Goal: Task Accomplishment & Management: Use online tool/utility

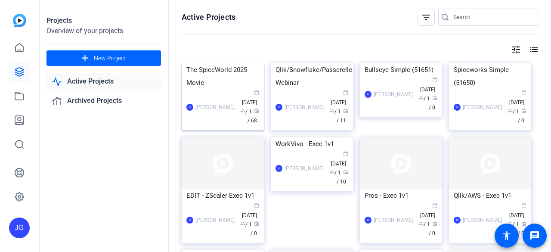
click at [232, 89] on div "The SpiceWorld 2025 Movie" at bounding box center [223, 76] width 73 height 26
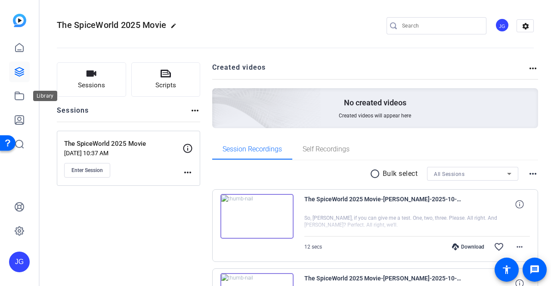
scroll to position [129, 0]
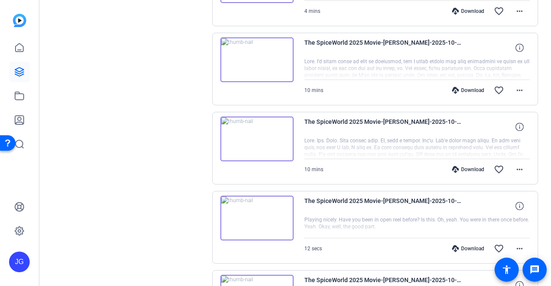
scroll to position [738, 0]
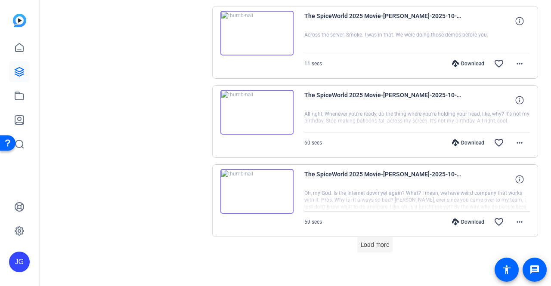
click at [375, 244] on span "Load more" at bounding box center [375, 245] width 28 height 9
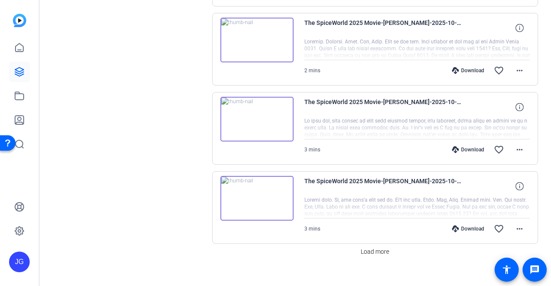
scroll to position [1527, 0]
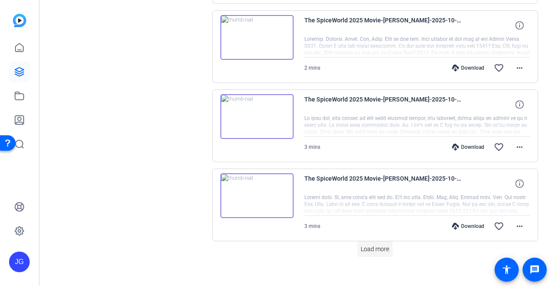
click at [376, 245] on span "Load more" at bounding box center [375, 249] width 28 height 9
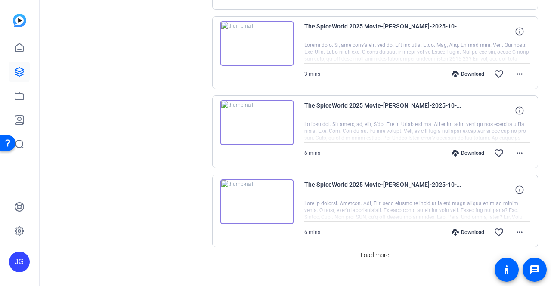
scroll to position [2315, 0]
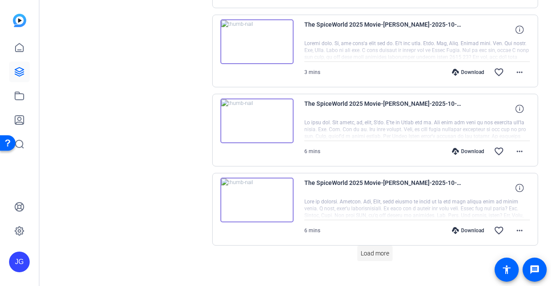
click at [370, 249] on span "Load more" at bounding box center [375, 253] width 28 height 9
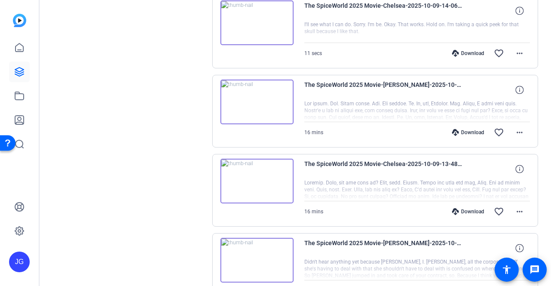
scroll to position [3103, 0]
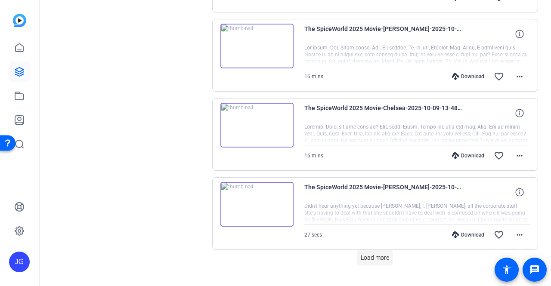
click at [374, 254] on span "Load more" at bounding box center [375, 258] width 28 height 9
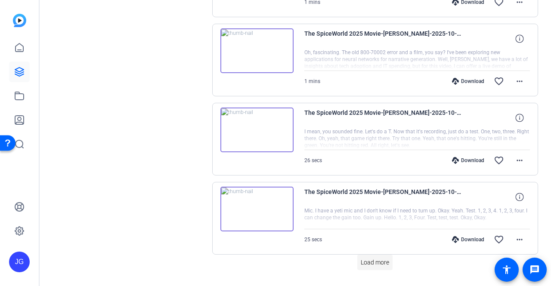
scroll to position [3891, 0]
click at [365, 258] on span "Load more" at bounding box center [375, 262] width 28 height 9
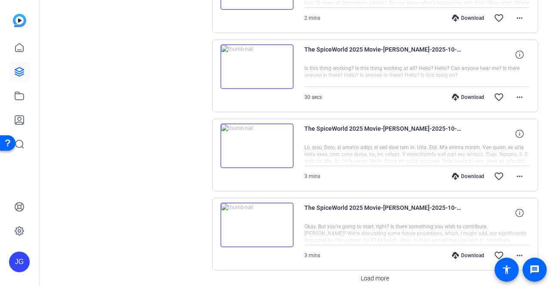
scroll to position [4680, 0]
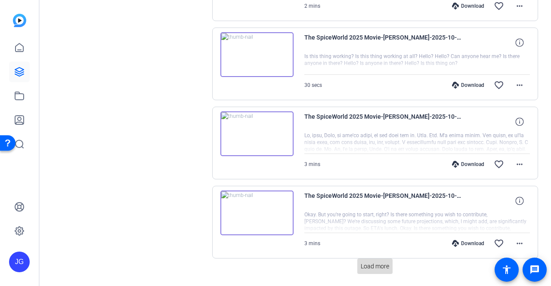
click at [373, 262] on span "Load more" at bounding box center [375, 266] width 28 height 9
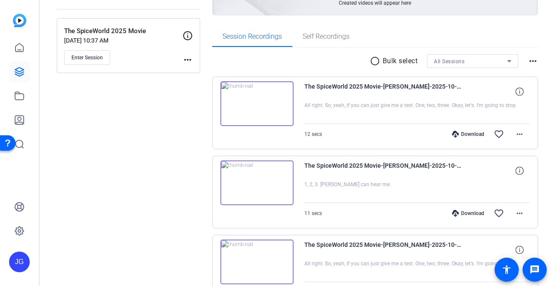
scroll to position [129, 0]
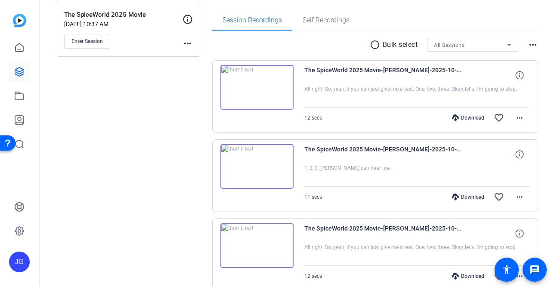
click at [370, 46] on mat-icon "radio_button_unchecked" at bounding box center [376, 45] width 13 height 10
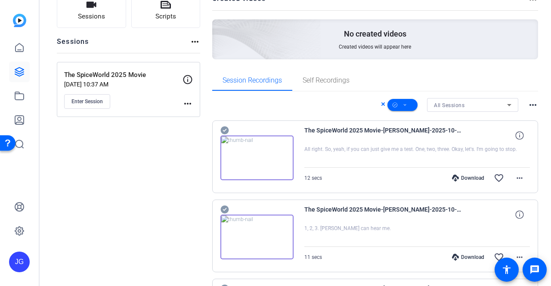
scroll to position [75, 0]
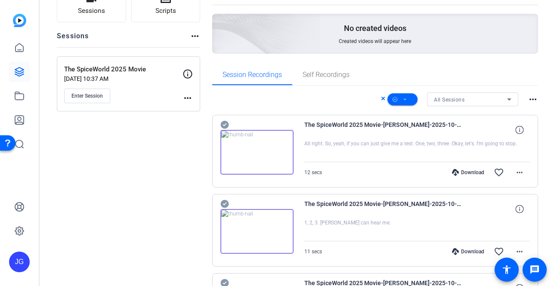
click at [532, 99] on mat-icon "more_horiz" at bounding box center [533, 99] width 10 height 10
click at [541, 77] on div at bounding box center [275, 143] width 551 height 286
click at [403, 99] on icon at bounding box center [405, 99] width 4 height 11
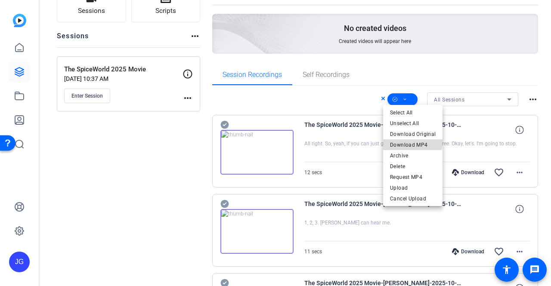
click at [413, 143] on span "Download MP4" at bounding box center [413, 145] width 46 height 10
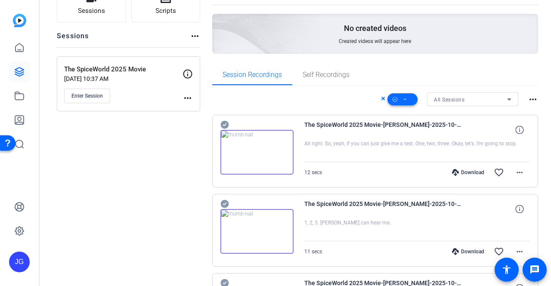
click at [403, 102] on icon at bounding box center [405, 99] width 4 height 11
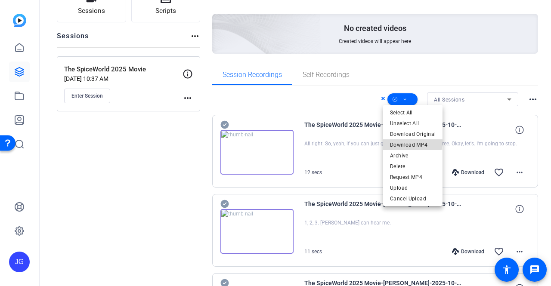
click at [411, 143] on span "Download MP4" at bounding box center [413, 145] width 46 height 10
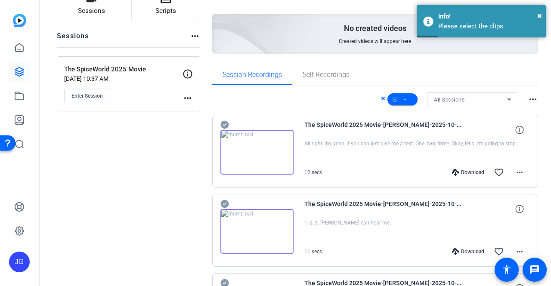
click at [296, 135] on div "The SpiceWorld 2025 Movie-Jeff Grettler-2025-10-13-13-07-12-927-1 All right. So…" at bounding box center [375, 151] width 326 height 73
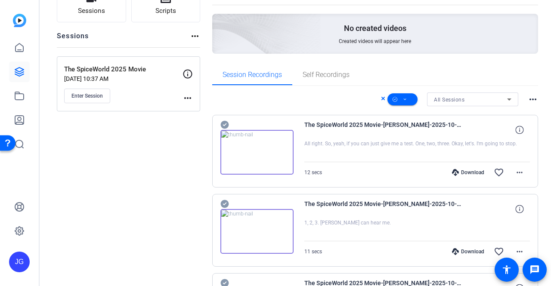
click at [227, 148] on img at bounding box center [257, 152] width 73 height 45
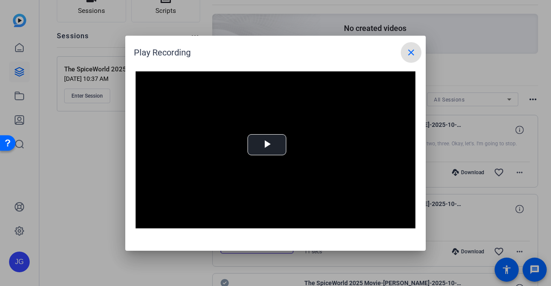
click at [417, 52] on span at bounding box center [411, 52] width 21 height 21
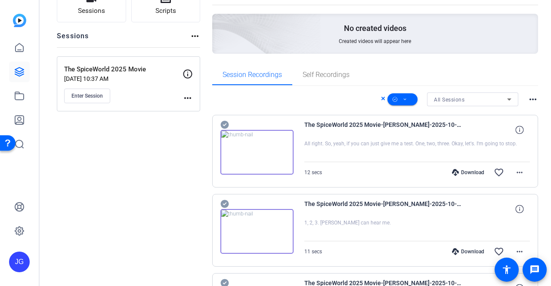
click at [228, 123] on icon at bounding box center [225, 125] width 9 height 10
click at [407, 98] on span at bounding box center [403, 99] width 30 height 21
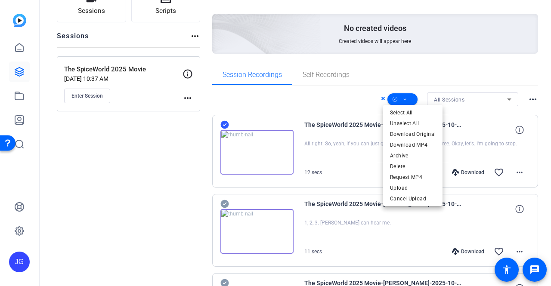
click at [374, 99] on div at bounding box center [275, 143] width 551 height 286
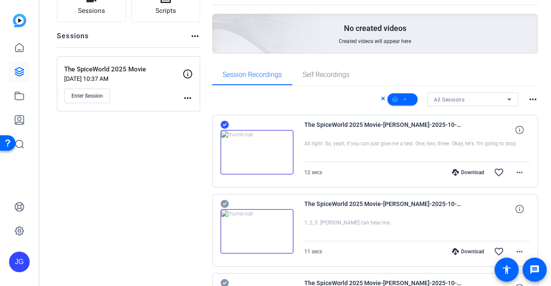
click at [381, 99] on icon at bounding box center [383, 98] width 4 height 10
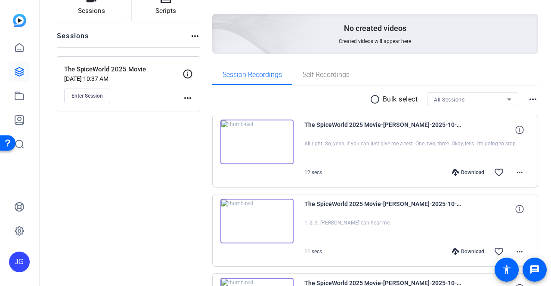
click at [372, 99] on mat-icon "radio_button_unchecked" at bounding box center [376, 99] width 13 height 10
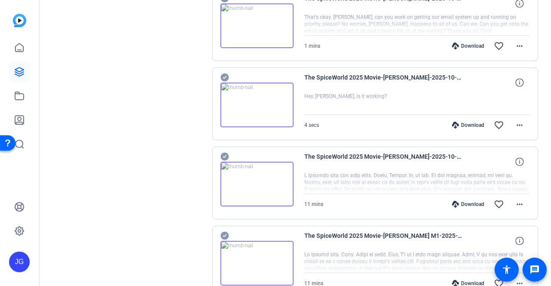
scroll to position [5295, 0]
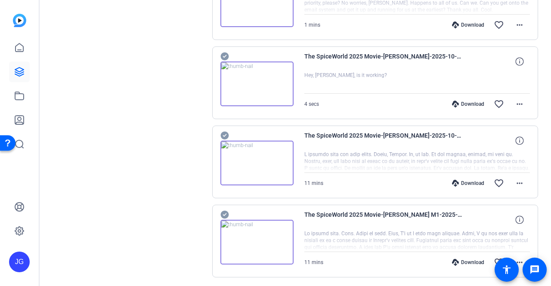
click at [224, 211] on icon at bounding box center [225, 215] width 8 height 8
click at [224, 131] on icon at bounding box center [225, 136] width 9 height 10
click at [222, 53] on icon at bounding box center [225, 57] width 8 height 8
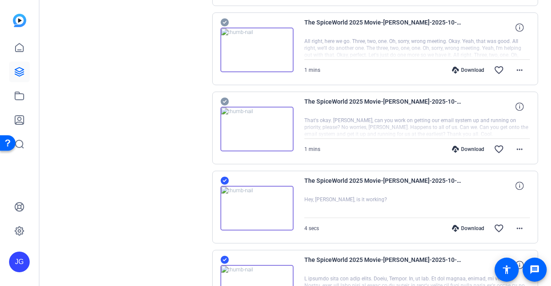
scroll to position [5165, 0]
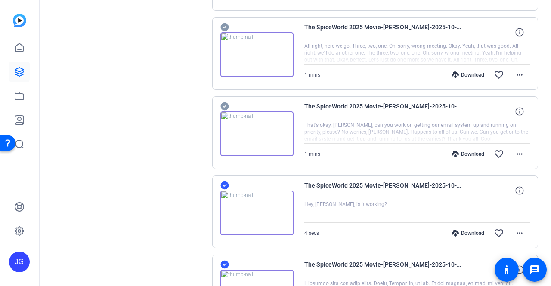
click at [222, 103] on icon at bounding box center [225, 107] width 8 height 8
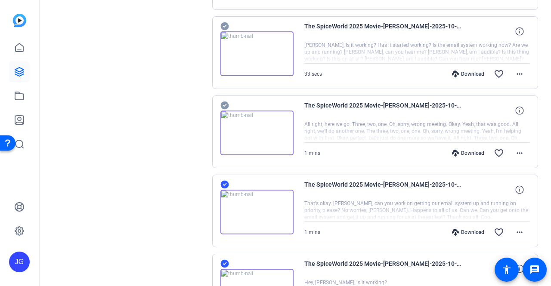
scroll to position [5079, 0]
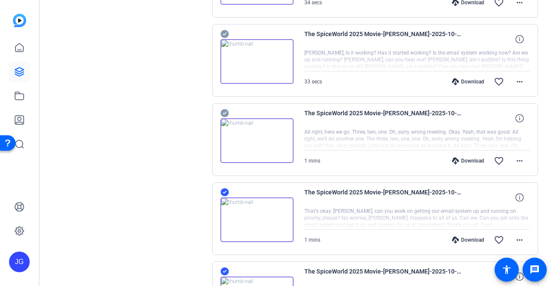
click at [222, 109] on icon at bounding box center [225, 113] width 8 height 8
click at [224, 30] on icon at bounding box center [225, 34] width 8 height 8
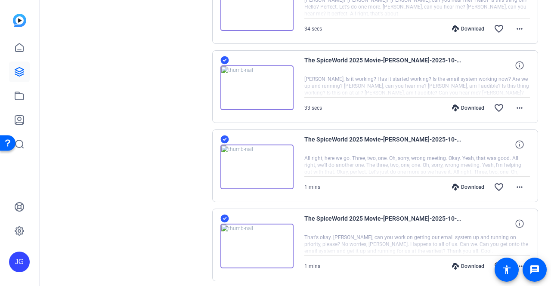
scroll to position [4950, 0]
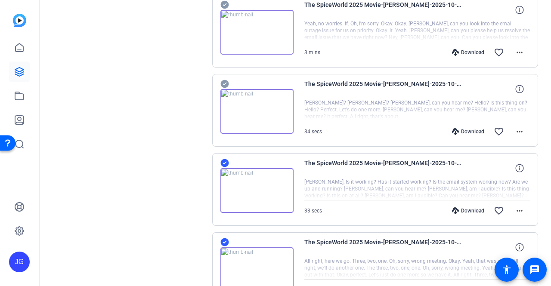
click at [223, 80] on icon at bounding box center [225, 84] width 8 height 8
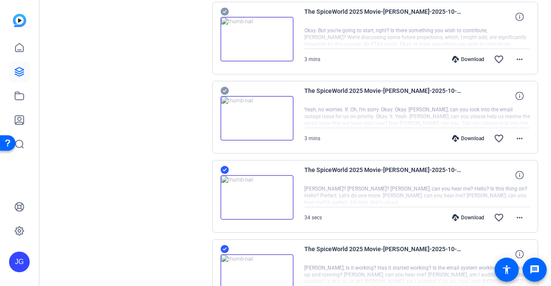
click at [223, 87] on icon at bounding box center [225, 91] width 8 height 8
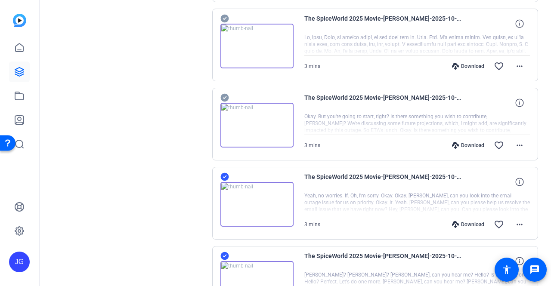
click at [223, 94] on icon at bounding box center [225, 98] width 8 height 8
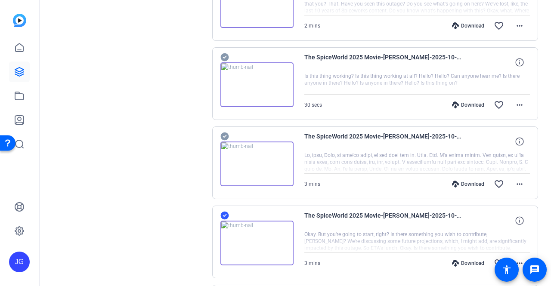
scroll to position [4605, 0]
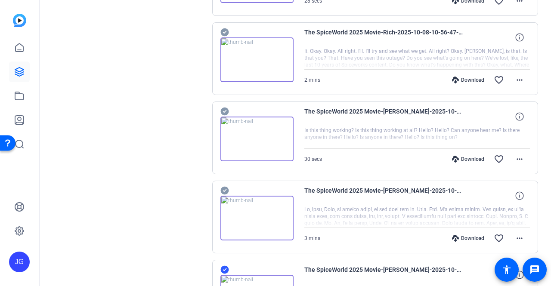
click at [225, 108] on icon at bounding box center [225, 112] width 8 height 8
click at [228, 186] on icon at bounding box center [225, 191] width 9 height 10
click at [227, 28] on icon at bounding box center [225, 32] width 8 height 8
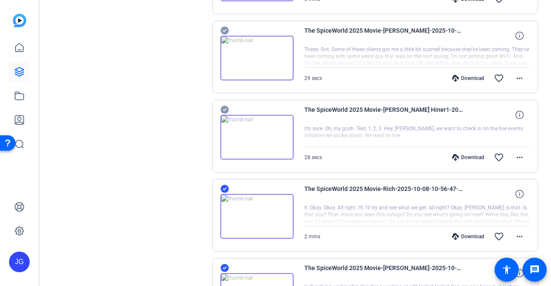
scroll to position [4433, 0]
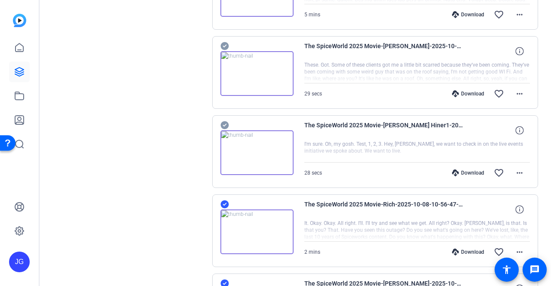
click at [223, 121] on icon at bounding box center [225, 125] width 8 height 8
click at [223, 42] on icon at bounding box center [225, 46] width 8 height 8
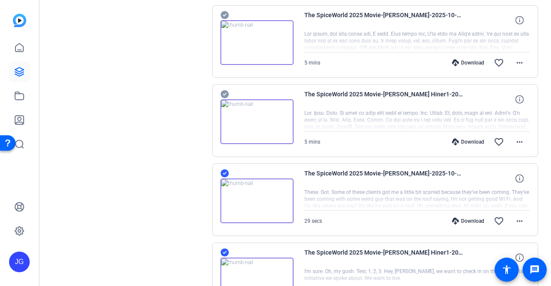
scroll to position [4304, 0]
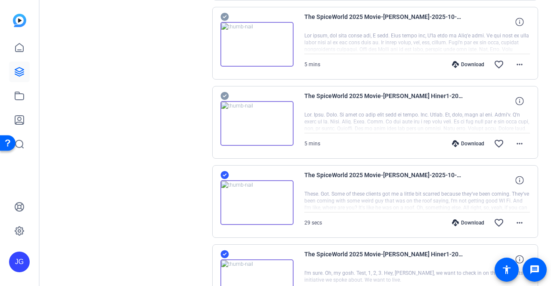
click at [227, 92] on icon at bounding box center [225, 96] width 8 height 8
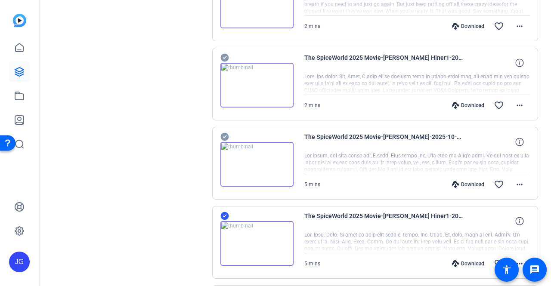
scroll to position [4132, 0]
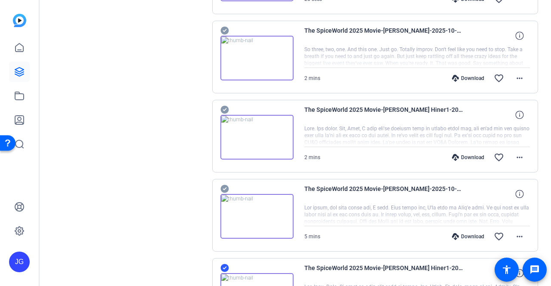
click at [224, 185] on icon at bounding box center [225, 189] width 8 height 8
drag, startPoint x: 227, startPoint y: 87, endPoint x: 231, endPoint y: 60, distance: 27.5
click at [227, 106] on icon at bounding box center [225, 110] width 8 height 8
drag, startPoint x: 223, startPoint y: 6, endPoint x: 221, endPoint y: 15, distance: 9.0
click at [223, 27] on icon at bounding box center [225, 31] width 8 height 8
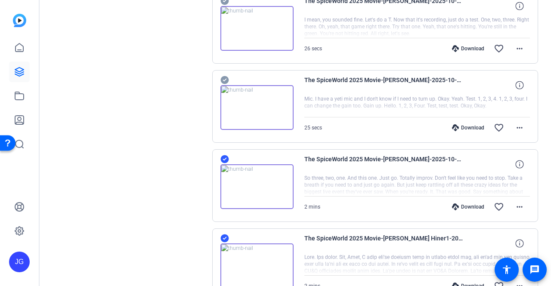
scroll to position [4002, 0]
click at [225, 77] on icon at bounding box center [225, 81] width 8 height 8
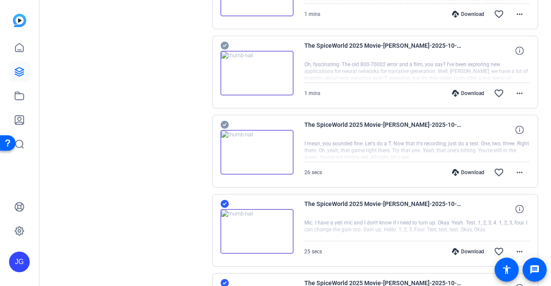
scroll to position [3873, 0]
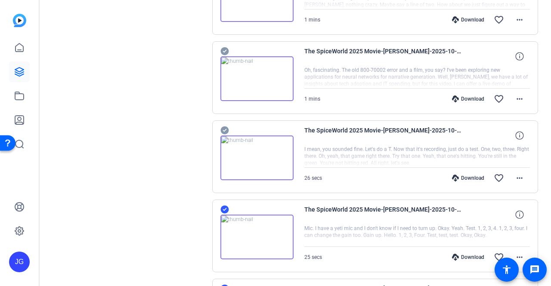
click at [227, 127] on icon at bounding box center [225, 131] width 8 height 8
drag, startPoint x: 224, startPoint y: 31, endPoint x: 223, endPoint y: 49, distance: 17.7
click at [224, 46] on icon at bounding box center [225, 51] width 9 height 10
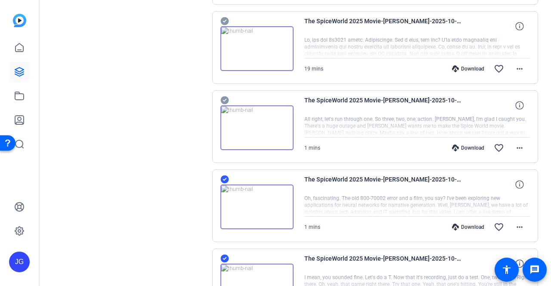
scroll to position [3744, 0]
click at [221, 97] on icon at bounding box center [225, 101] width 8 height 8
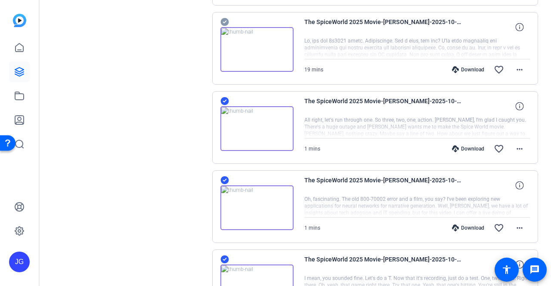
click at [225, 18] on icon at bounding box center [225, 22] width 8 height 8
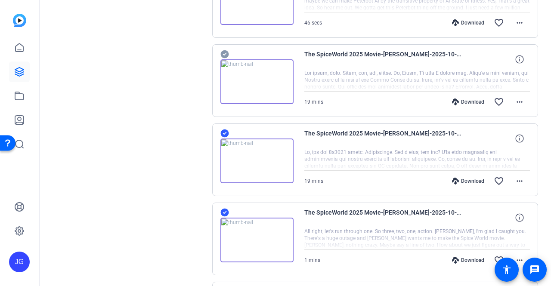
scroll to position [3572, 0]
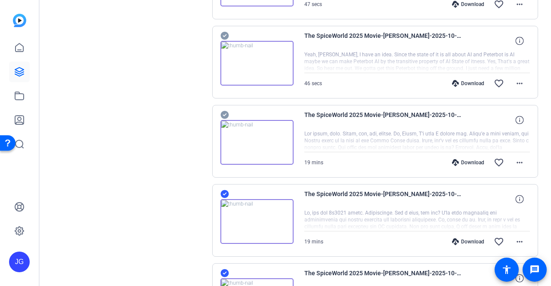
drag, startPoint x: 224, startPoint y: 96, endPoint x: 227, endPoint y: 53, distance: 43.1
click at [224, 110] on icon at bounding box center [225, 115] width 9 height 10
click at [224, 32] on icon at bounding box center [225, 36] width 8 height 8
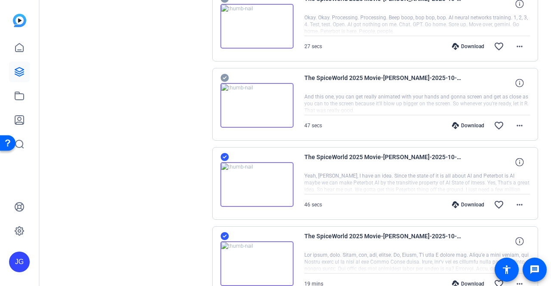
scroll to position [3442, 0]
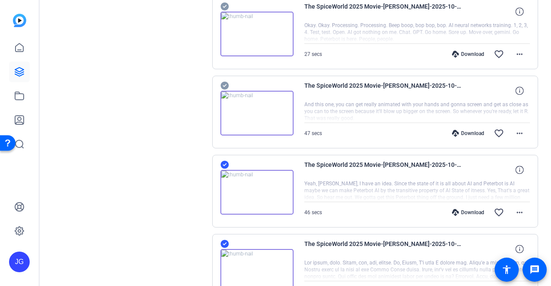
click at [224, 82] on icon at bounding box center [225, 86] width 8 height 8
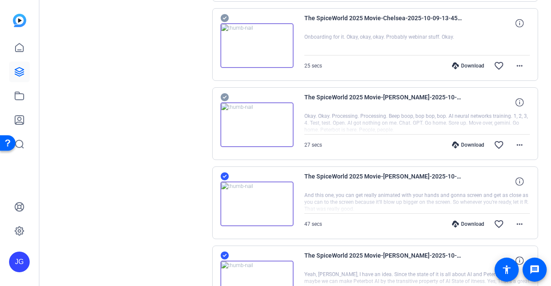
scroll to position [3313, 0]
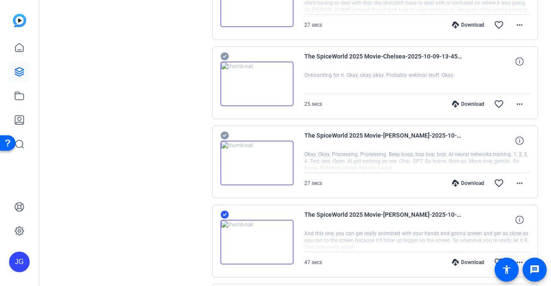
click at [225, 131] on icon at bounding box center [225, 136] width 9 height 10
click at [226, 53] on icon at bounding box center [225, 57] width 8 height 8
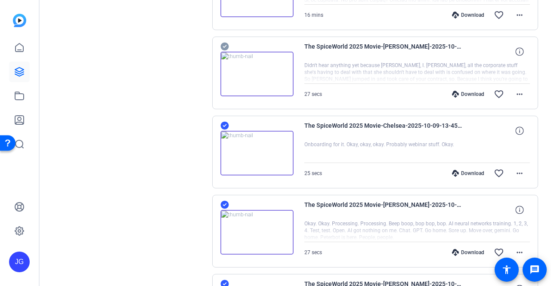
scroll to position [3184, 0]
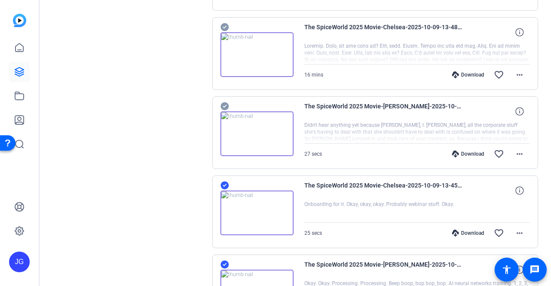
drag, startPoint x: 226, startPoint y: 86, endPoint x: 225, endPoint y: 79, distance: 7.4
click at [226, 103] on icon at bounding box center [225, 107] width 8 height 8
click at [225, 23] on icon at bounding box center [225, 27] width 8 height 8
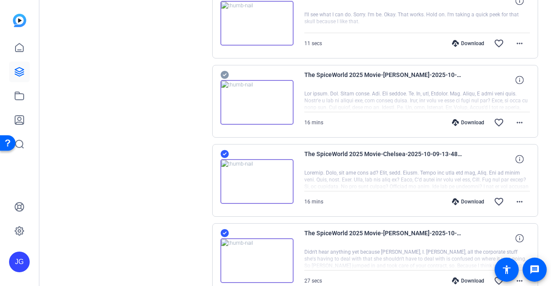
scroll to position [3055, 0]
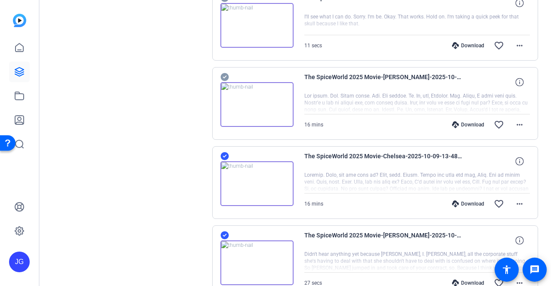
click at [225, 73] on icon at bounding box center [225, 77] width 8 height 8
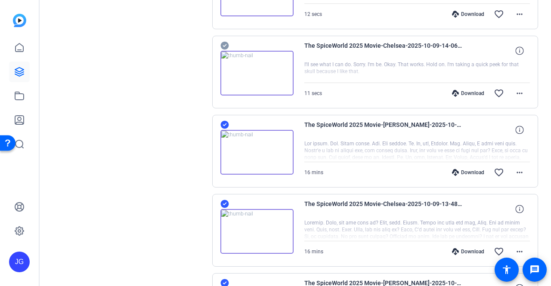
scroll to position [2969, 0]
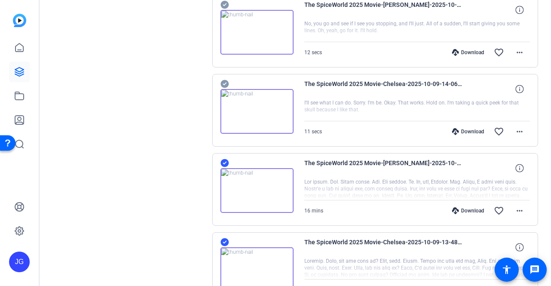
click at [224, 79] on icon at bounding box center [225, 84] width 9 height 10
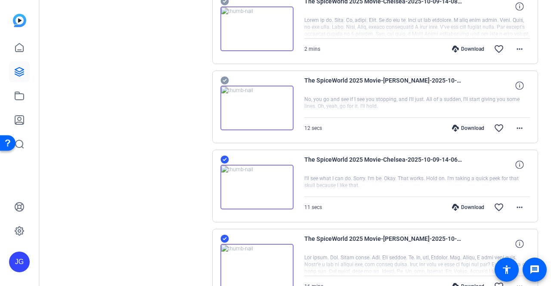
scroll to position [2882, 0]
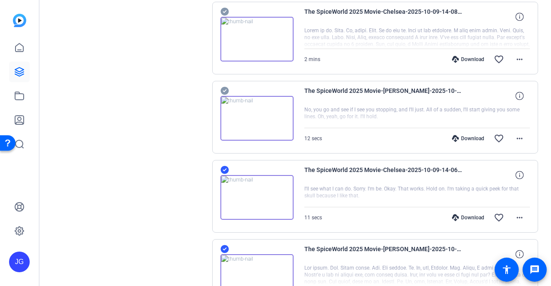
click at [224, 86] on icon at bounding box center [225, 91] width 9 height 10
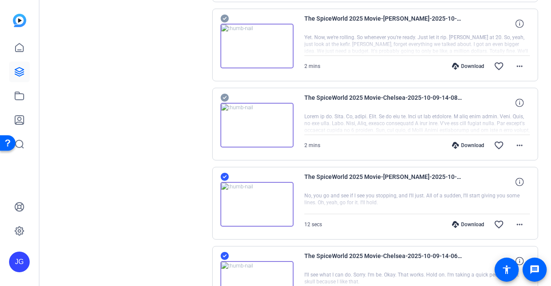
click at [224, 94] on icon at bounding box center [225, 98] width 8 height 8
click at [223, 13] on icon at bounding box center [225, 18] width 9 height 10
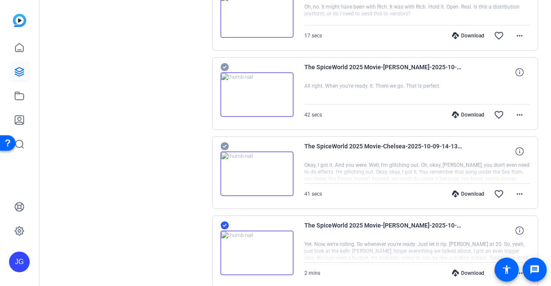
scroll to position [2581, 0]
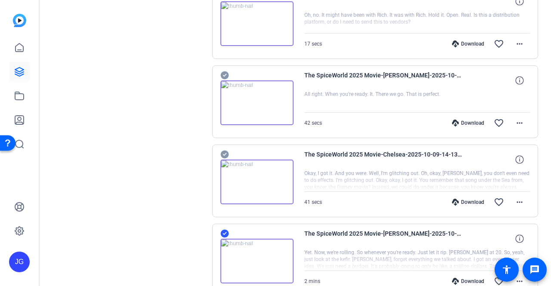
drag, startPoint x: 221, startPoint y: 139, endPoint x: 225, endPoint y: 105, distance: 34.3
click at [221, 151] on icon at bounding box center [225, 155] width 8 height 8
click at [226, 72] on icon at bounding box center [225, 76] width 8 height 8
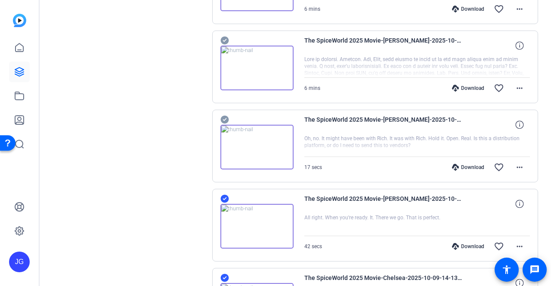
scroll to position [2452, 0]
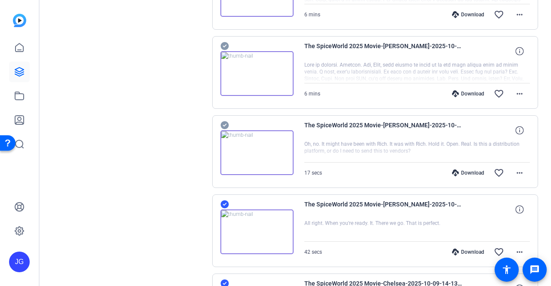
click at [223, 120] on icon at bounding box center [225, 125] width 9 height 10
click at [225, 41] on icon at bounding box center [225, 46] width 9 height 10
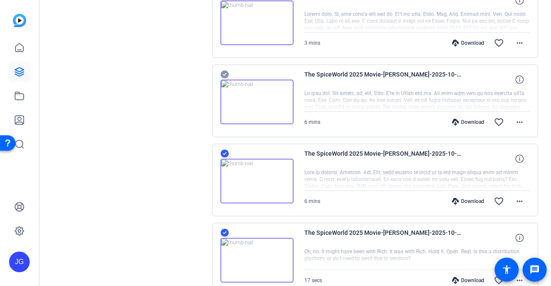
scroll to position [2323, 0]
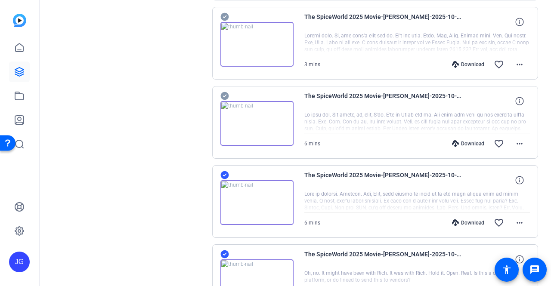
click at [222, 92] on icon at bounding box center [225, 96] width 8 height 8
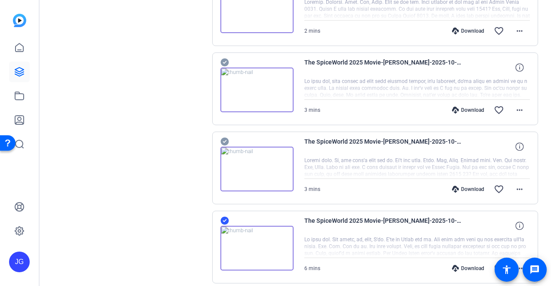
scroll to position [2193, 0]
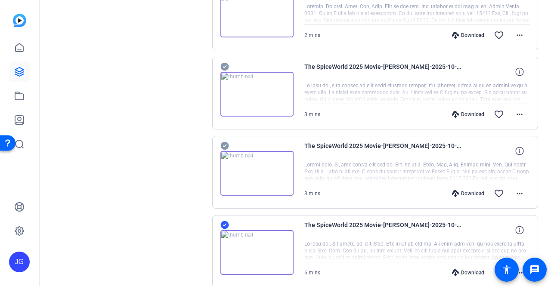
click at [227, 142] on icon at bounding box center [225, 146] width 8 height 8
click at [223, 62] on icon at bounding box center [225, 67] width 9 height 10
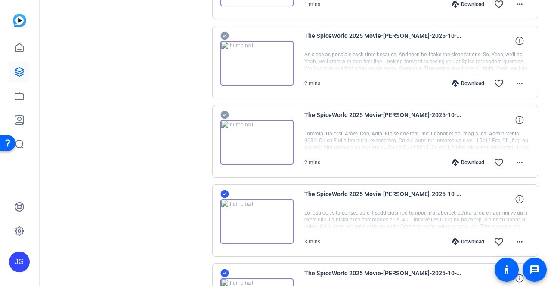
scroll to position [2064, 0]
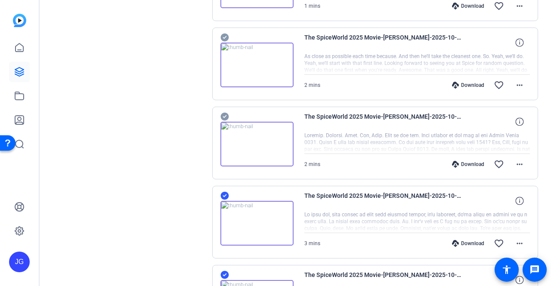
click at [224, 113] on icon at bounding box center [225, 117] width 8 height 8
click at [225, 32] on icon at bounding box center [225, 37] width 9 height 10
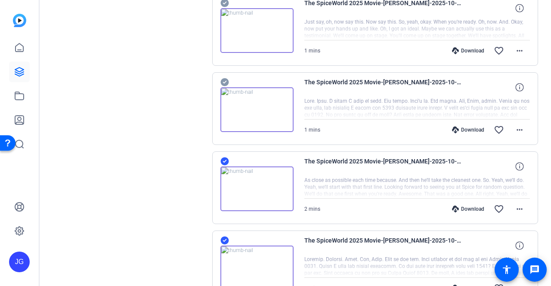
scroll to position [1935, 0]
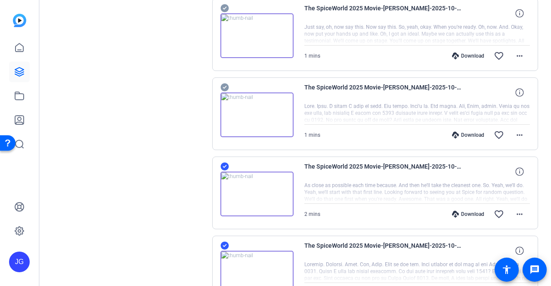
drag, startPoint x: 224, startPoint y: 76, endPoint x: 230, endPoint y: 85, distance: 10.8
click at [224, 84] on icon at bounding box center [225, 88] width 8 height 8
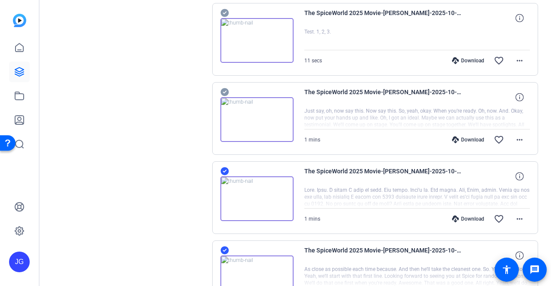
scroll to position [1849, 0]
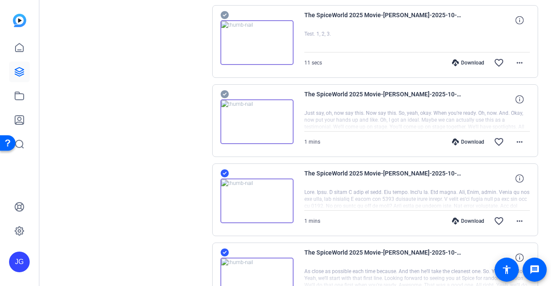
click at [224, 90] on icon at bounding box center [225, 94] width 8 height 8
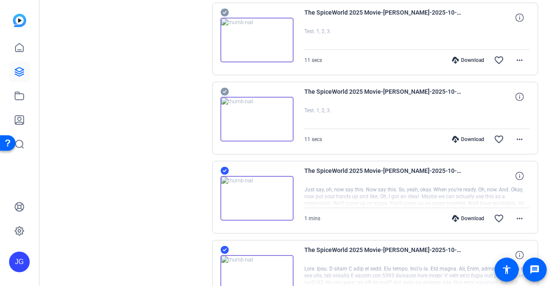
scroll to position [1763, 0]
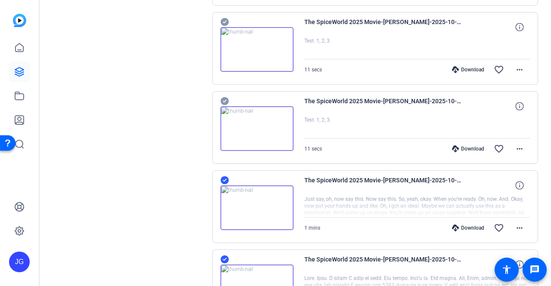
click at [224, 96] on icon at bounding box center [225, 101] width 9 height 10
click at [224, 18] on icon at bounding box center [225, 22] width 8 height 8
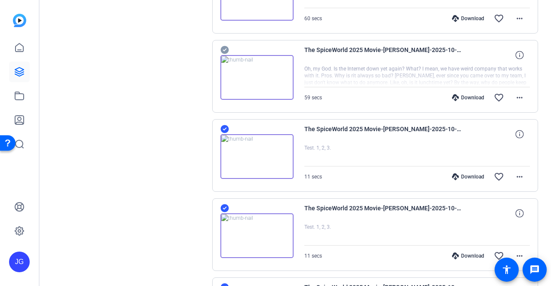
scroll to position [1633, 0]
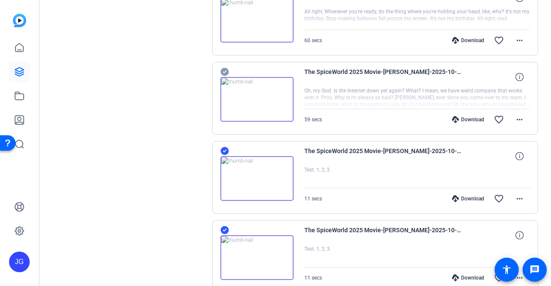
click at [224, 68] on icon at bounding box center [225, 72] width 8 height 8
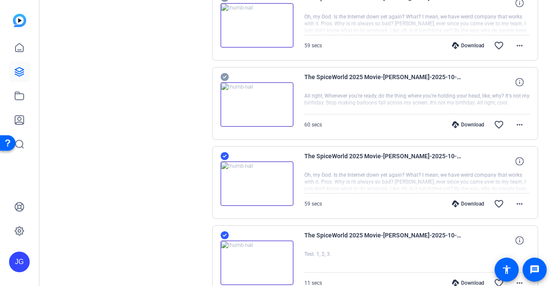
scroll to position [1504, 0]
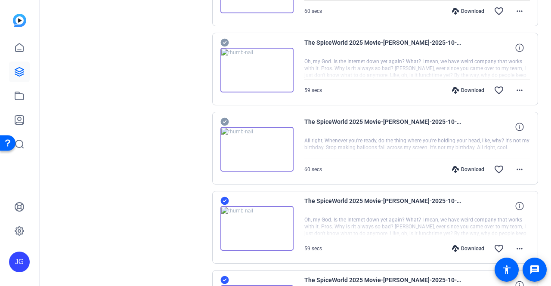
click at [226, 118] on icon at bounding box center [225, 122] width 8 height 8
click at [223, 37] on icon at bounding box center [225, 42] width 9 height 10
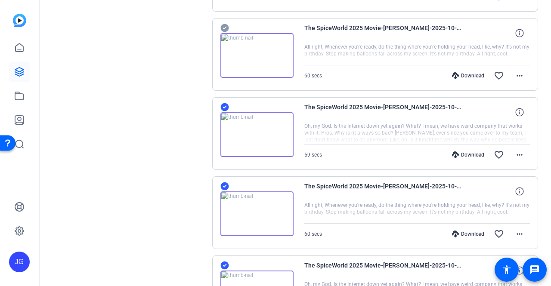
scroll to position [1375, 0]
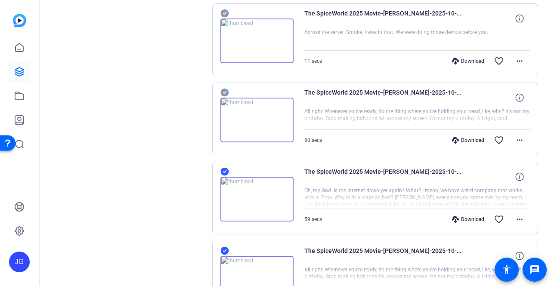
click at [225, 89] on icon at bounding box center [225, 93] width 8 height 8
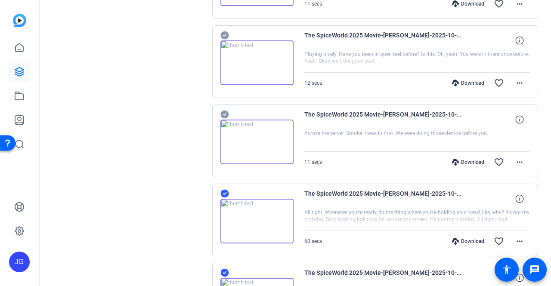
scroll to position [1246, 0]
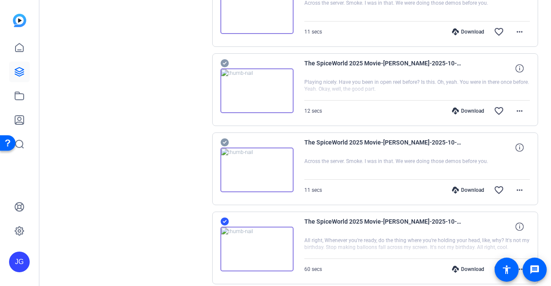
click at [227, 137] on icon at bounding box center [225, 142] width 9 height 10
click at [223, 58] on icon at bounding box center [225, 63] width 9 height 10
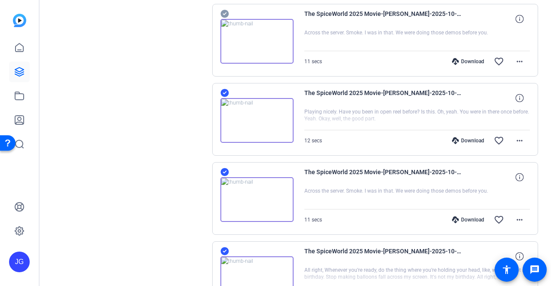
scroll to position [1116, 0]
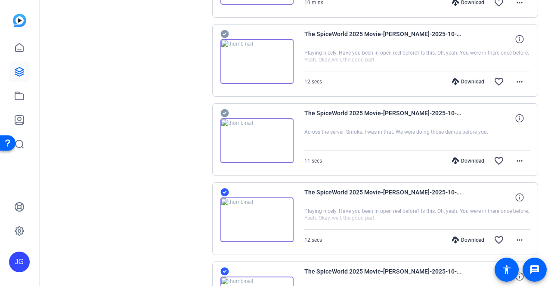
click at [227, 109] on icon at bounding box center [225, 113] width 8 height 8
click at [222, 31] on icon at bounding box center [225, 34] width 8 height 8
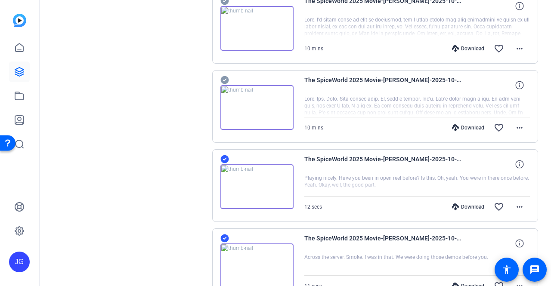
scroll to position [987, 0]
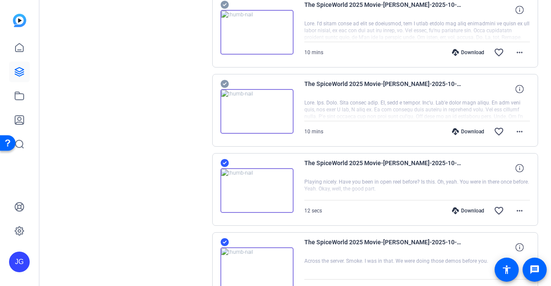
click at [226, 80] on icon at bounding box center [225, 84] width 8 height 8
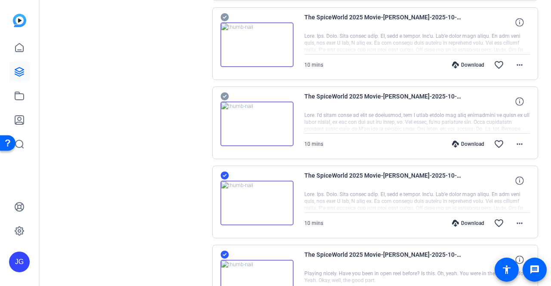
scroll to position [858, 0]
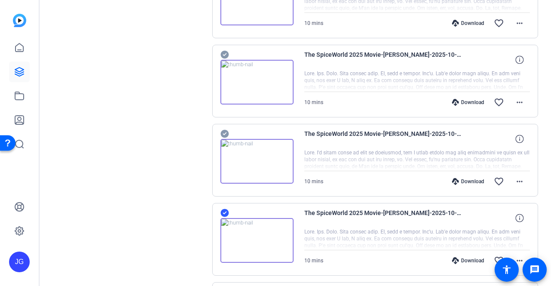
click at [226, 130] on icon at bounding box center [225, 134] width 8 height 8
click at [226, 50] on icon at bounding box center [225, 55] width 9 height 10
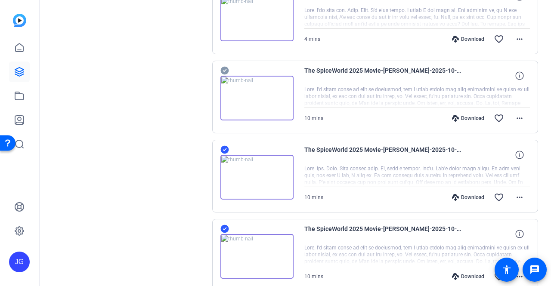
scroll to position [729, 0]
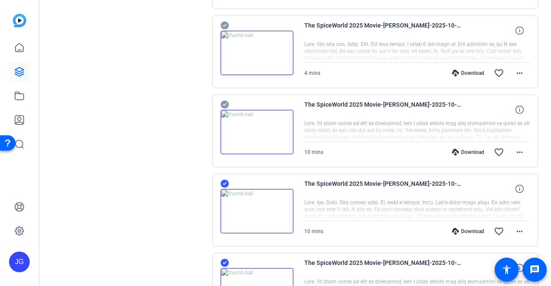
click at [224, 101] on icon at bounding box center [225, 105] width 8 height 8
click at [226, 23] on icon at bounding box center [225, 26] width 8 height 8
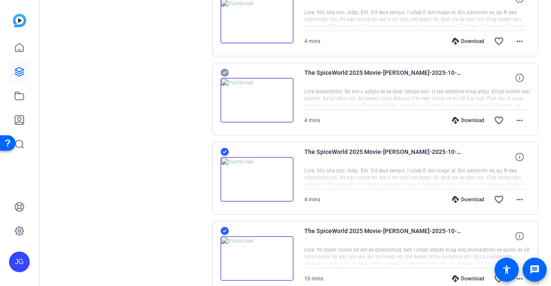
scroll to position [600, 0]
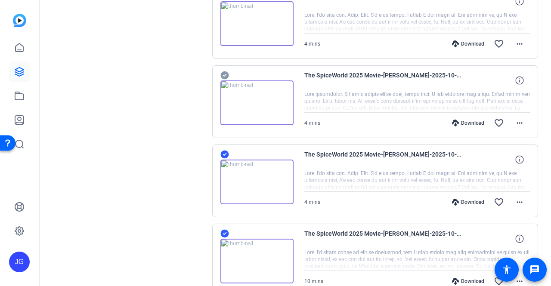
click at [224, 72] on icon at bounding box center [225, 76] width 8 height 8
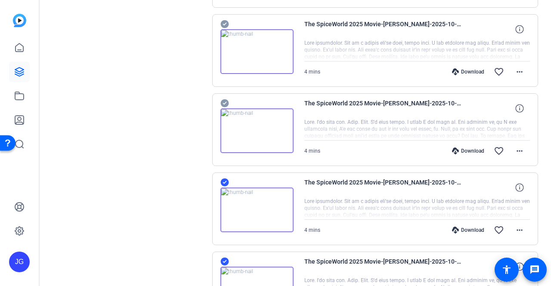
scroll to position [470, 0]
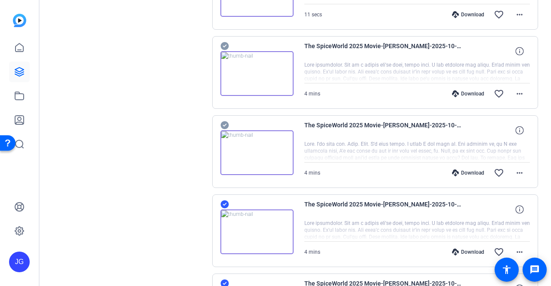
click at [223, 121] on icon at bounding box center [225, 125] width 8 height 8
click at [226, 44] on icon at bounding box center [225, 46] width 8 height 8
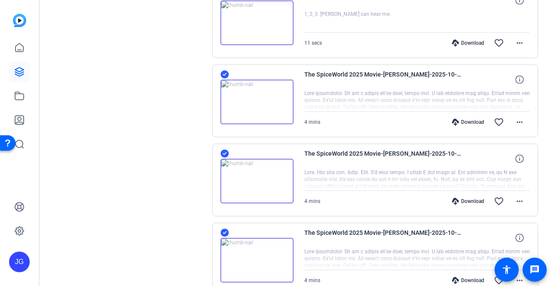
scroll to position [341, 0]
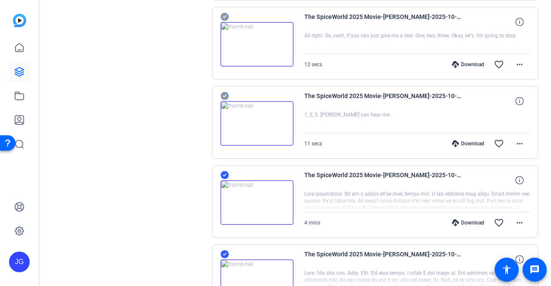
click at [222, 92] on icon at bounding box center [225, 96] width 8 height 8
click at [226, 17] on icon at bounding box center [225, 17] width 8 height 8
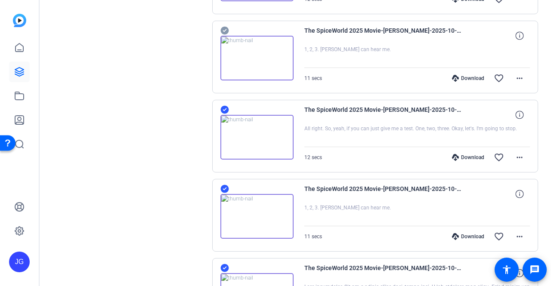
scroll to position [212, 0]
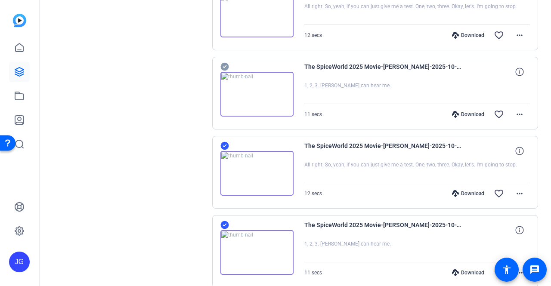
click at [227, 62] on icon at bounding box center [225, 67] width 9 height 10
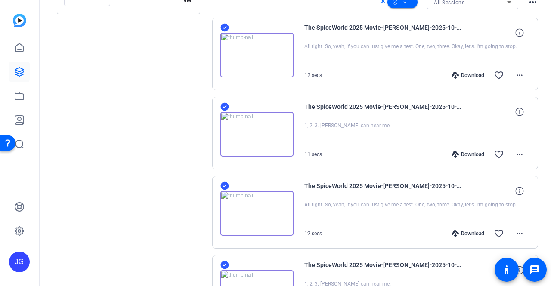
scroll to position [126, 0]
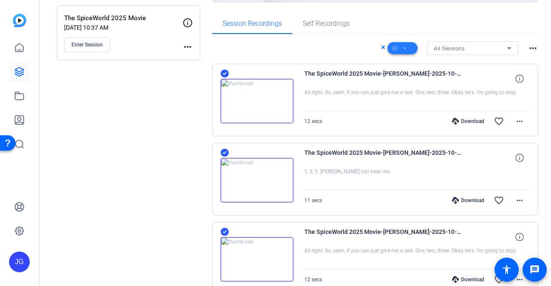
click at [403, 49] on icon at bounding box center [405, 48] width 4 height 11
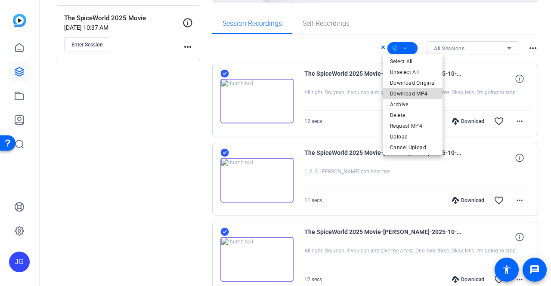
click at [407, 91] on span "Download MP4" at bounding box center [413, 94] width 46 height 10
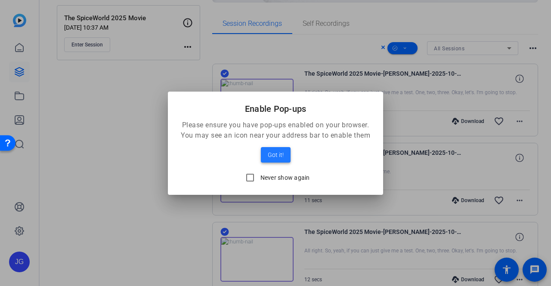
click at [281, 156] on span "Got it!" at bounding box center [276, 155] width 16 height 10
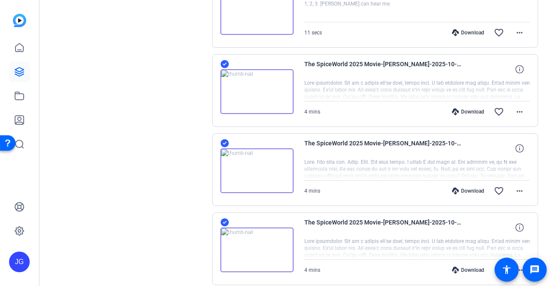
scroll to position [0, 0]
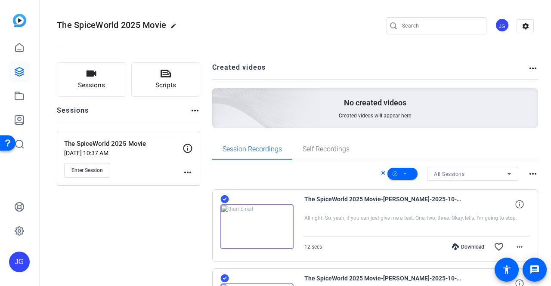
click at [382, 174] on icon at bounding box center [383, 172] width 3 height 3
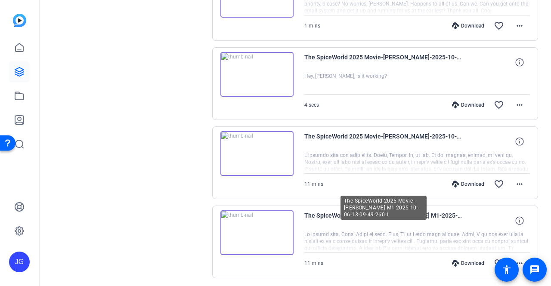
scroll to position [5295, 0]
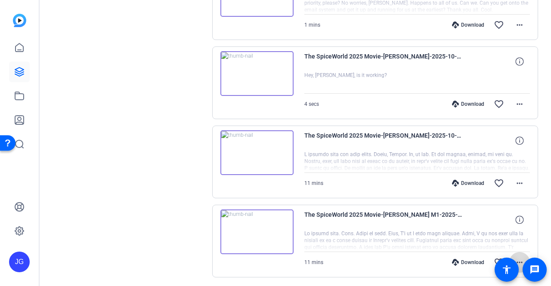
click at [517, 258] on mat-icon "more_horiz" at bounding box center [520, 263] width 10 height 10
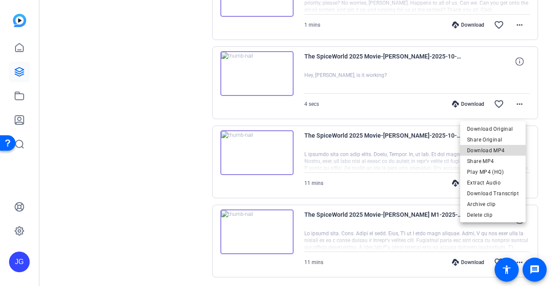
click at [505, 153] on span "Download MP4" at bounding box center [493, 151] width 52 height 10
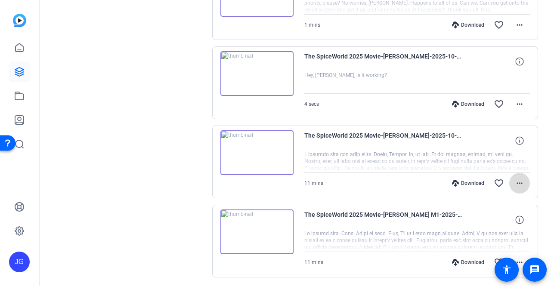
click at [519, 178] on mat-icon "more_horiz" at bounding box center [520, 183] width 10 height 10
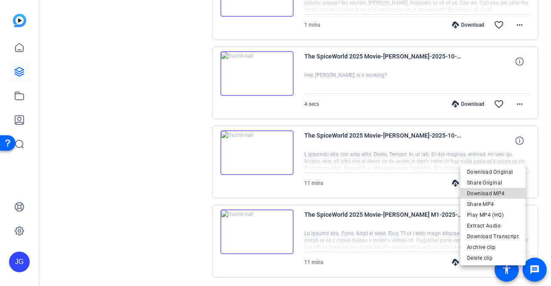
click at [505, 191] on span "Download MP4" at bounding box center [493, 194] width 52 height 10
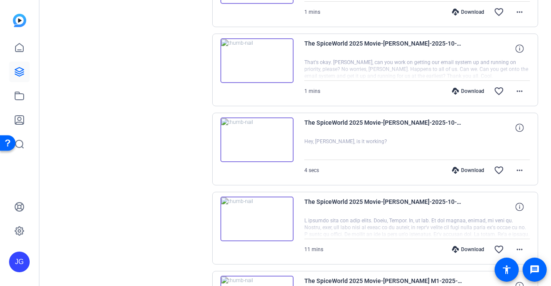
scroll to position [5208, 0]
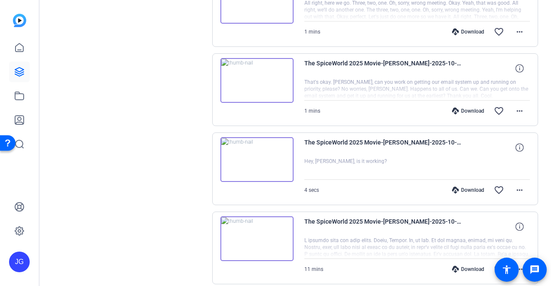
click at [261, 137] on img at bounding box center [257, 159] width 73 height 45
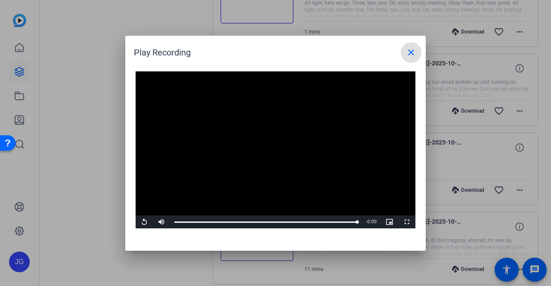
click at [416, 53] on mat-icon "close" at bounding box center [411, 52] width 10 height 10
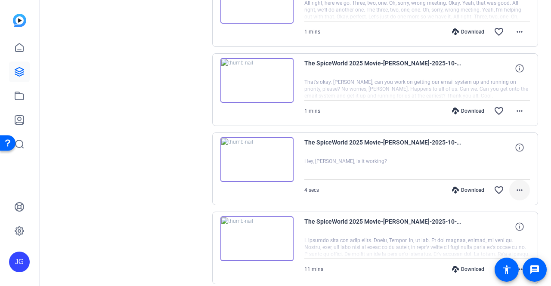
click at [519, 185] on mat-icon "more_horiz" at bounding box center [520, 190] width 10 height 10
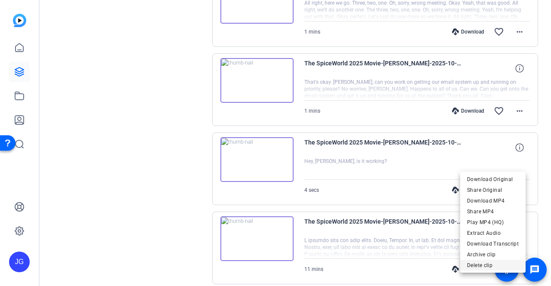
click at [486, 266] on span "Delete clip" at bounding box center [493, 266] width 52 height 10
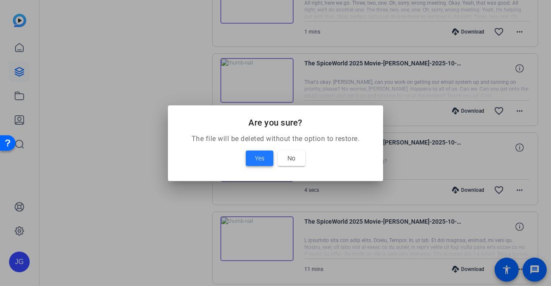
click at [263, 156] on span "Yes" at bounding box center [259, 158] width 9 height 10
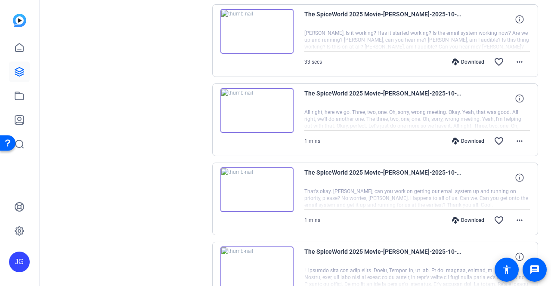
scroll to position [5079, 0]
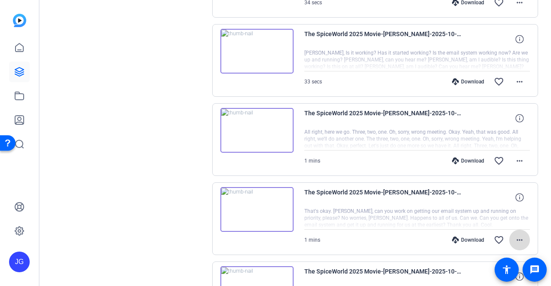
click at [519, 235] on mat-icon "more_horiz" at bounding box center [520, 240] width 10 height 10
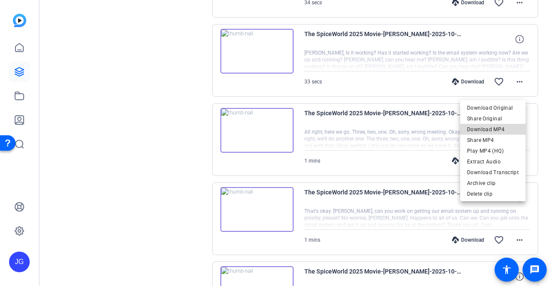
click at [498, 133] on span "Download MP4" at bounding box center [493, 129] width 52 height 10
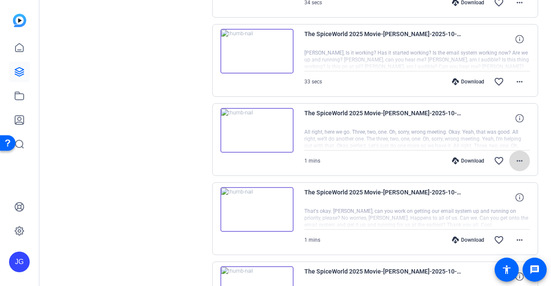
click at [517, 156] on mat-icon "more_horiz" at bounding box center [520, 161] width 10 height 10
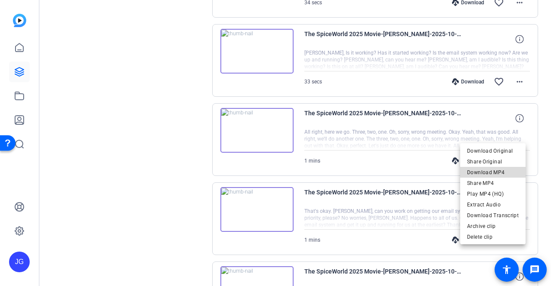
click at [504, 173] on span "Download MP4" at bounding box center [493, 173] width 52 height 10
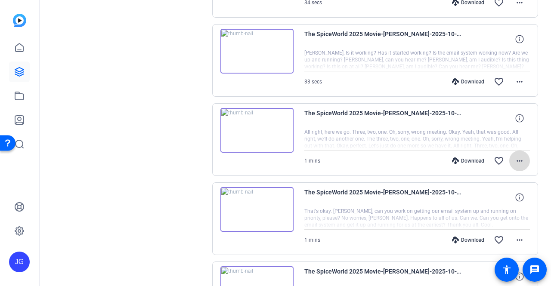
click at [515, 156] on mat-icon "more_horiz" at bounding box center [520, 161] width 10 height 10
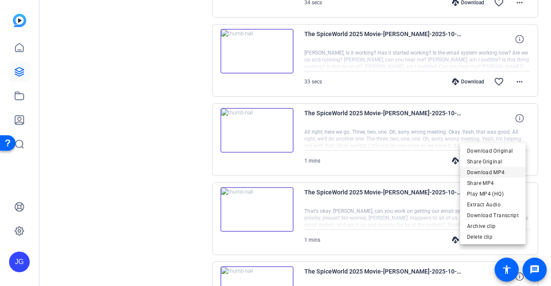
click at [503, 171] on span "Download MP4" at bounding box center [493, 173] width 52 height 10
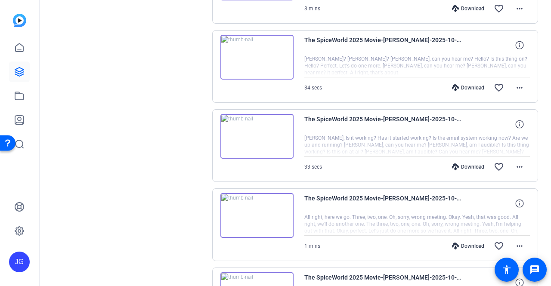
scroll to position [4993, 0]
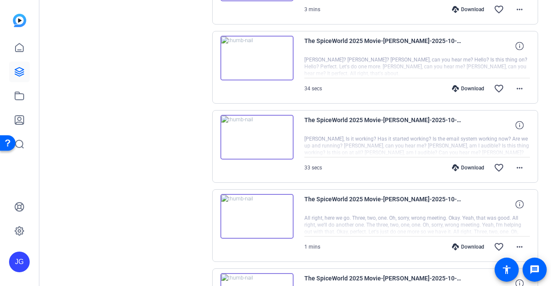
click at [253, 115] on img at bounding box center [257, 137] width 73 height 45
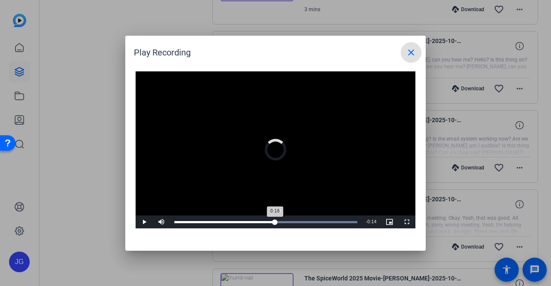
click at [276, 222] on div "Loaded : 100.00% 0:18 0:18" at bounding box center [266, 222] width 192 height 13
click at [329, 221] on div "Loaded : 100.00% 0:27 0:27" at bounding box center [266, 222] width 192 height 13
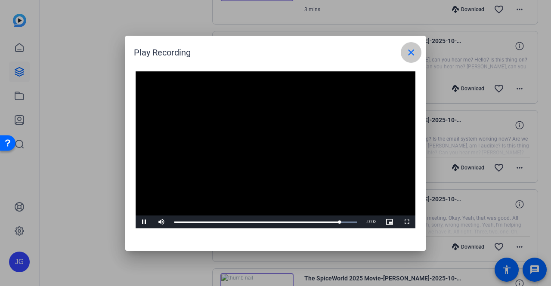
click at [415, 53] on mat-icon "close" at bounding box center [411, 52] width 10 height 10
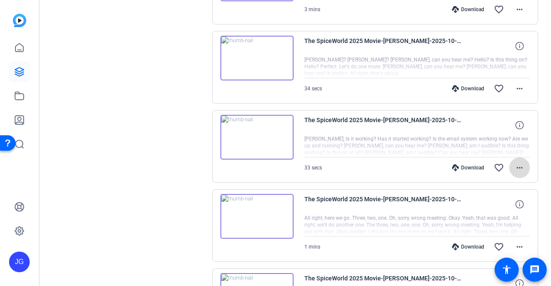
click at [517, 163] on mat-icon "more_horiz" at bounding box center [520, 168] width 10 height 10
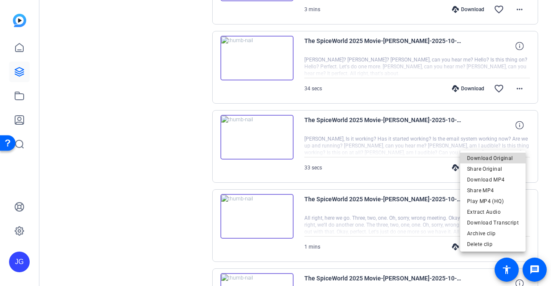
click at [502, 159] on span "Download Original" at bounding box center [493, 158] width 52 height 10
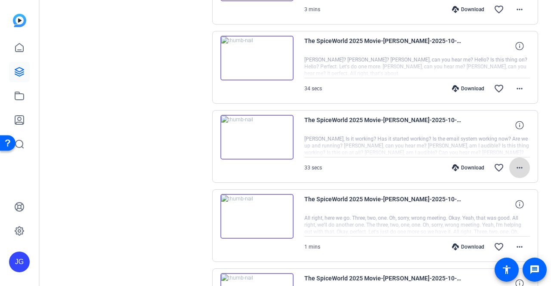
click at [518, 163] on mat-icon "more_horiz" at bounding box center [520, 168] width 10 height 10
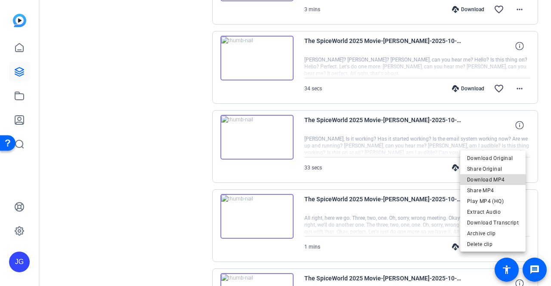
click at [497, 180] on span "Download MP4" at bounding box center [493, 180] width 52 height 10
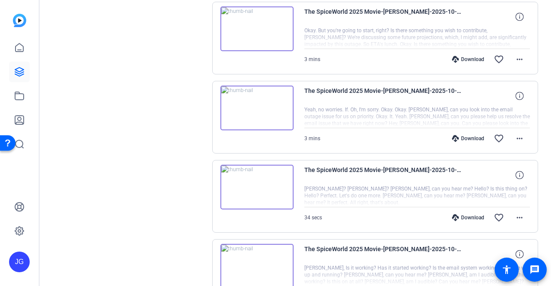
scroll to position [4821, 0]
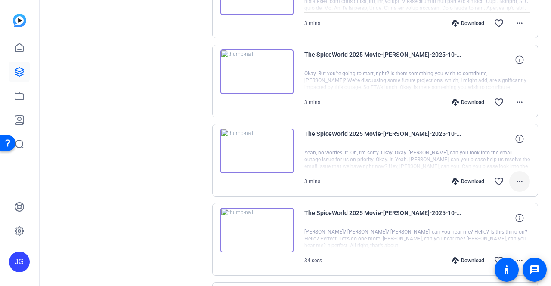
click at [515, 177] on mat-icon "more_horiz" at bounding box center [520, 182] width 10 height 10
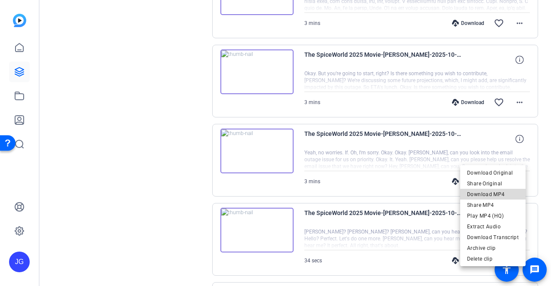
click at [498, 196] on span "Download MP4" at bounding box center [493, 195] width 52 height 10
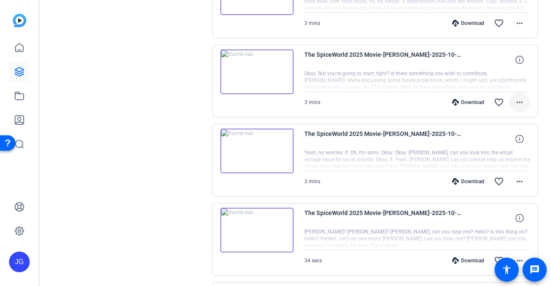
click at [519, 97] on mat-icon "more_horiz" at bounding box center [520, 102] width 10 height 10
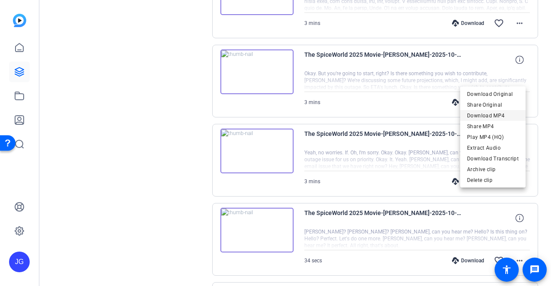
click at [502, 112] on span "Download MP4" at bounding box center [493, 116] width 52 height 10
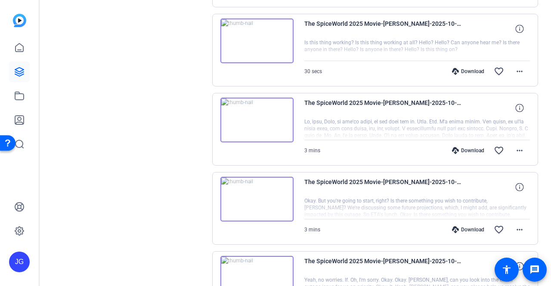
scroll to position [4692, 0]
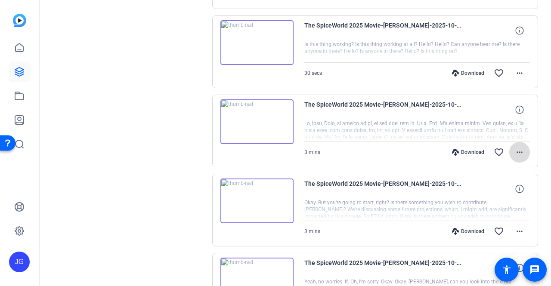
click at [516, 147] on mat-icon "more_horiz" at bounding box center [520, 152] width 10 height 10
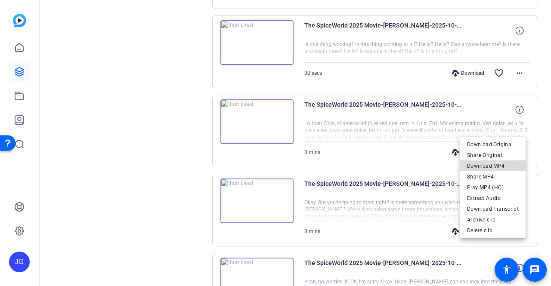
click at [498, 162] on span "Download MP4" at bounding box center [493, 166] width 52 height 10
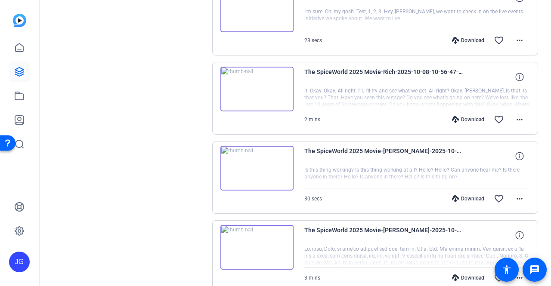
scroll to position [4562, 0]
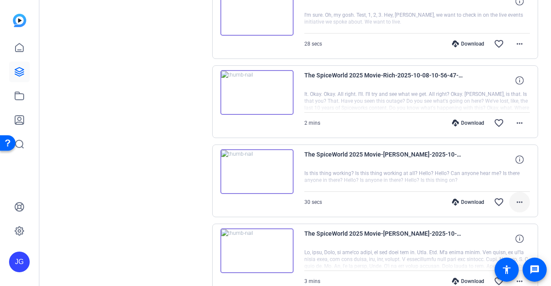
click at [515, 197] on mat-icon "more_horiz" at bounding box center [520, 202] width 10 height 10
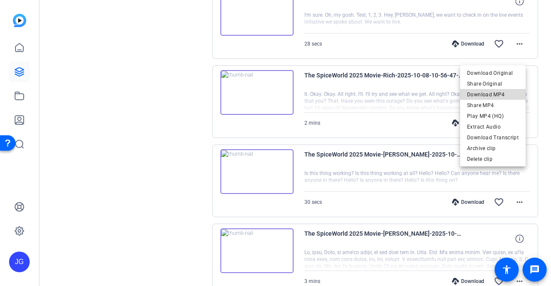
click at [501, 96] on span "Download MP4" at bounding box center [493, 95] width 52 height 10
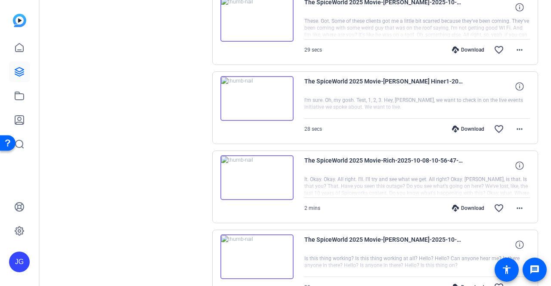
scroll to position [4476, 0]
click at [259, 156] on img at bounding box center [257, 178] width 73 height 45
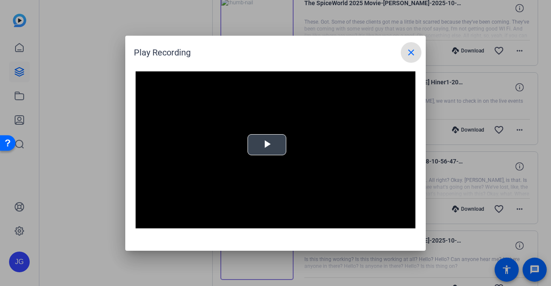
click at [267, 145] on span "Video Player" at bounding box center [267, 145] width 0 height 0
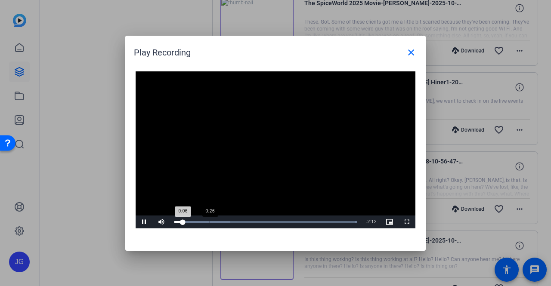
click at [211, 221] on div "Loaded : 100.00% 0:26 0:06" at bounding box center [266, 222] width 192 height 13
click at [232, 222] on div "Loaded : 100.00% 0:42 0:29" at bounding box center [265, 222] width 183 height 2
click at [417, 50] on span at bounding box center [411, 52] width 21 height 21
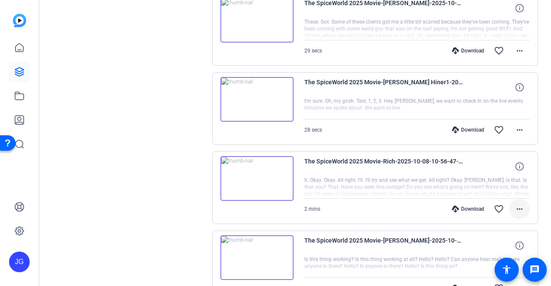
click at [519, 204] on mat-icon "more_horiz" at bounding box center [520, 209] width 10 height 10
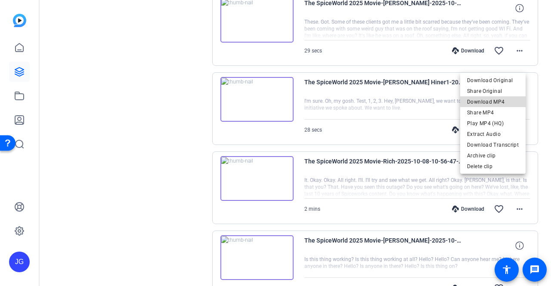
click at [503, 99] on span "Download MP4" at bounding box center [493, 102] width 52 height 10
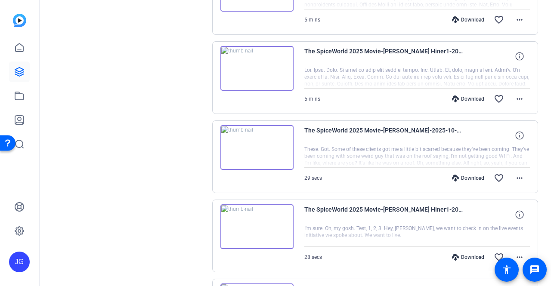
scroll to position [4347, 0]
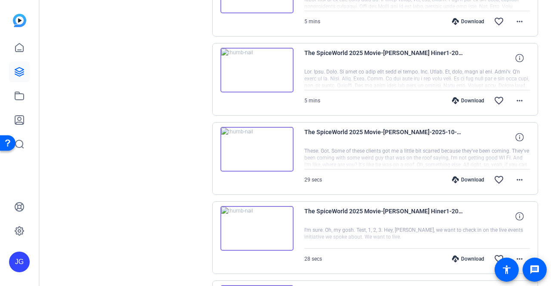
click at [257, 207] on img at bounding box center [257, 228] width 73 height 45
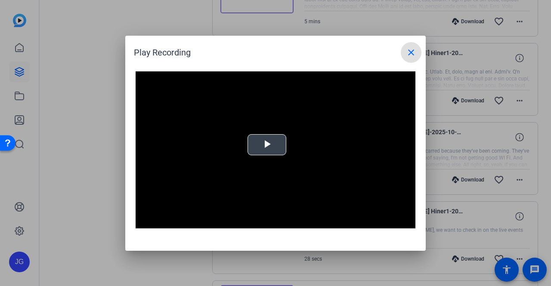
click at [267, 145] on span "Video Player" at bounding box center [267, 145] width 0 height 0
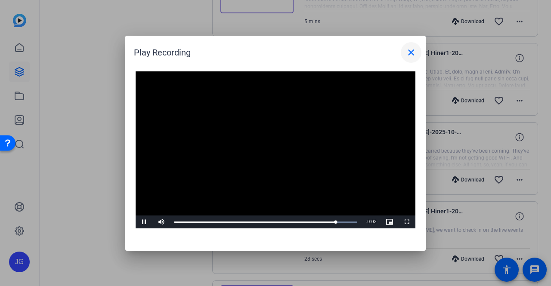
click at [410, 50] on mat-icon "close" at bounding box center [411, 52] width 10 height 10
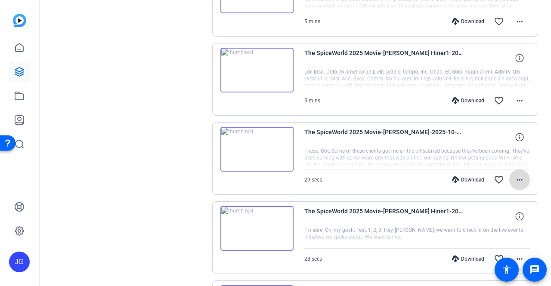
click at [520, 175] on mat-icon "more_horiz" at bounding box center [520, 180] width 10 height 10
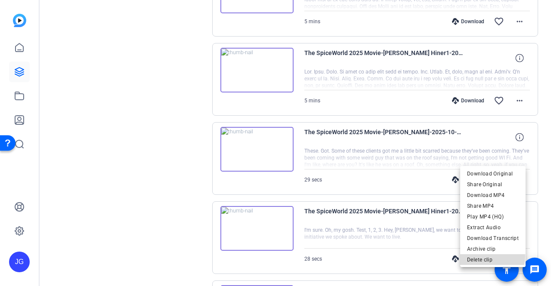
click at [488, 257] on span "Delete clip" at bounding box center [493, 260] width 52 height 10
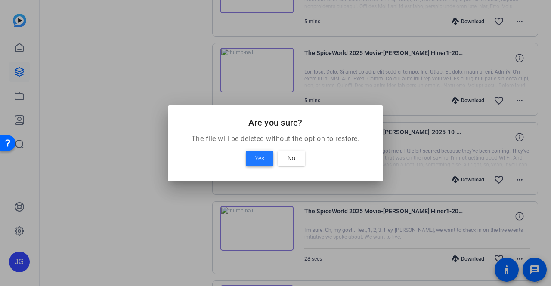
click at [262, 163] on button "Yes" at bounding box center [260, 159] width 28 height 16
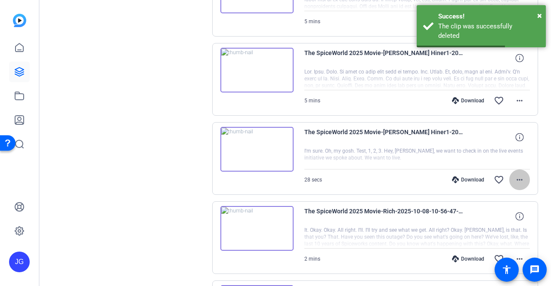
click at [519, 175] on mat-icon "more_horiz" at bounding box center [520, 180] width 10 height 10
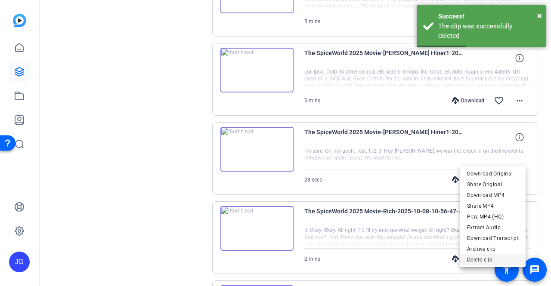
click at [484, 256] on span "Delete clip" at bounding box center [493, 260] width 52 height 10
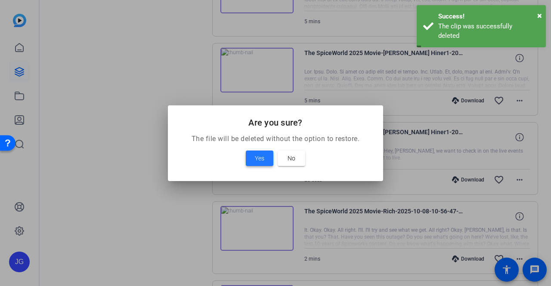
click at [262, 162] on span "Yes" at bounding box center [259, 158] width 9 height 10
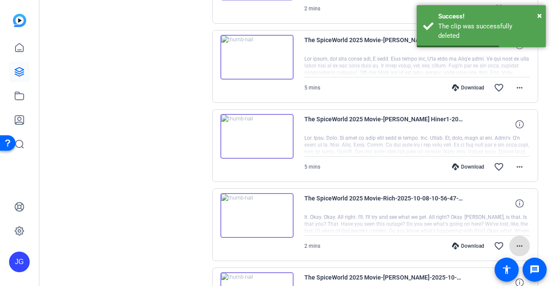
scroll to position [4261, 0]
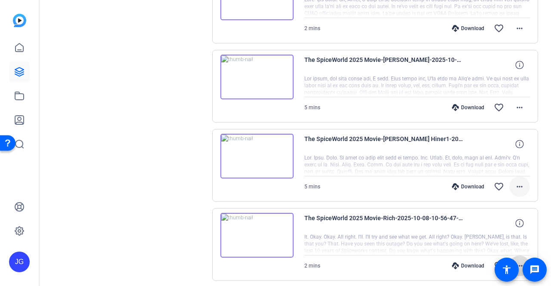
click at [516, 182] on mat-icon "more_horiz" at bounding box center [520, 187] width 10 height 10
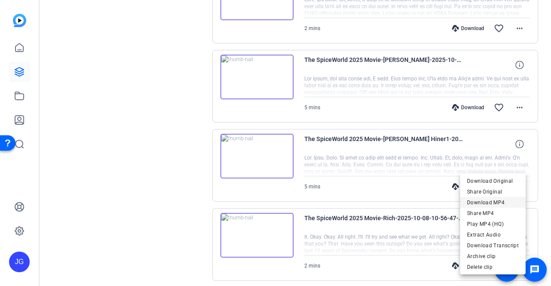
click at [500, 203] on span "Download MP4" at bounding box center [493, 203] width 52 height 10
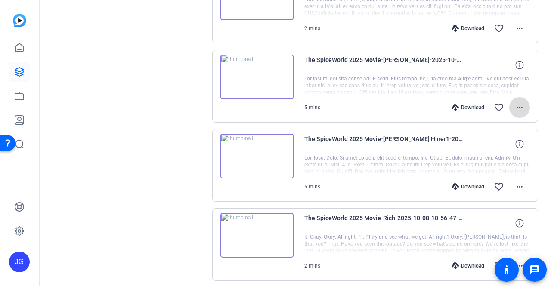
click at [518, 103] on mat-icon "more_horiz" at bounding box center [520, 108] width 10 height 10
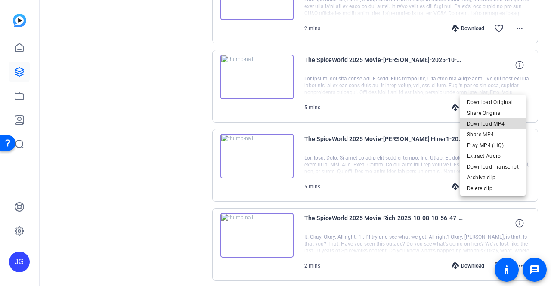
click at [500, 121] on span "Download MP4" at bounding box center [493, 124] width 52 height 10
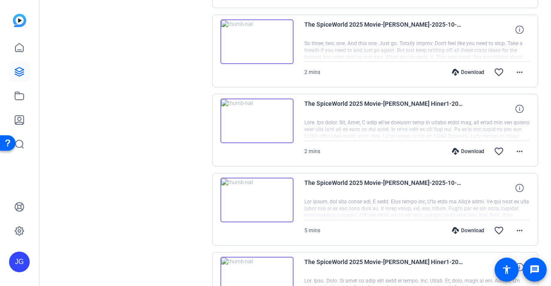
scroll to position [4132, 0]
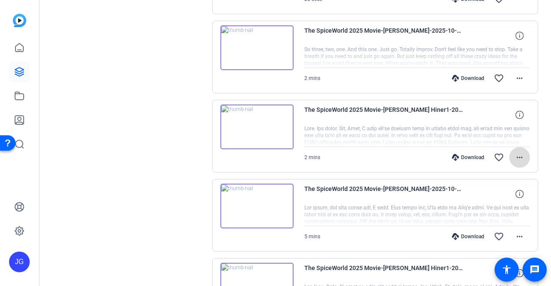
click at [517, 152] on mat-icon "more_horiz" at bounding box center [520, 157] width 10 height 10
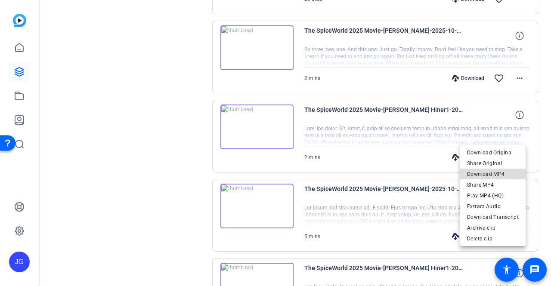
click at [502, 171] on span "Download MP4" at bounding box center [493, 174] width 52 height 10
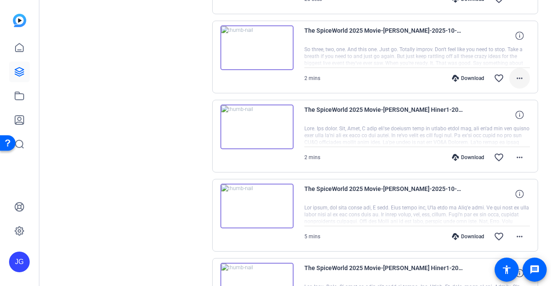
click at [519, 73] on mat-icon "more_horiz" at bounding box center [520, 78] width 10 height 10
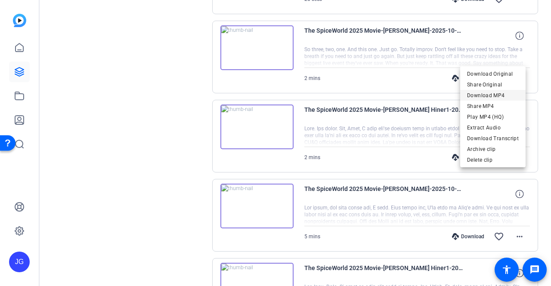
click at [504, 93] on span "Download MP4" at bounding box center [493, 95] width 52 height 10
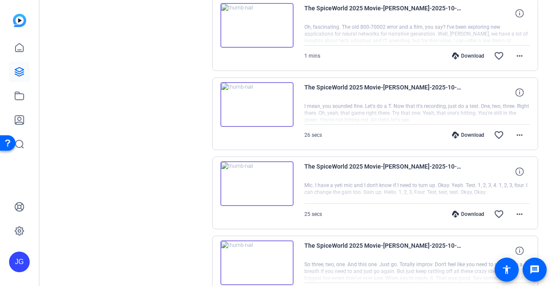
scroll to position [3873, 0]
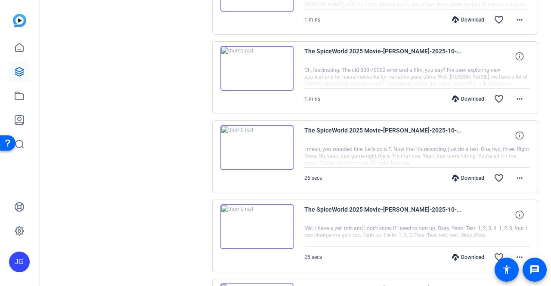
click at [256, 205] on img at bounding box center [257, 227] width 73 height 45
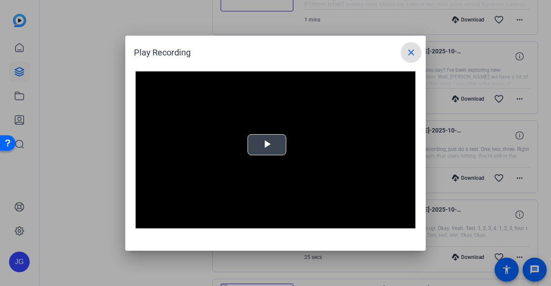
click at [267, 145] on span "Video Player" at bounding box center [267, 145] width 0 height 0
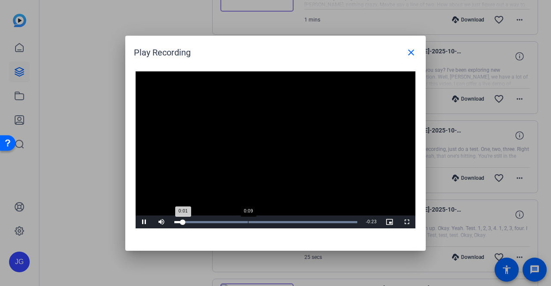
click at [248, 222] on div "Loaded : 100.00% 0:09 0:01" at bounding box center [265, 222] width 183 height 2
click at [414, 55] on mat-icon "close" at bounding box center [411, 52] width 10 height 10
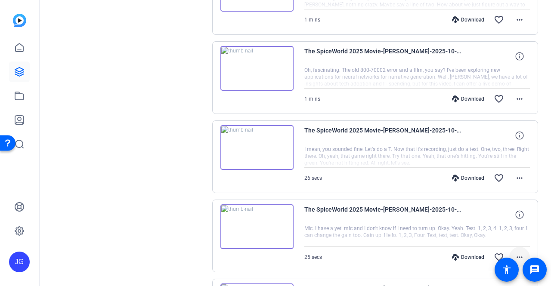
click at [516, 252] on mat-icon "more_horiz" at bounding box center [520, 257] width 10 height 10
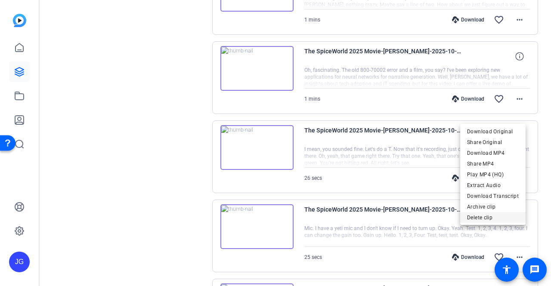
click at [501, 217] on span "Delete clip" at bounding box center [493, 218] width 52 height 10
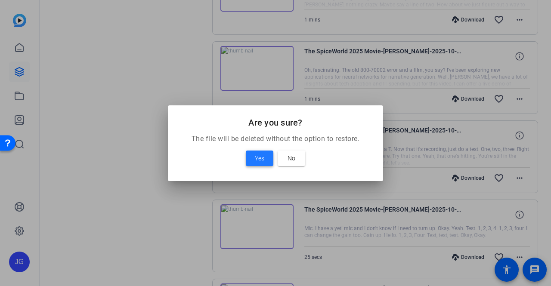
click at [264, 158] on span "Yes" at bounding box center [259, 158] width 9 height 10
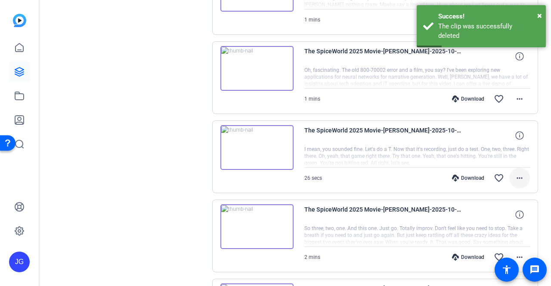
click at [518, 173] on mat-icon "more_horiz" at bounding box center [520, 178] width 10 height 10
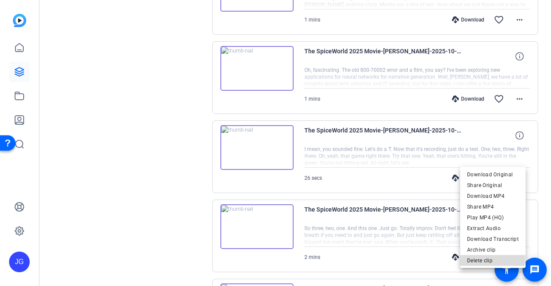
click at [486, 258] on span "Delete clip" at bounding box center [493, 261] width 52 height 10
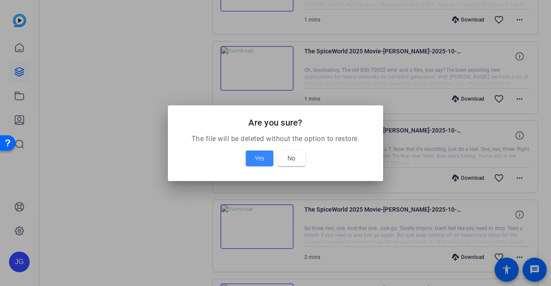
drag, startPoint x: 259, startPoint y: 158, endPoint x: 289, endPoint y: 179, distance: 36.2
click at [258, 159] on span "Yes" at bounding box center [259, 158] width 9 height 10
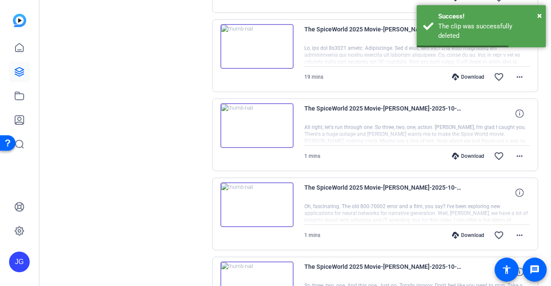
scroll to position [3701, 0]
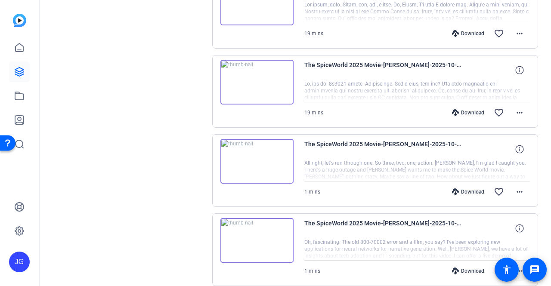
click at [515, 266] on mat-icon "more_horiz" at bounding box center [520, 271] width 10 height 10
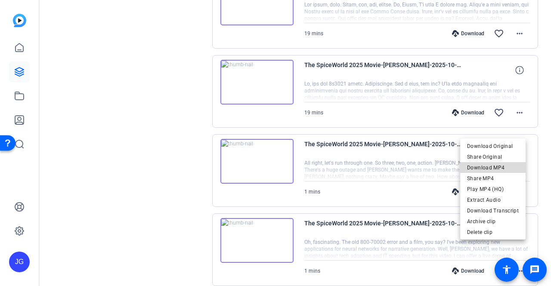
click at [506, 169] on span "Download MP4" at bounding box center [493, 168] width 52 height 10
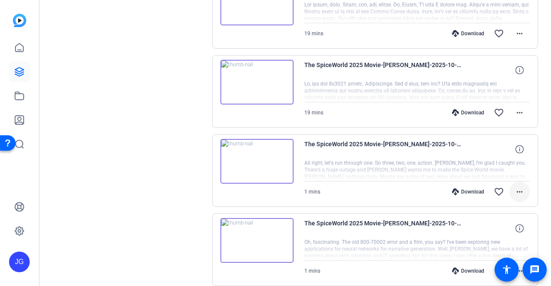
click at [517, 187] on mat-icon "more_horiz" at bounding box center [520, 192] width 10 height 10
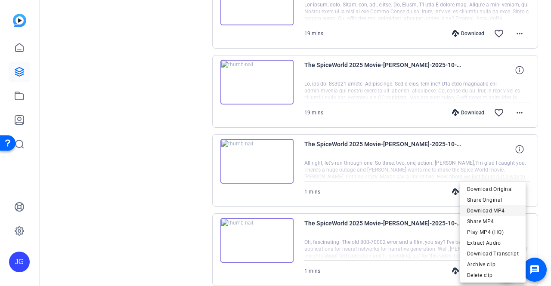
click at [504, 209] on span "Download MP4" at bounding box center [493, 211] width 52 height 10
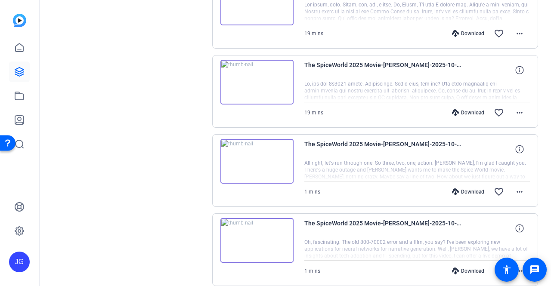
scroll to position [3658, 0]
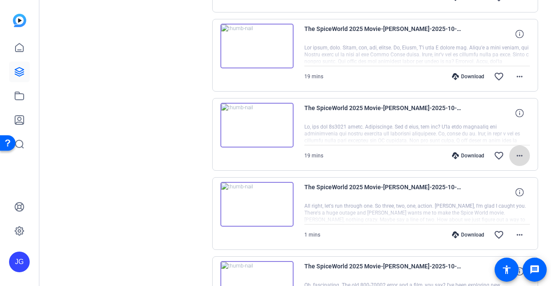
click at [518, 151] on mat-icon "more_horiz" at bounding box center [520, 156] width 10 height 10
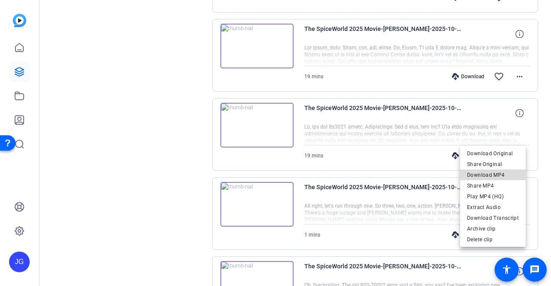
click at [508, 174] on span "Download MP4" at bounding box center [493, 175] width 52 height 10
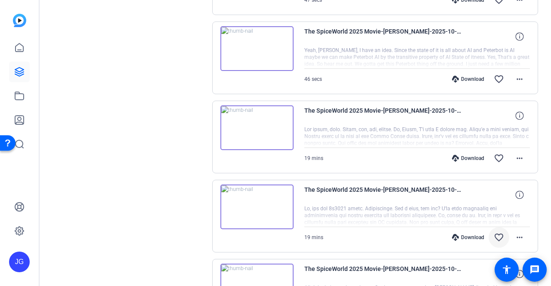
scroll to position [3572, 0]
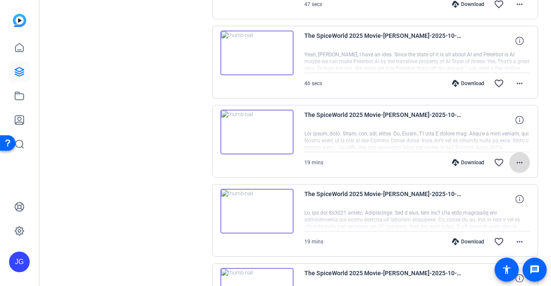
click at [515, 158] on mat-icon "more_horiz" at bounding box center [520, 163] width 10 height 10
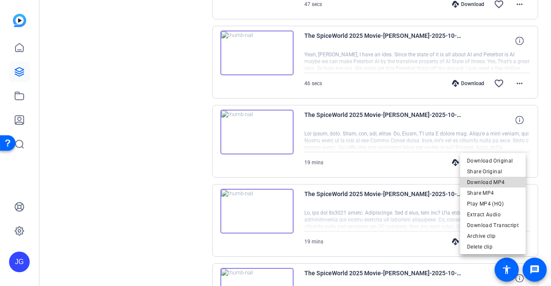
click at [495, 179] on span "Download MP4" at bounding box center [493, 182] width 52 height 10
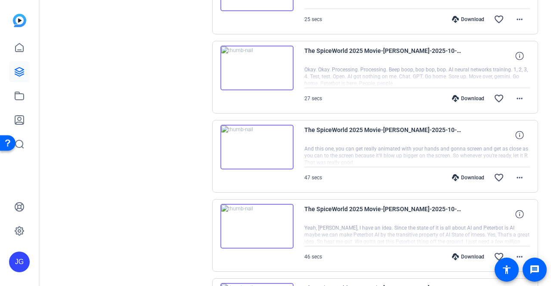
scroll to position [3399, 0]
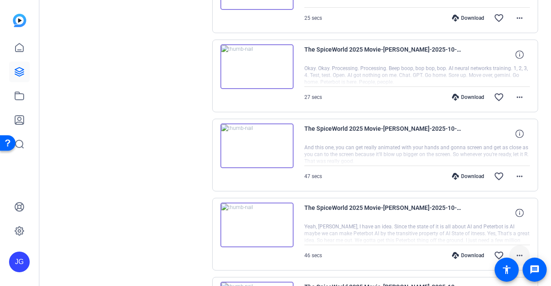
click at [517, 251] on mat-icon "more_horiz" at bounding box center [520, 256] width 10 height 10
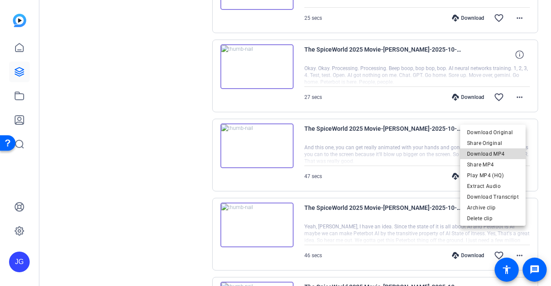
click at [502, 157] on span "Download MP4" at bounding box center [493, 154] width 52 height 10
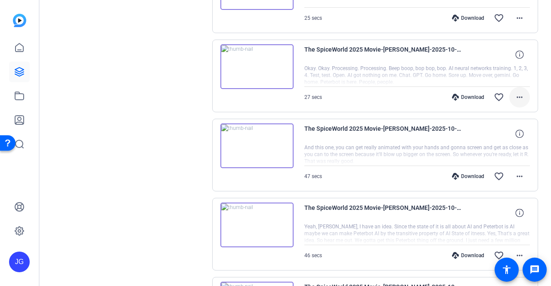
click at [518, 92] on mat-icon "more_horiz" at bounding box center [520, 97] width 10 height 10
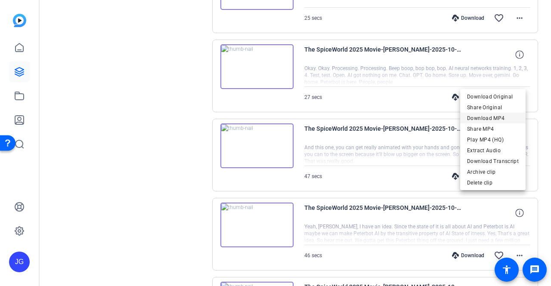
click at [502, 116] on span "Download MP4" at bounding box center [493, 118] width 52 height 10
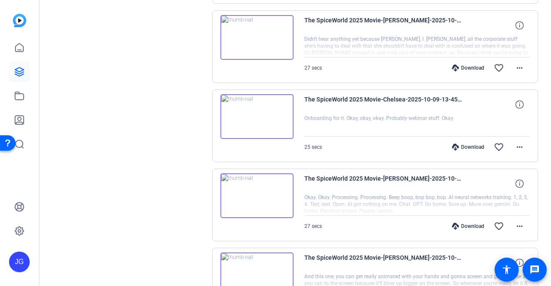
scroll to position [3227, 0]
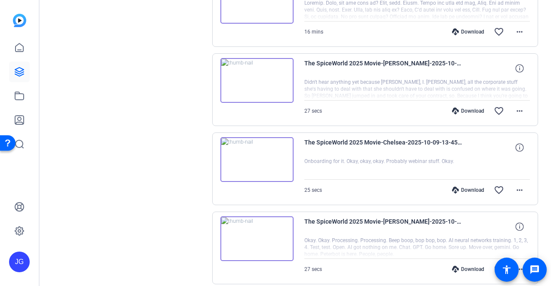
click at [252, 139] on img at bounding box center [257, 159] width 73 height 45
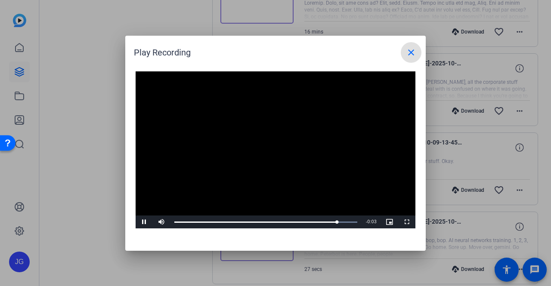
click at [412, 51] on mat-icon "close" at bounding box center [411, 52] width 10 height 10
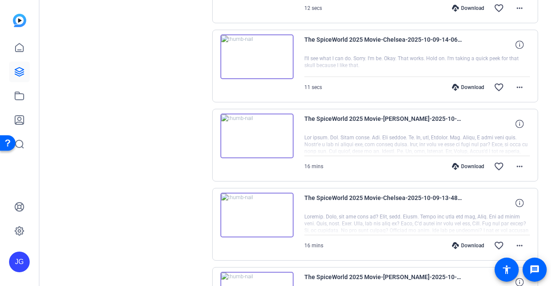
scroll to position [3012, 0]
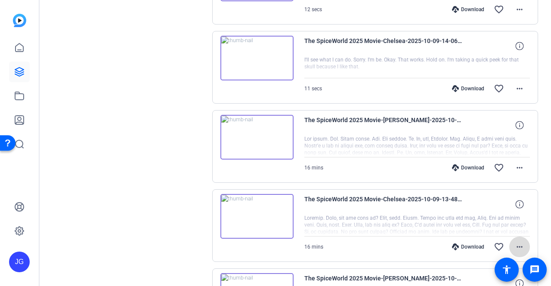
click at [516, 242] on mat-icon "more_horiz" at bounding box center [520, 247] width 10 height 10
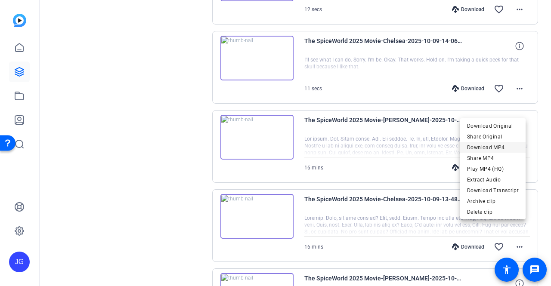
click at [507, 149] on span "Download MP4" at bounding box center [493, 148] width 52 height 10
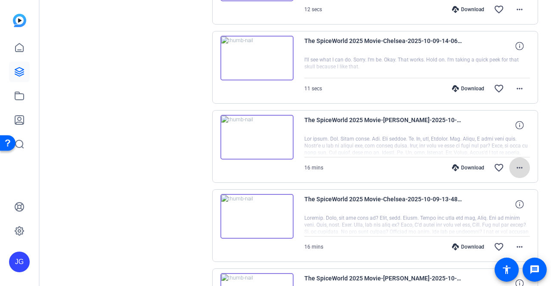
click at [515, 163] on mat-icon "more_horiz" at bounding box center [520, 168] width 10 height 10
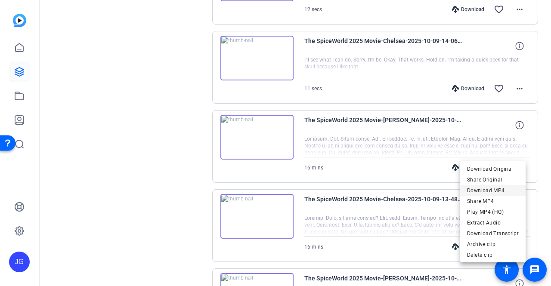
click at [497, 190] on span "Download MP4" at bounding box center [493, 191] width 52 height 10
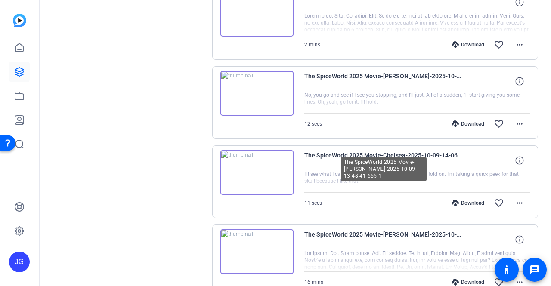
scroll to position [2882, 0]
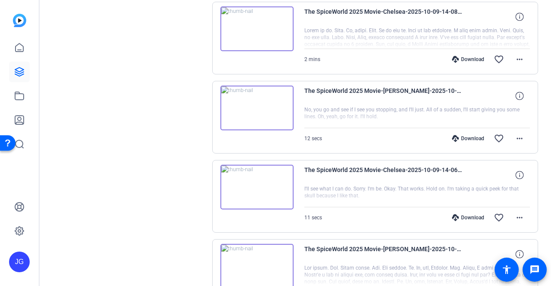
click at [255, 170] on img at bounding box center [257, 187] width 73 height 45
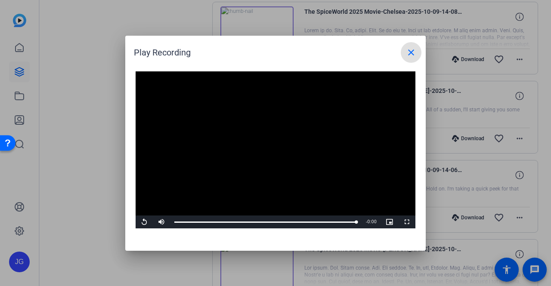
click at [413, 52] on mat-icon "close" at bounding box center [411, 52] width 10 height 10
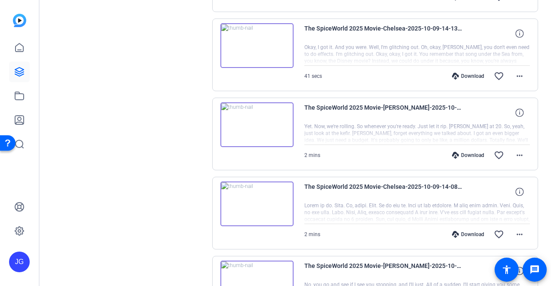
scroll to position [2710, 0]
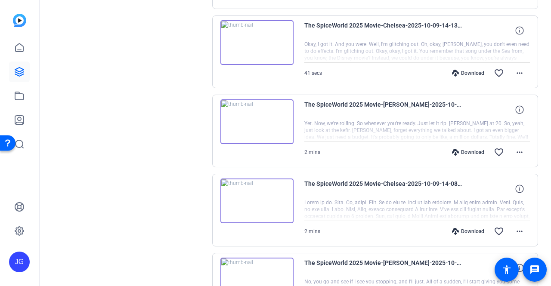
click at [257, 184] on img at bounding box center [257, 201] width 73 height 45
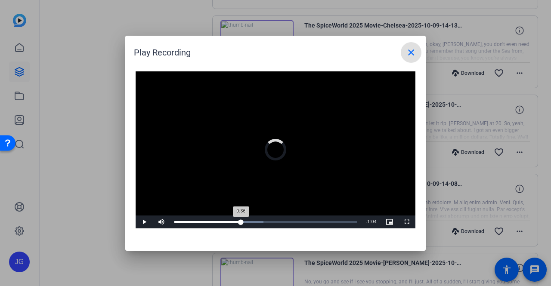
click at [241, 222] on div "Loaded : 48.70% 0:36 0:36" at bounding box center [265, 222] width 183 height 2
click at [415, 53] on mat-icon "close" at bounding box center [411, 52] width 10 height 10
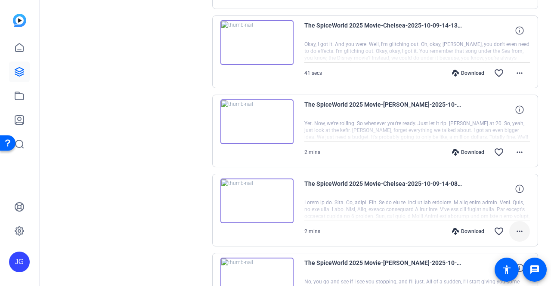
click at [515, 227] on mat-icon "more_horiz" at bounding box center [520, 232] width 10 height 10
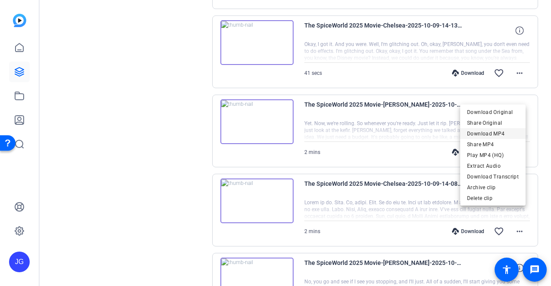
click at [505, 134] on span "Download MP4" at bounding box center [493, 134] width 52 height 10
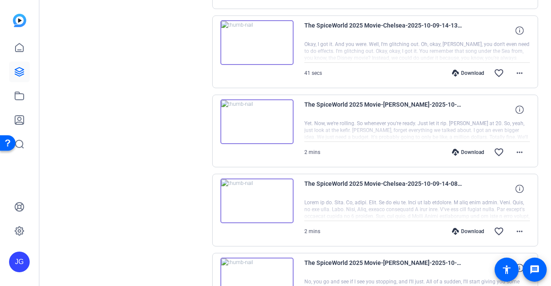
click at [259, 25] on img at bounding box center [257, 42] width 73 height 45
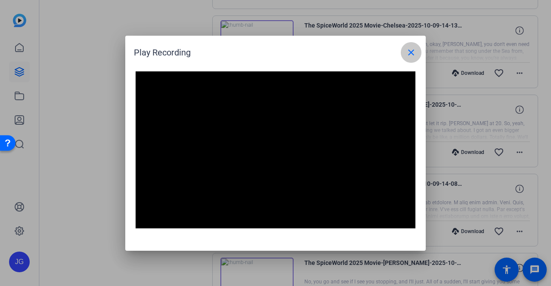
click at [417, 53] on span at bounding box center [411, 52] width 21 height 21
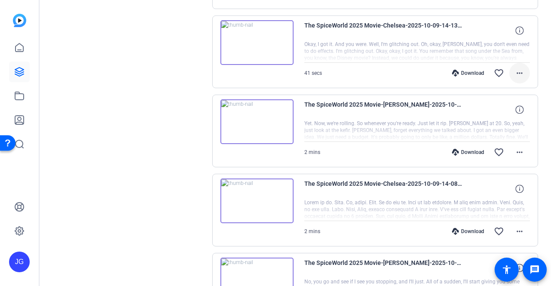
click at [516, 68] on mat-icon "more_horiz" at bounding box center [520, 73] width 10 height 10
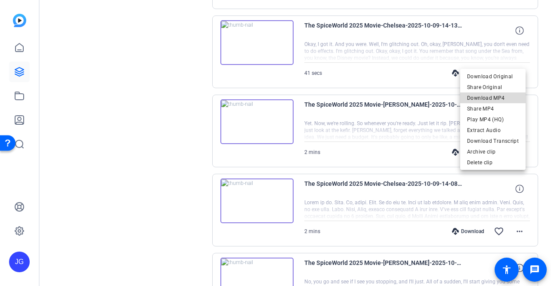
click at [501, 95] on span "Download MP4" at bounding box center [493, 98] width 52 height 10
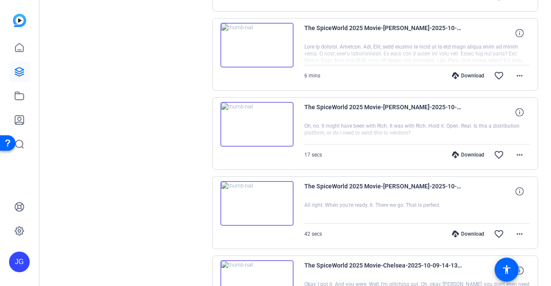
scroll to position [2452, 0]
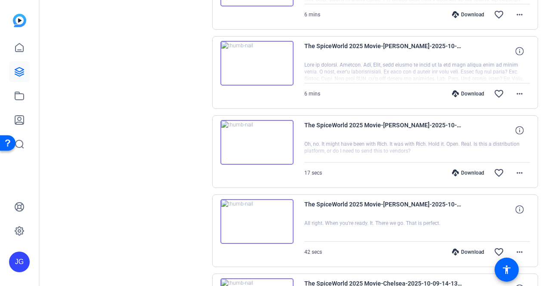
click at [253, 126] on img at bounding box center [257, 142] width 73 height 45
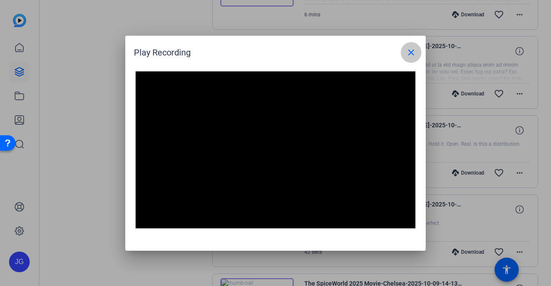
click at [415, 54] on mat-icon "close" at bounding box center [411, 52] width 10 height 10
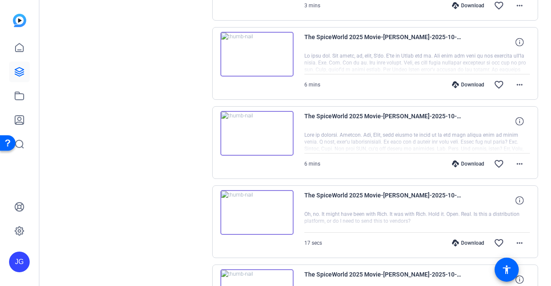
scroll to position [2366, 0]
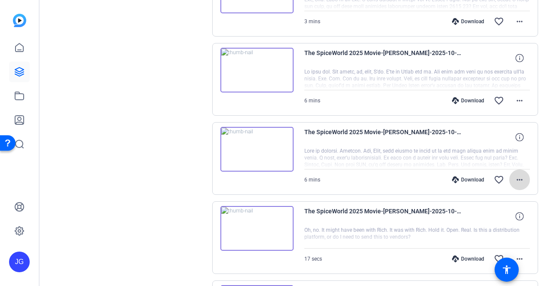
click at [515, 175] on mat-icon "more_horiz" at bounding box center [520, 180] width 10 height 10
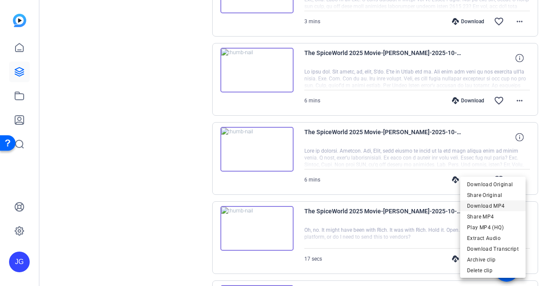
click at [508, 204] on span "Download MP4" at bounding box center [493, 206] width 52 height 10
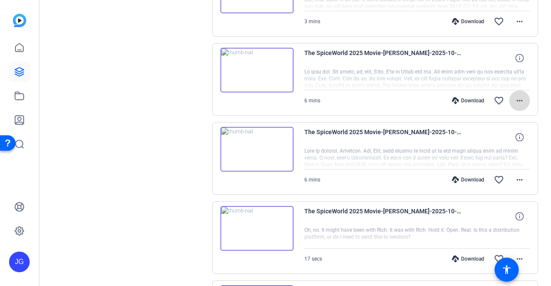
click at [519, 96] on mat-icon "more_horiz" at bounding box center [520, 101] width 10 height 10
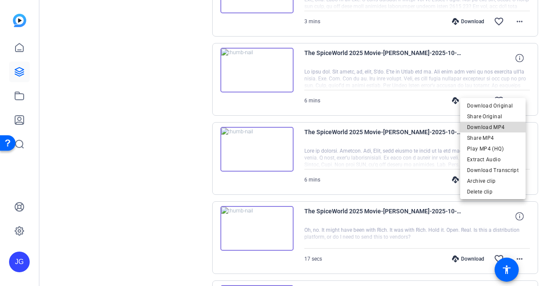
click at [501, 126] on span "Download MP4" at bounding box center [493, 127] width 52 height 10
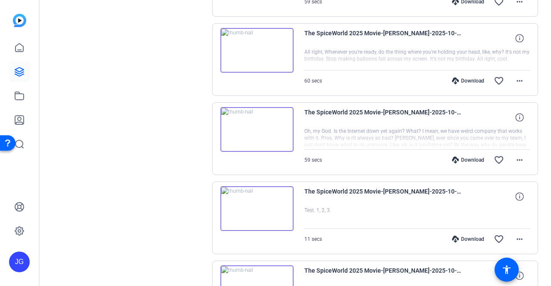
scroll to position [1590, 0]
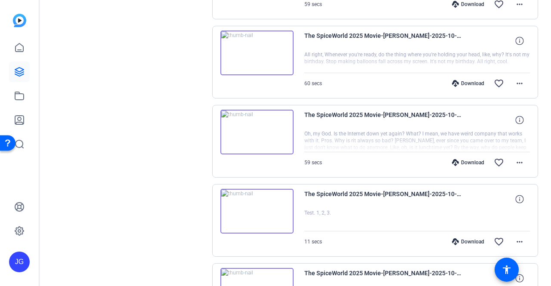
click at [521, 154] on span at bounding box center [520, 162] width 21 height 21
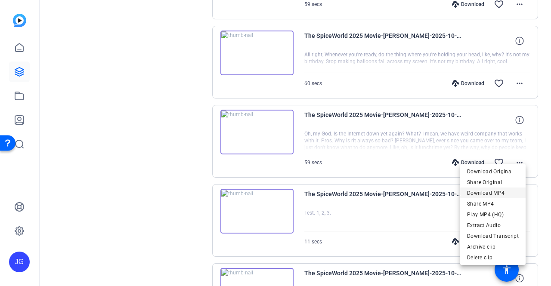
click at [507, 193] on span "Download MP4" at bounding box center [493, 193] width 52 height 10
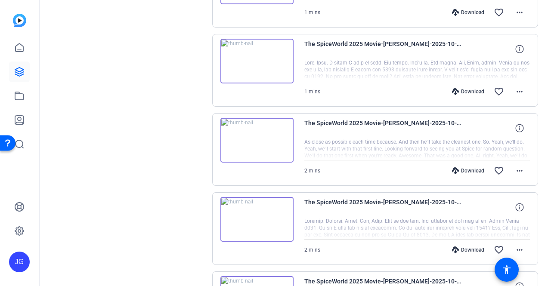
scroll to position [1978, 0]
click at [517, 87] on mat-icon "more_horiz" at bounding box center [520, 92] width 10 height 10
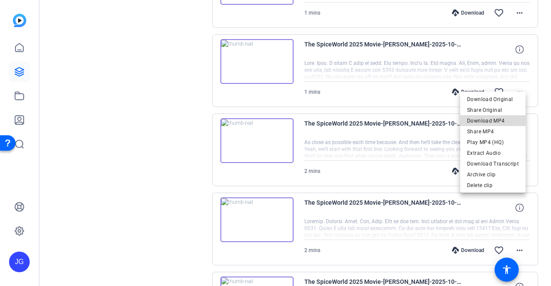
click at [497, 120] on span "Download MP4" at bounding box center [493, 121] width 52 height 10
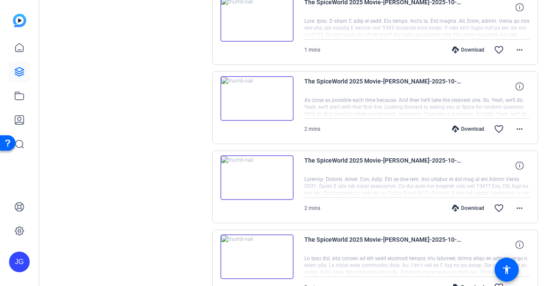
scroll to position [2021, 0]
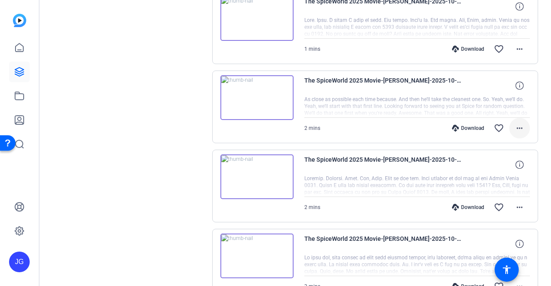
click at [520, 119] on button "more_horiz" at bounding box center [520, 128] width 21 height 21
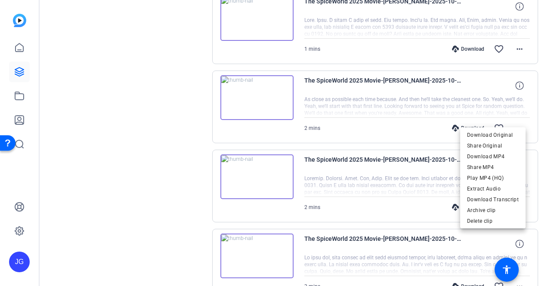
click at [505, 154] on span "Download MP4" at bounding box center [493, 157] width 52 height 10
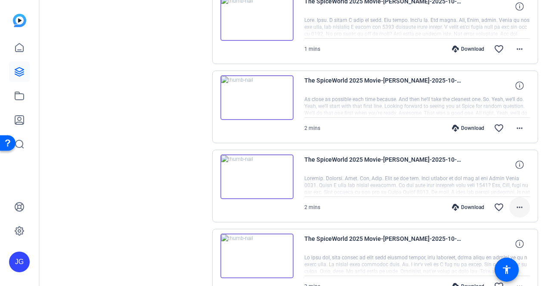
click at [515, 202] on mat-icon "more_horiz" at bounding box center [520, 207] width 10 height 10
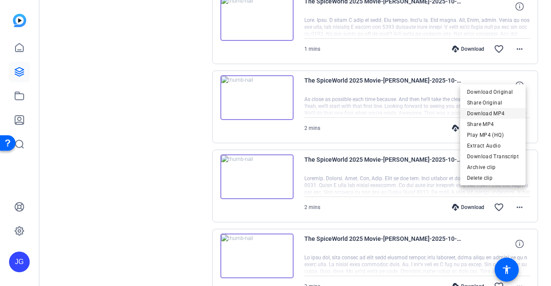
click at [504, 116] on span "Download MP4" at bounding box center [493, 114] width 52 height 10
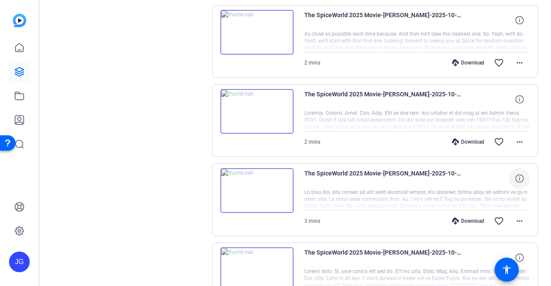
scroll to position [2107, 0]
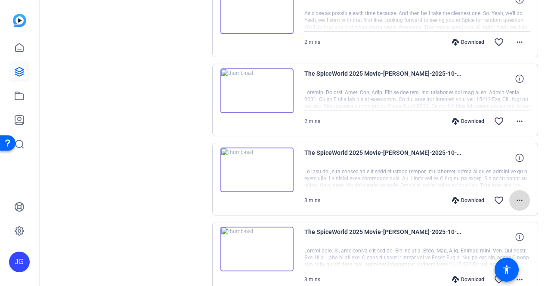
click at [518, 196] on mat-icon "more_horiz" at bounding box center [520, 201] width 10 height 10
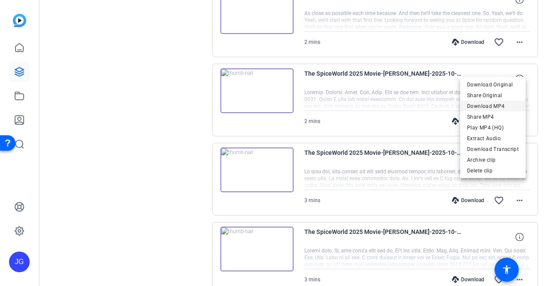
click at [510, 110] on span "Download MP4" at bounding box center [493, 106] width 52 height 10
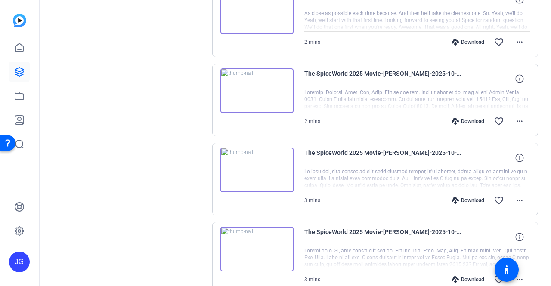
scroll to position [2193, 0]
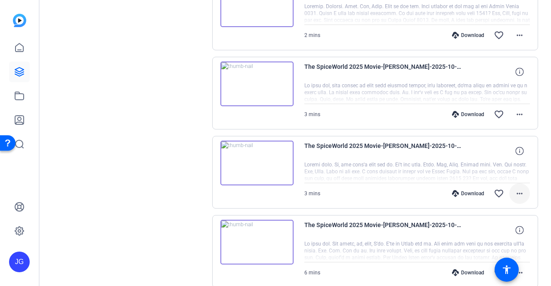
click at [518, 189] on mat-icon "more_horiz" at bounding box center [520, 194] width 10 height 10
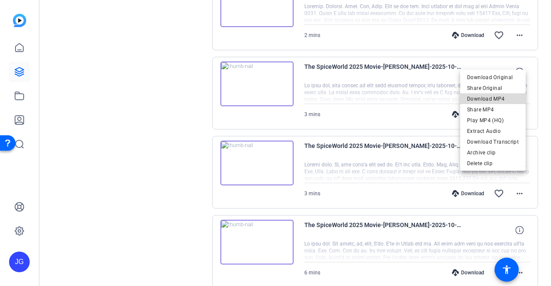
click at [508, 99] on span "Download MP4" at bounding box center [493, 99] width 52 height 10
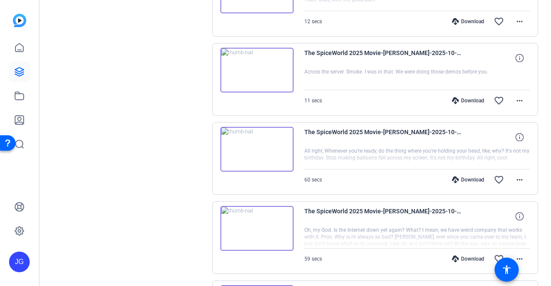
scroll to position [1332, 0]
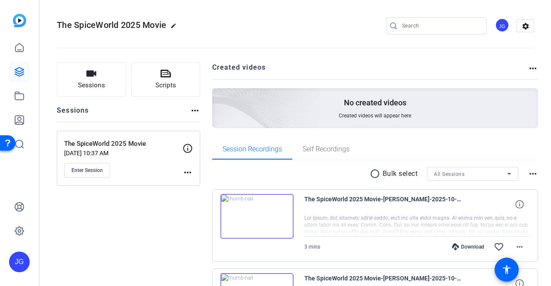
scroll to position [43, 0]
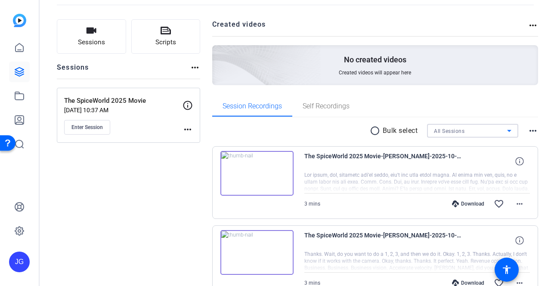
click at [500, 132] on div "All Sessions" at bounding box center [470, 131] width 73 height 11
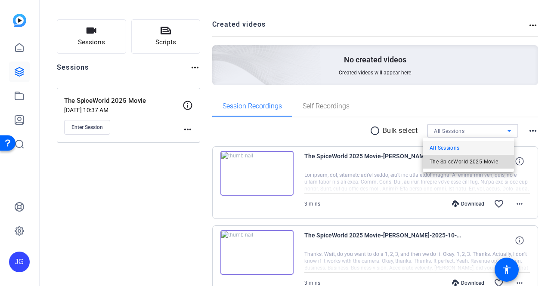
click at [482, 158] on span "The SpiceWorld 2025 Movie" at bounding box center [464, 162] width 68 height 10
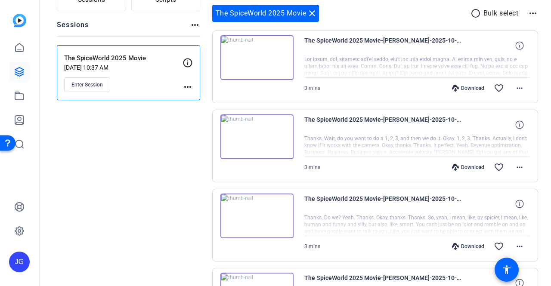
scroll to position [86, 0]
click at [517, 93] on button "more_horiz" at bounding box center [520, 88] width 21 height 21
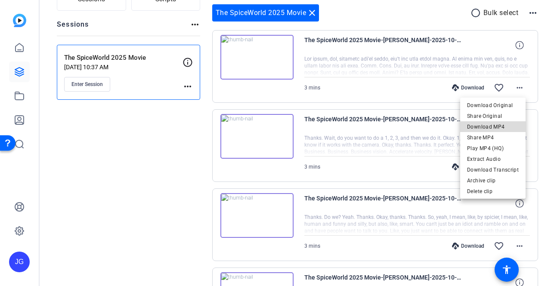
click at [499, 127] on span "Download MP4" at bounding box center [493, 127] width 52 height 10
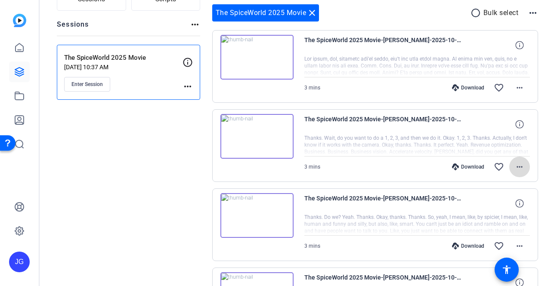
click at [517, 166] on mat-icon "more_horiz" at bounding box center [520, 167] width 10 height 10
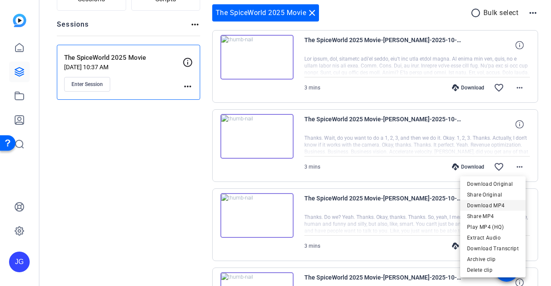
click at [498, 205] on span "Download MP4" at bounding box center [493, 206] width 52 height 10
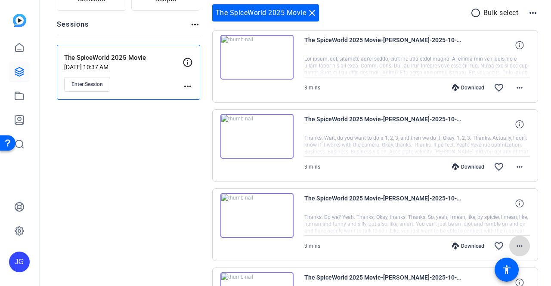
click at [515, 249] on mat-icon "more_horiz" at bounding box center [520, 246] width 10 height 10
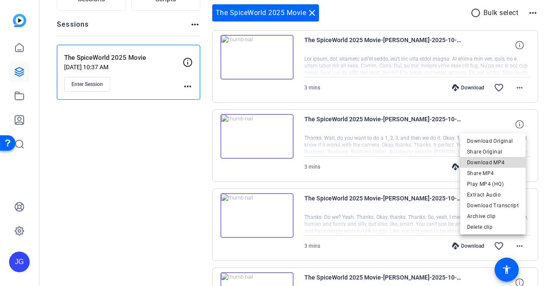
click at [506, 165] on span "Download MP4" at bounding box center [493, 163] width 52 height 10
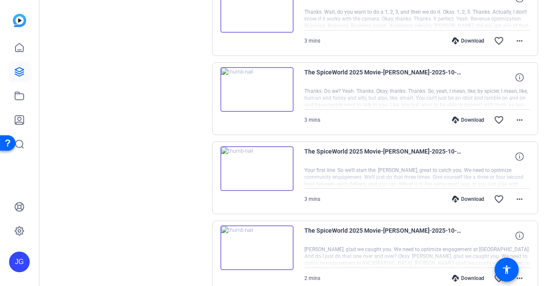
scroll to position [215, 0]
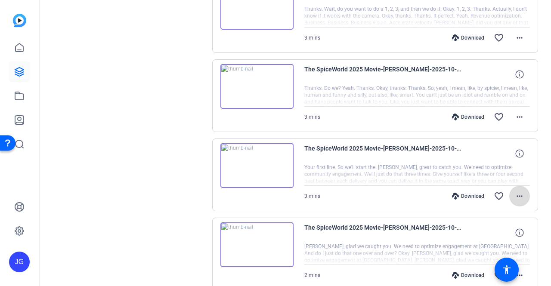
click at [518, 192] on mat-icon "more_horiz" at bounding box center [520, 196] width 10 height 10
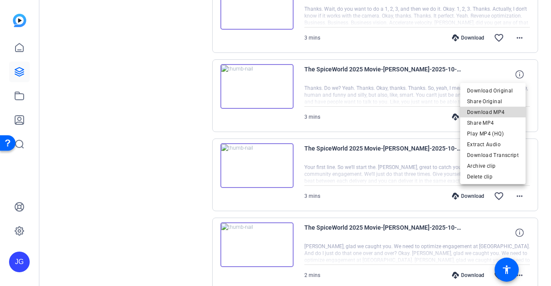
click at [504, 117] on span "Download MP4" at bounding box center [493, 112] width 52 height 10
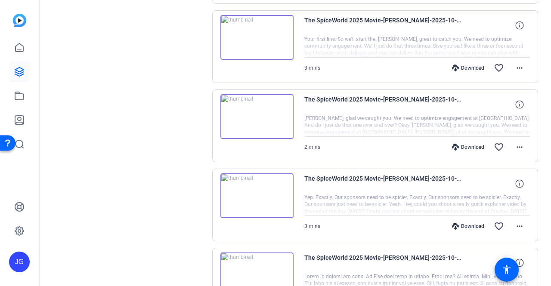
scroll to position [345, 0]
click at [518, 221] on mat-icon "more_horiz" at bounding box center [520, 226] width 10 height 10
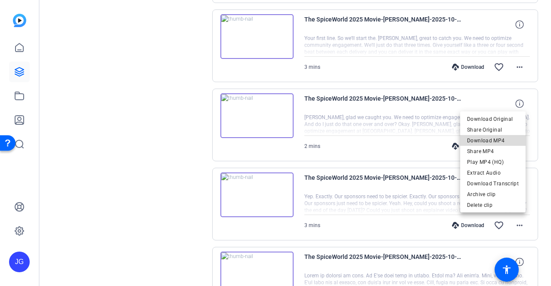
click at [508, 144] on span "Download MP4" at bounding box center [493, 141] width 52 height 10
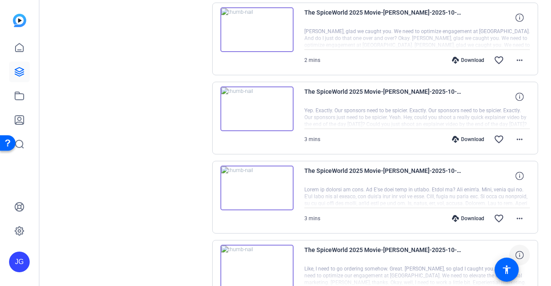
scroll to position [474, 0]
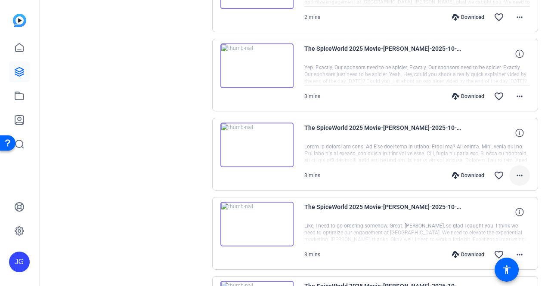
click at [518, 178] on mat-icon "more_horiz" at bounding box center [520, 176] width 10 height 10
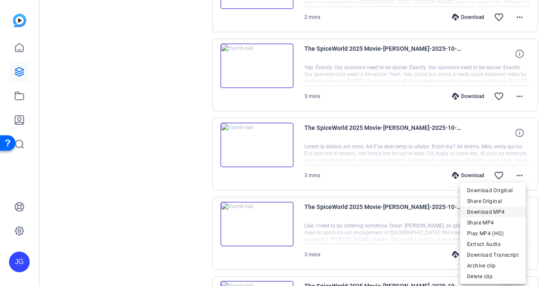
click at [496, 211] on span "Download MP4" at bounding box center [493, 212] width 52 height 10
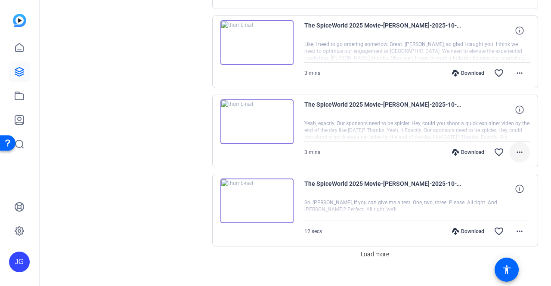
scroll to position [665, 0]
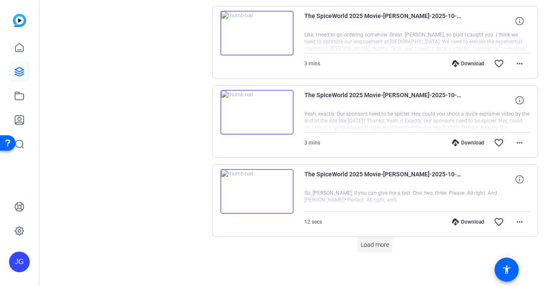
click at [382, 241] on span "Load more" at bounding box center [375, 245] width 28 height 9
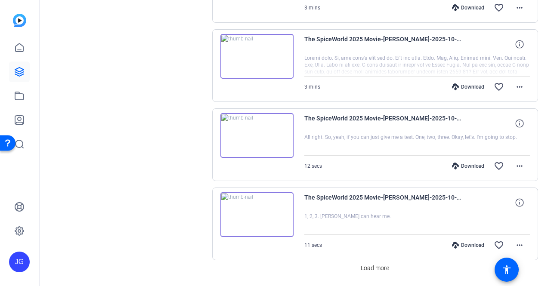
scroll to position [1453, 0]
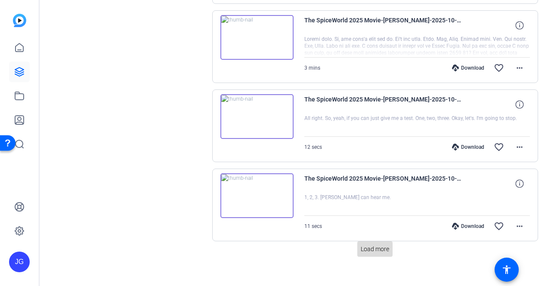
click at [363, 245] on span "Load more" at bounding box center [375, 249] width 28 height 9
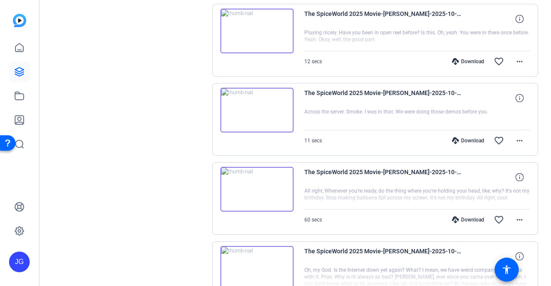
scroll to position [2013, 0]
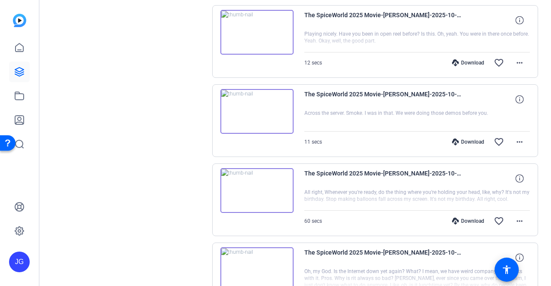
click at [259, 103] on img at bounding box center [257, 111] width 73 height 45
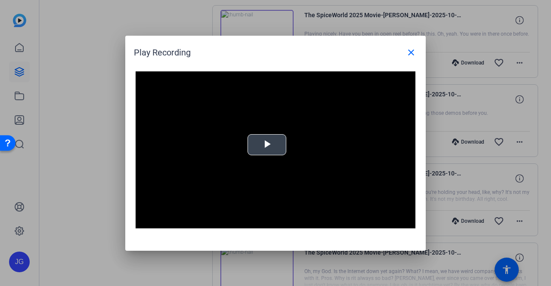
click at [267, 145] on span "Video Player" at bounding box center [267, 145] width 0 height 0
click at [415, 50] on mat-icon "close" at bounding box center [411, 52] width 10 height 10
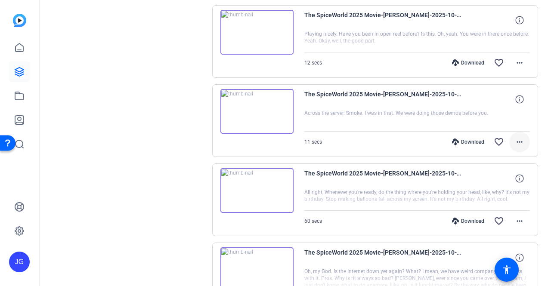
click at [515, 137] on mat-icon "more_horiz" at bounding box center [520, 142] width 10 height 10
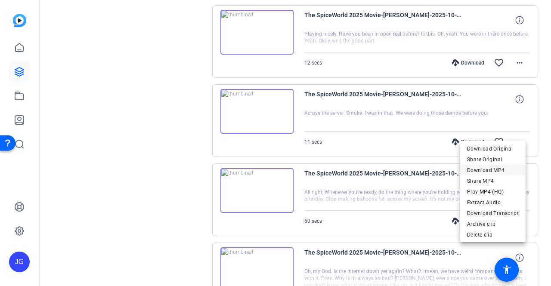
click at [497, 168] on span "Download MP4" at bounding box center [493, 170] width 52 height 10
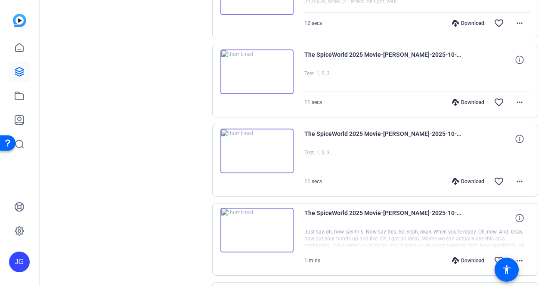
scroll to position [850, 0]
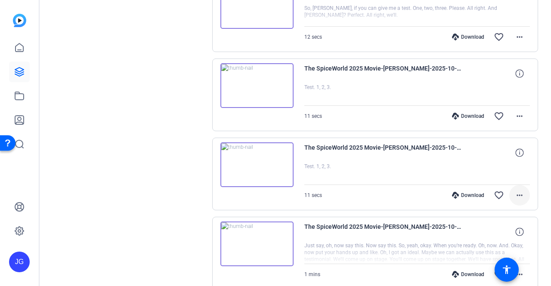
click at [515, 191] on mat-icon "more_horiz" at bounding box center [520, 195] width 10 height 10
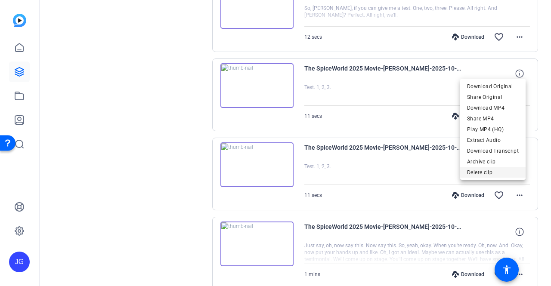
click at [498, 173] on span "Delete clip" at bounding box center [493, 172] width 52 height 10
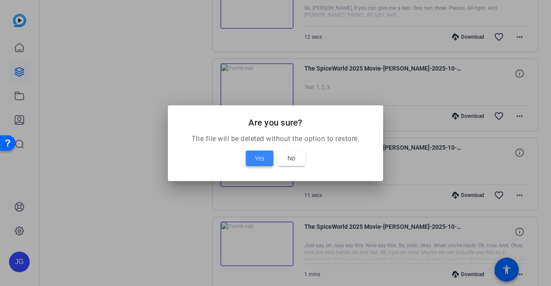
click at [252, 154] on span at bounding box center [260, 158] width 28 height 21
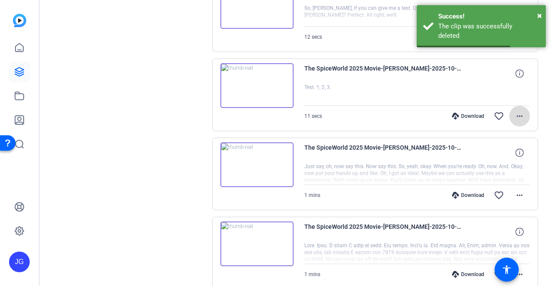
click at [521, 108] on span at bounding box center [520, 116] width 21 height 21
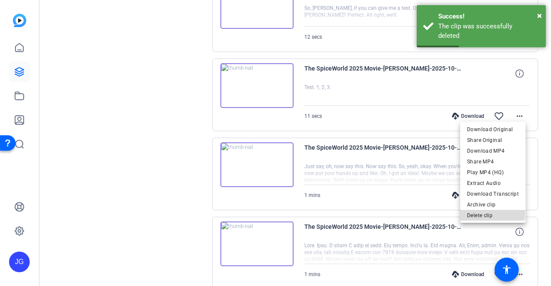
click at [482, 214] on span "Delete clip" at bounding box center [493, 215] width 52 height 10
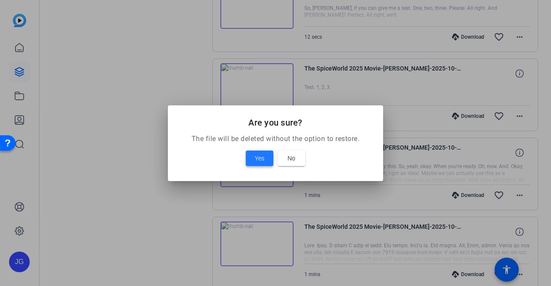
click at [256, 160] on span "Yes" at bounding box center [259, 158] width 9 height 10
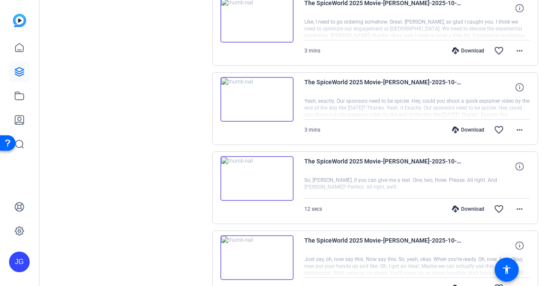
scroll to position [678, 0]
click at [516, 205] on mat-icon "more_horiz" at bounding box center [520, 209] width 10 height 10
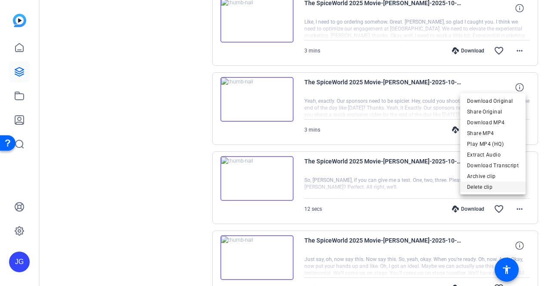
click at [512, 188] on span "Delete clip" at bounding box center [493, 187] width 52 height 10
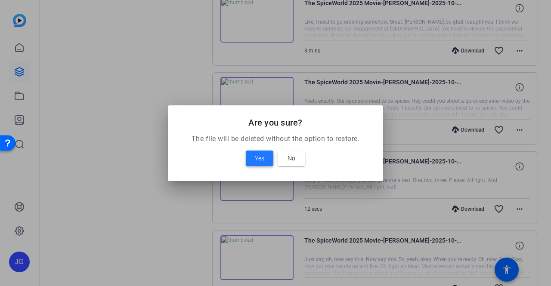
click at [256, 160] on span "Yes" at bounding box center [259, 158] width 9 height 10
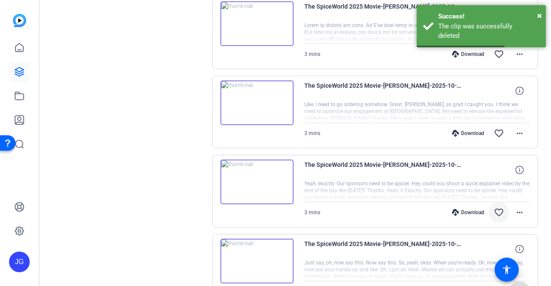
scroll to position [592, 0]
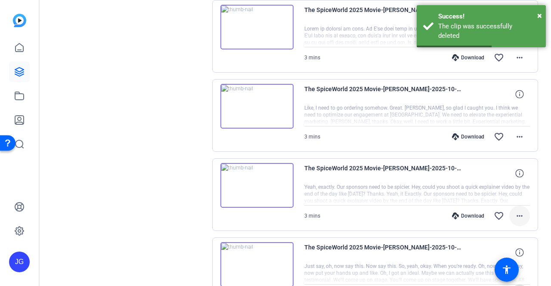
click at [515, 212] on mat-icon "more_horiz" at bounding box center [520, 216] width 10 height 10
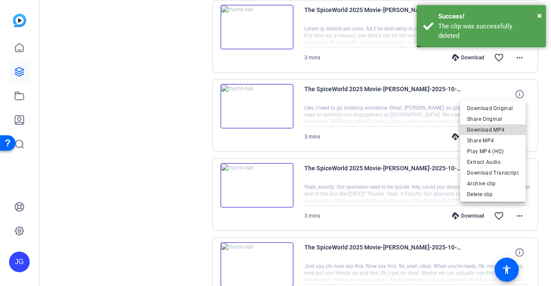
click at [503, 129] on span "Download MP4" at bounding box center [493, 129] width 52 height 10
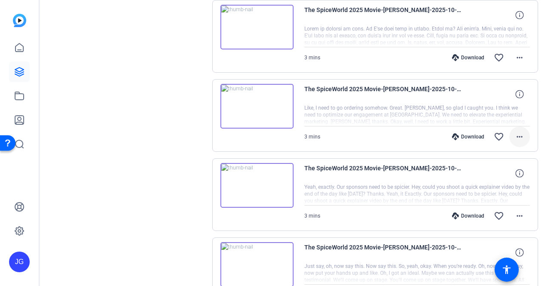
click at [519, 132] on mat-icon "more_horiz" at bounding box center [520, 137] width 10 height 10
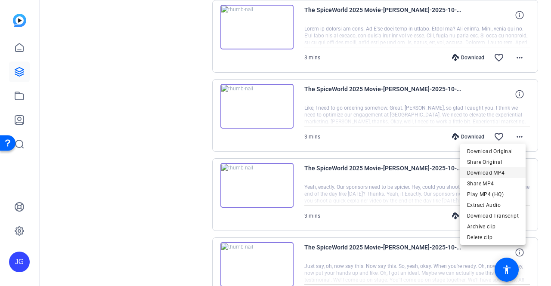
click at [498, 171] on span "Download MP4" at bounding box center [493, 173] width 52 height 10
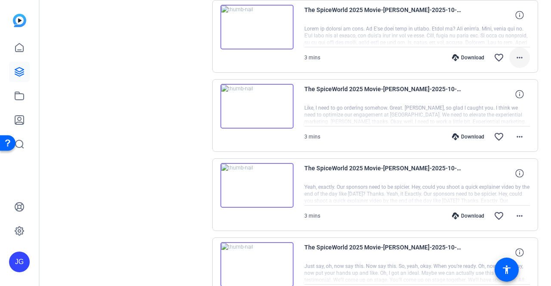
click at [518, 58] on mat-icon "more_horiz" at bounding box center [520, 58] width 10 height 10
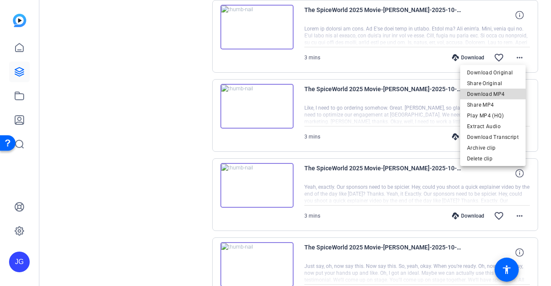
click at [502, 89] on span "Download MP4" at bounding box center [493, 94] width 52 height 10
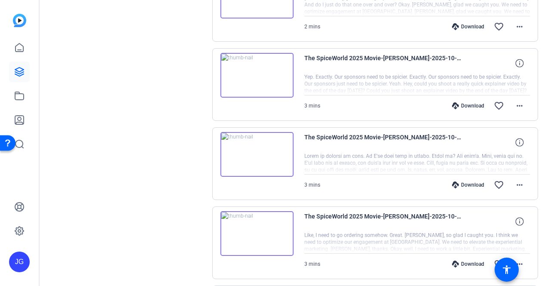
scroll to position [463, 0]
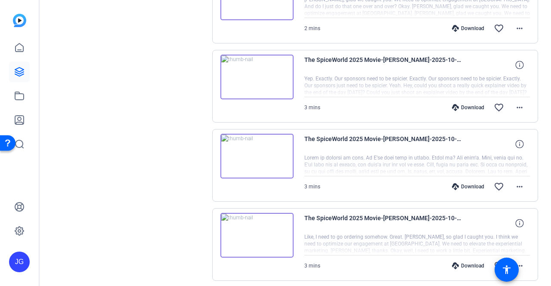
click at [516, 108] on mat-icon "more_horiz" at bounding box center [520, 108] width 10 height 10
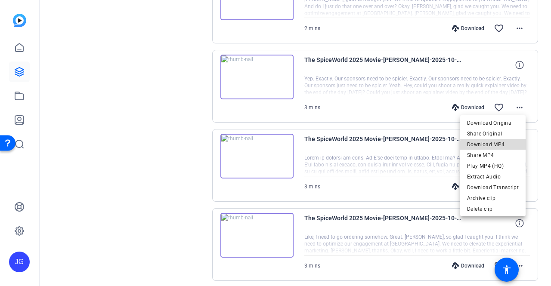
click at [503, 146] on span "Download MP4" at bounding box center [493, 144] width 52 height 10
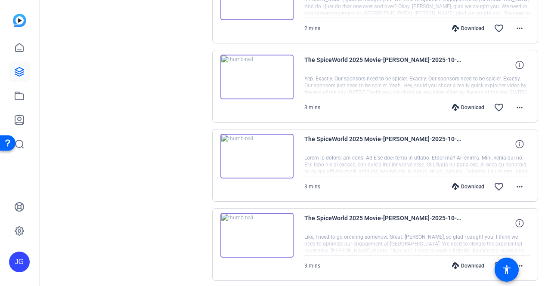
scroll to position [376, 0]
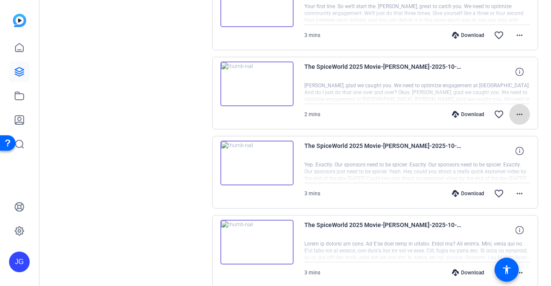
click at [519, 113] on mat-icon "more_horiz" at bounding box center [520, 114] width 10 height 10
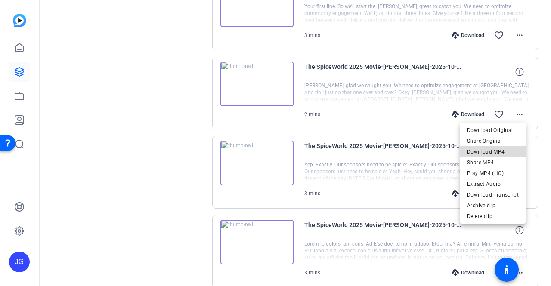
click at [507, 149] on span "Download MP4" at bounding box center [493, 151] width 52 height 10
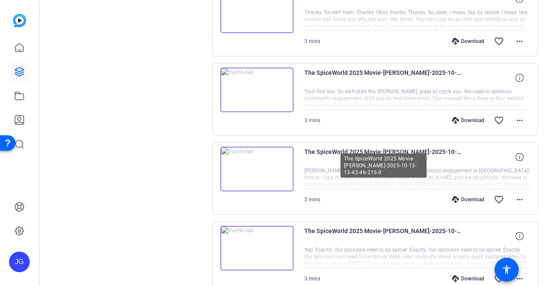
scroll to position [290, 0]
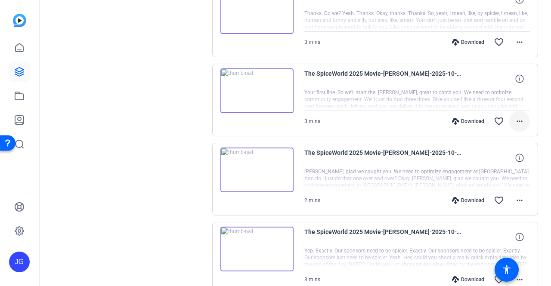
click at [519, 123] on mat-icon "more_horiz" at bounding box center [520, 121] width 10 height 10
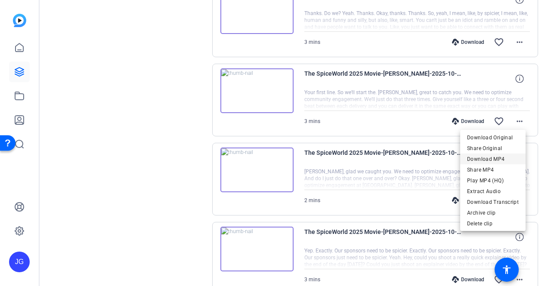
click at [504, 154] on span "Download MP4" at bounding box center [493, 159] width 52 height 10
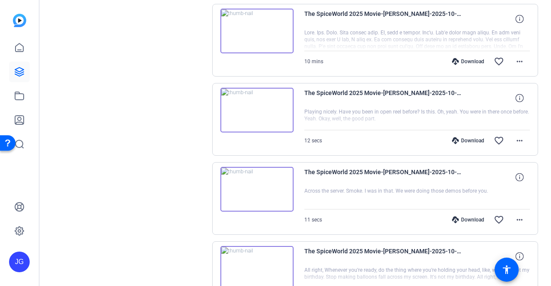
scroll to position [1712, 0]
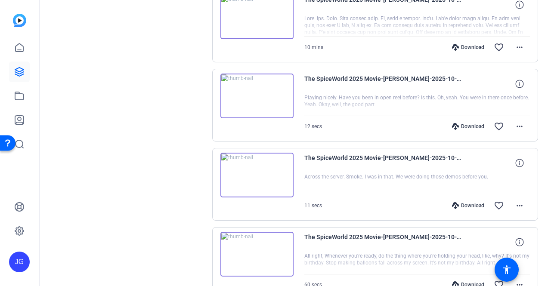
click at [263, 165] on img at bounding box center [257, 175] width 73 height 45
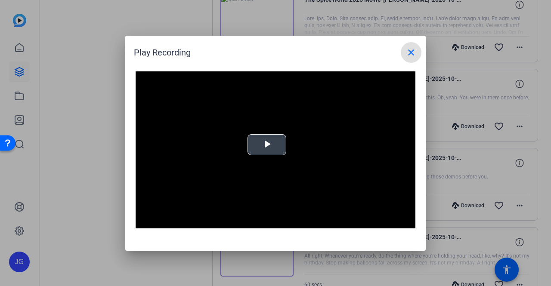
click at [267, 145] on span "Video Player" at bounding box center [267, 145] width 0 height 0
click at [414, 49] on mat-icon "close" at bounding box center [411, 52] width 10 height 10
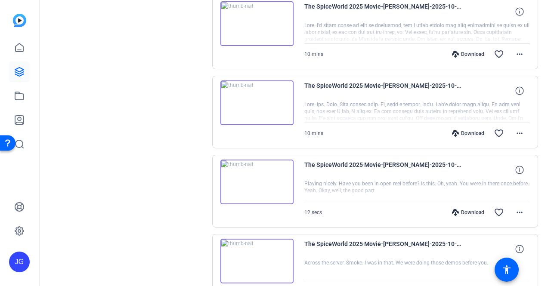
scroll to position [1583, 0]
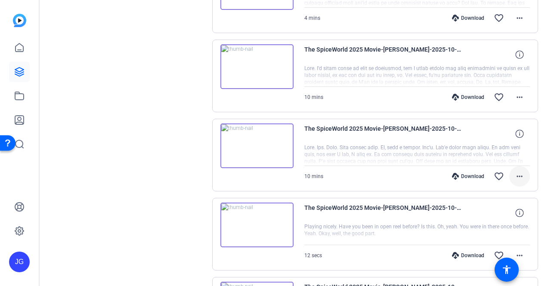
click at [516, 171] on mat-icon "more_horiz" at bounding box center [520, 176] width 10 height 10
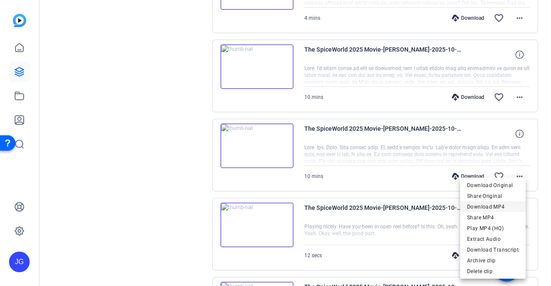
click at [499, 210] on span "Download MP4" at bounding box center [493, 207] width 52 height 10
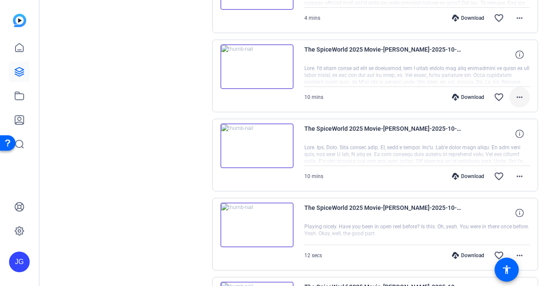
click at [517, 92] on mat-icon "more_horiz" at bounding box center [520, 97] width 10 height 10
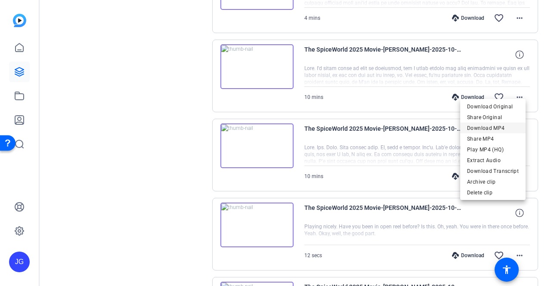
click at [496, 128] on span "Download MP4" at bounding box center [493, 128] width 52 height 10
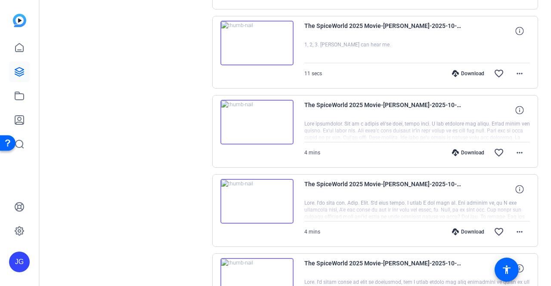
scroll to position [1367, 0]
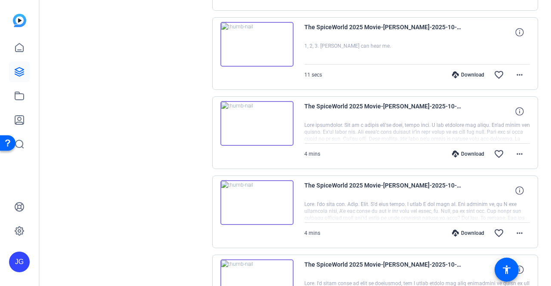
click at [252, 193] on img at bounding box center [257, 202] width 73 height 45
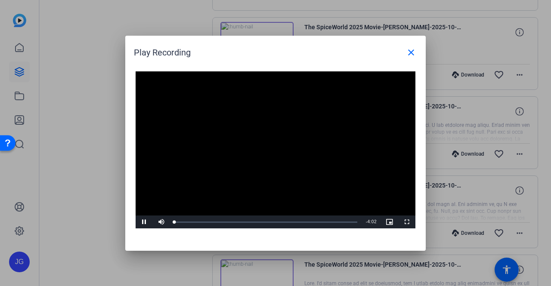
click at [270, 141] on video "Video Player" at bounding box center [276, 151] width 280 height 158
click at [227, 219] on div "Loaded : 0% 1:09 0:00" at bounding box center [266, 222] width 192 height 13
click at [146, 222] on span "Video Player" at bounding box center [144, 222] width 17 height 0
click at [271, 221] on div "Loaded : 44.45% 2:04 2:07" at bounding box center [266, 222] width 192 height 13
click at [294, 221] on div "Loaded : 64.14% 2:37 2:09" at bounding box center [265, 222] width 183 height 2
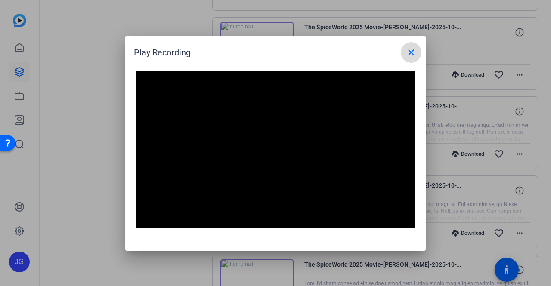
click at [415, 56] on mat-icon "close" at bounding box center [411, 52] width 10 height 10
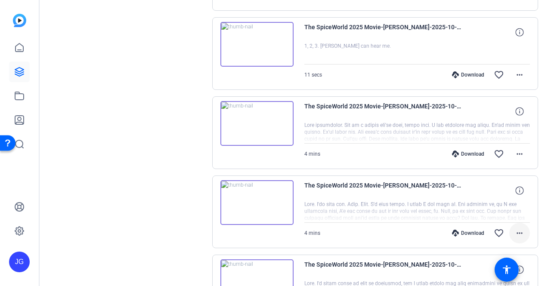
click at [519, 228] on mat-icon "more_horiz" at bounding box center [520, 233] width 10 height 10
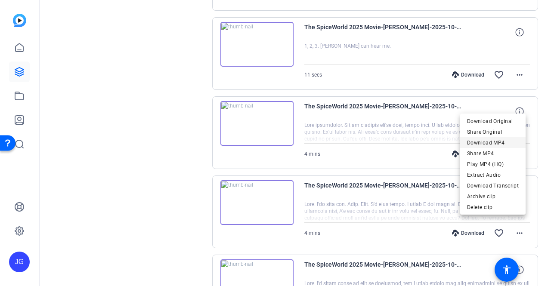
click at [506, 145] on span "Download MP4" at bounding box center [493, 142] width 52 height 10
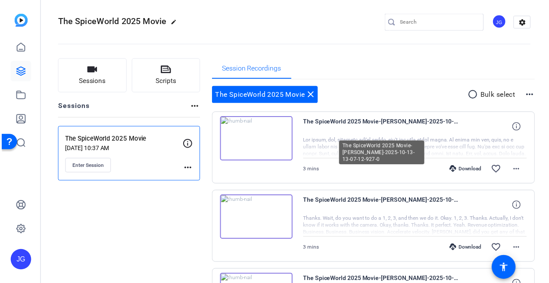
scroll to position [0, 0]
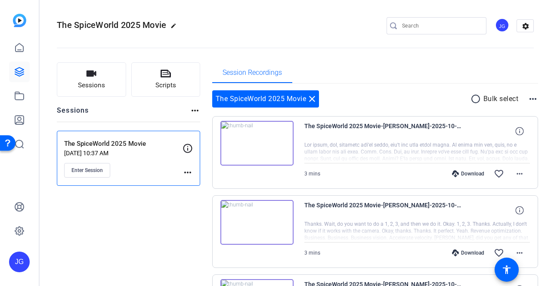
click at [313, 98] on mat-icon "close" at bounding box center [312, 99] width 10 height 10
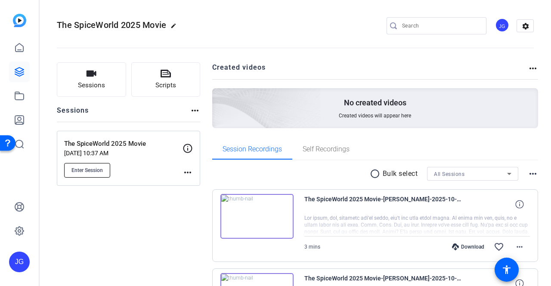
click at [92, 169] on span "Enter Session" at bounding box center [87, 170] width 31 height 7
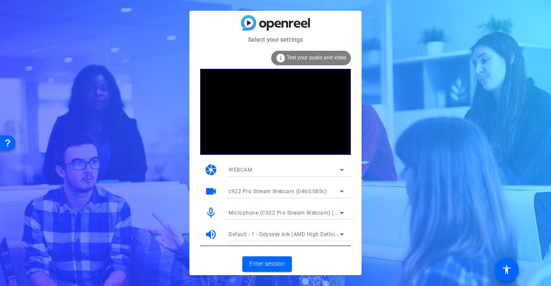
click at [339, 213] on icon at bounding box center [342, 213] width 10 height 10
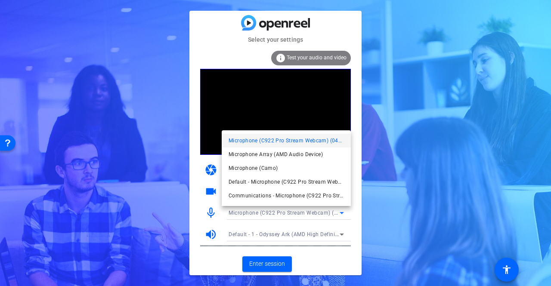
click at [322, 160] on mat-option "Microphone Array (AMD Audio Device)" at bounding box center [286, 155] width 129 height 14
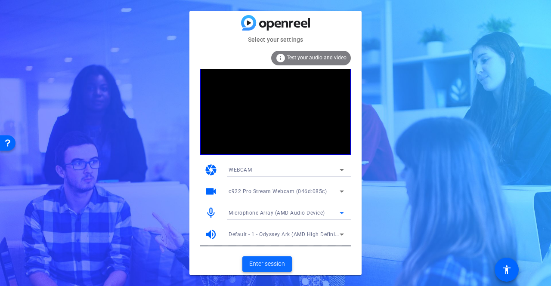
click at [273, 262] on span "Enter session" at bounding box center [267, 264] width 36 height 9
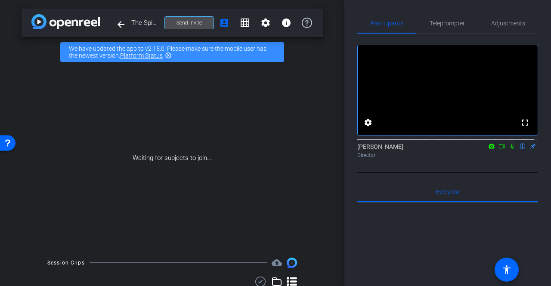
click at [187, 23] on span "Send invite" at bounding box center [189, 22] width 25 height 7
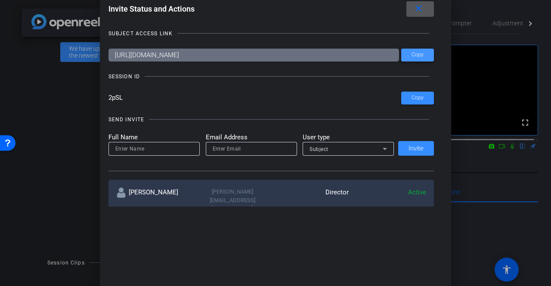
click at [412, 56] on span "Copy" at bounding box center [418, 55] width 12 height 6
click at [423, 12] on mat-icon "close" at bounding box center [419, 8] width 11 height 11
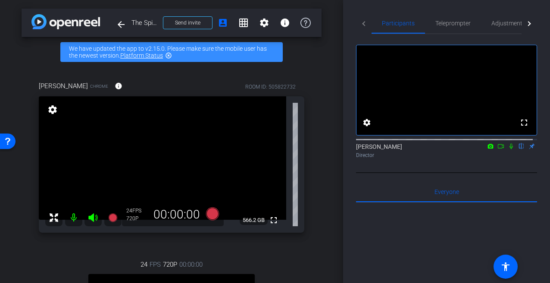
click at [244, 22] on mat-icon "grid_on" at bounding box center [243, 23] width 10 height 10
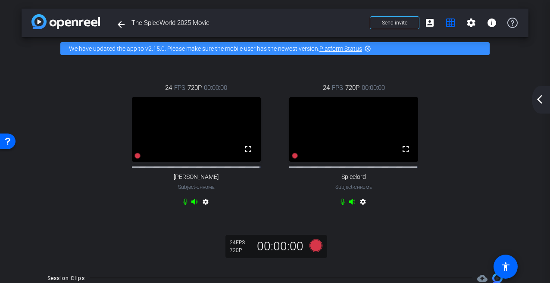
drag, startPoint x: 74, startPoint y: 160, endPoint x: 99, endPoint y: 165, distance: 25.1
click at [74, 160] on div "24 FPS 720P 00:00:00 fullscreen Sammy P Subject - Chrome settings 24 FPS 720P 0…" at bounding box center [275, 146] width 472 height 154
click at [428, 22] on mat-icon "account_box" at bounding box center [429, 23] width 10 height 10
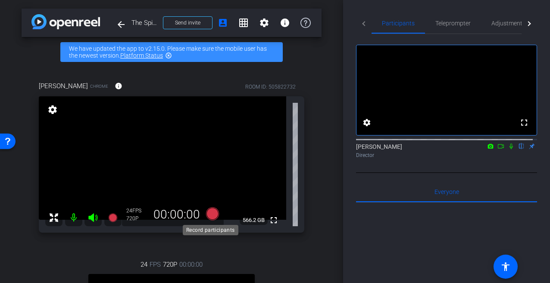
click at [210, 214] on icon at bounding box center [212, 214] width 13 height 13
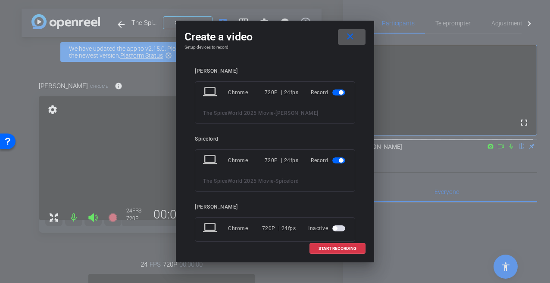
click at [334, 227] on span "button" at bounding box center [338, 229] width 13 height 6
click at [344, 243] on span at bounding box center [337, 249] width 55 height 21
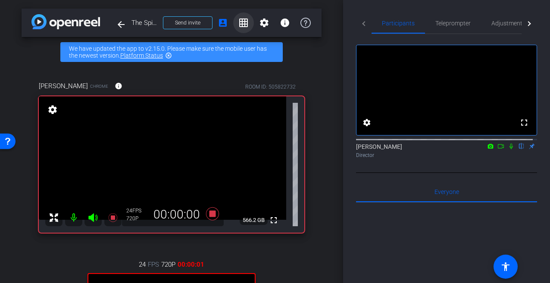
click at [238, 25] on mat-icon "grid_on" at bounding box center [243, 23] width 10 height 10
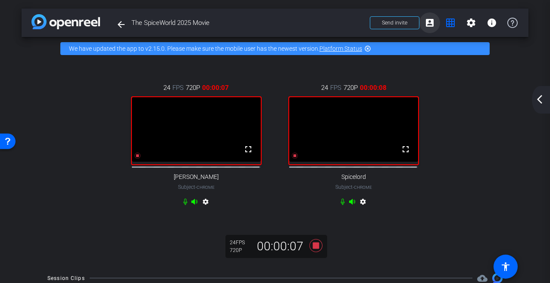
click at [429, 22] on mat-icon "account_box" at bounding box center [429, 23] width 10 height 10
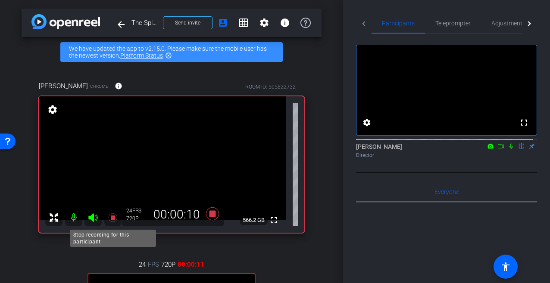
click at [115, 219] on icon at bounding box center [113, 218] width 10 height 10
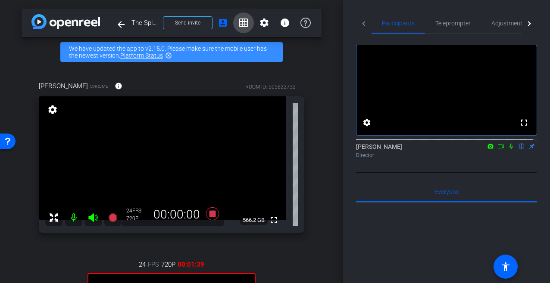
click at [238, 25] on mat-icon "grid_on" at bounding box center [243, 23] width 10 height 10
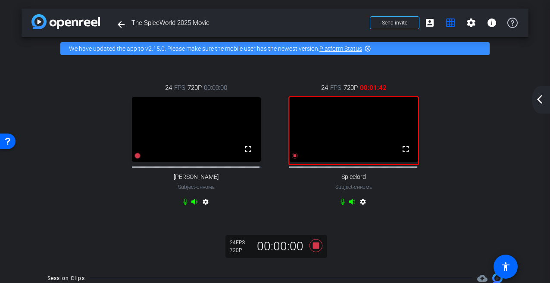
click at [296, 162] on video at bounding box center [353, 129] width 129 height 65
click at [424, 23] on mat-icon "account_box" at bounding box center [429, 23] width 10 height 10
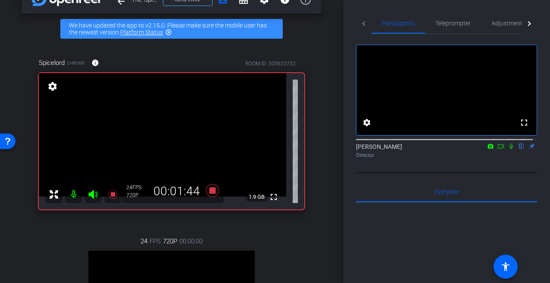
scroll to position [43, 0]
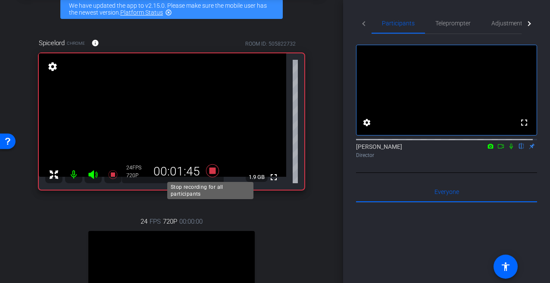
click at [211, 171] on icon at bounding box center [212, 171] width 13 height 13
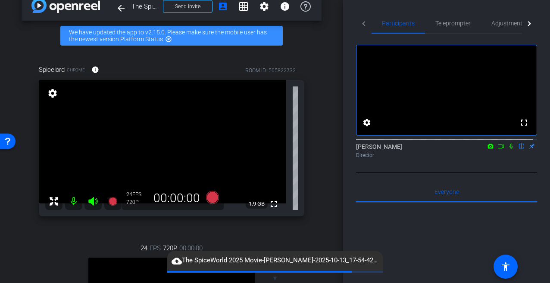
scroll to position [0, 0]
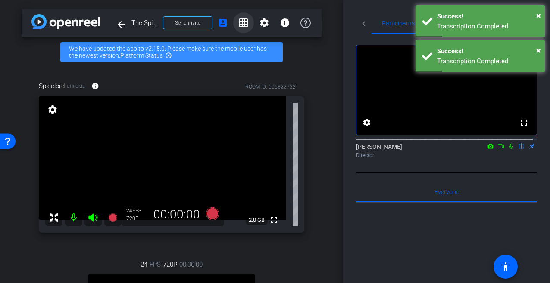
click at [238, 24] on mat-icon "grid_on" at bounding box center [243, 23] width 10 height 10
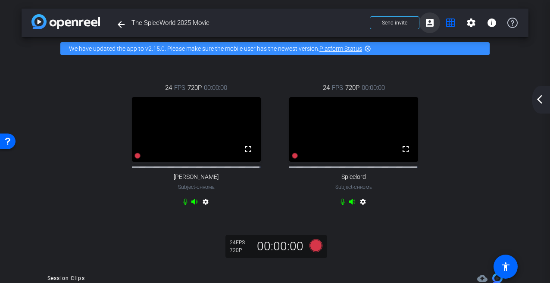
click at [426, 23] on mat-icon "account_box" at bounding box center [429, 23] width 10 height 10
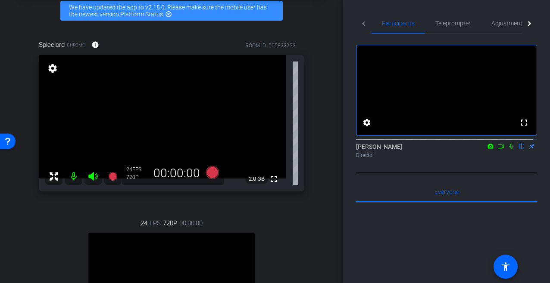
scroll to position [43, 0]
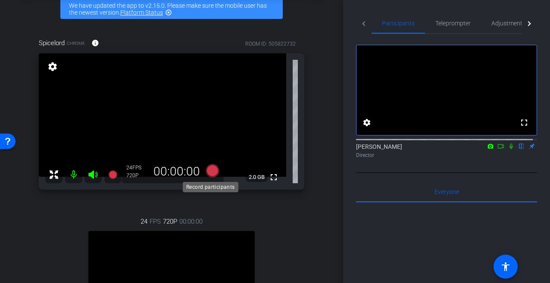
click at [209, 168] on icon at bounding box center [212, 171] width 13 height 13
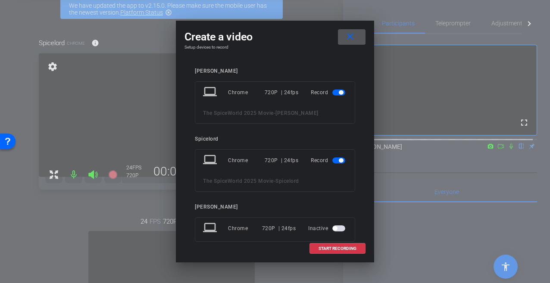
click at [333, 227] on span "button" at bounding box center [338, 229] width 13 height 6
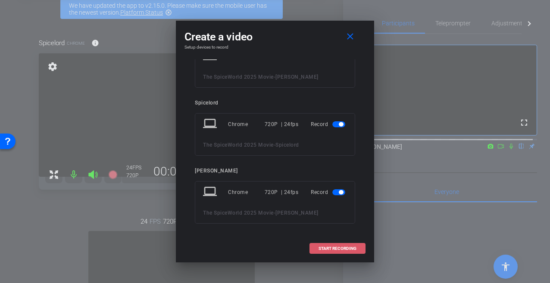
click at [338, 245] on span at bounding box center [337, 249] width 55 height 21
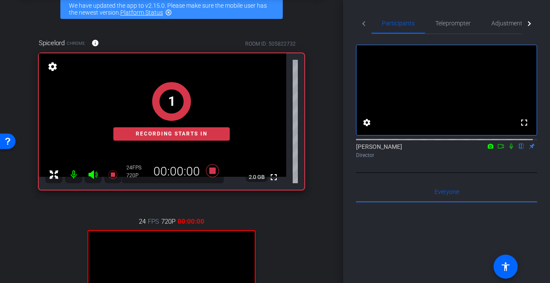
scroll to position [0, 0]
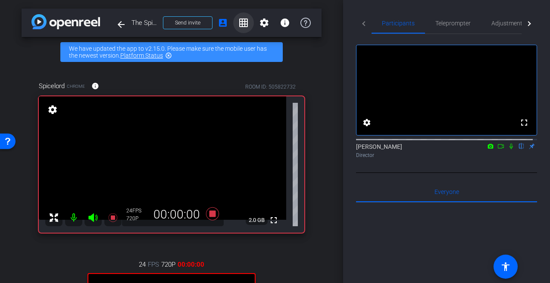
click at [242, 24] on mat-icon "grid_on" at bounding box center [243, 23] width 10 height 10
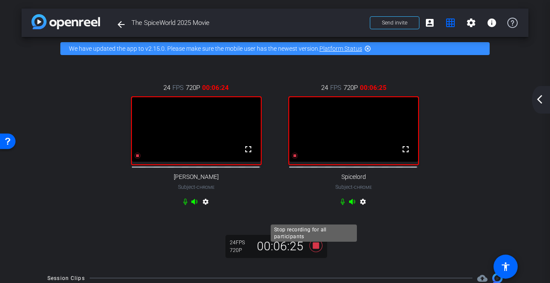
click at [316, 250] on icon at bounding box center [315, 245] width 13 height 13
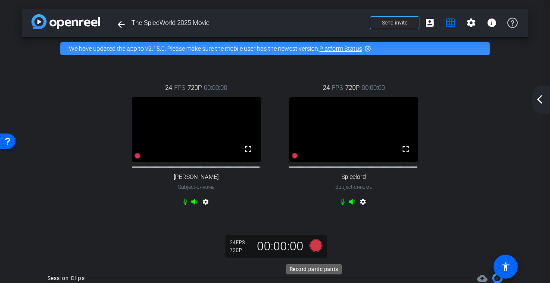
click at [312, 247] on icon at bounding box center [315, 246] width 21 height 16
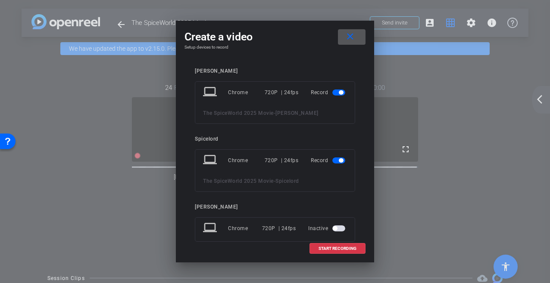
click at [333, 228] on span "button" at bounding box center [335, 229] width 4 height 4
click at [341, 245] on span at bounding box center [337, 249] width 55 height 21
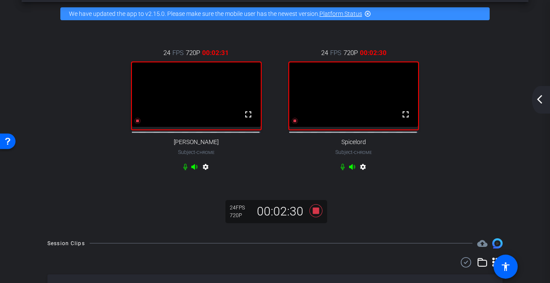
scroll to position [43, 0]
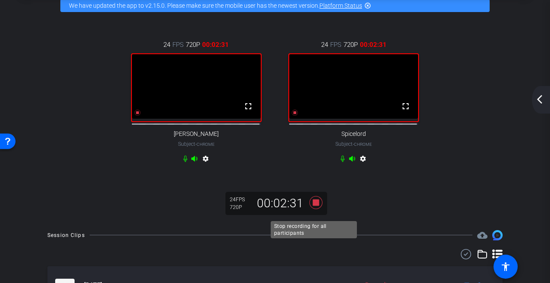
click at [315, 209] on icon at bounding box center [315, 202] width 13 height 13
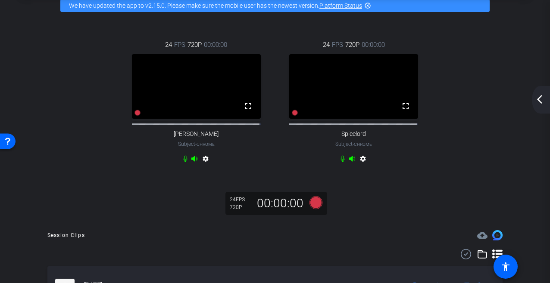
click at [470, 137] on div "24 FPS 720P 00:00:00 fullscreen Sammy P Subject - Chrome settings 24 FPS 720P 0…" at bounding box center [275, 103] width 472 height 154
click at [313, 206] on icon at bounding box center [315, 202] width 13 height 13
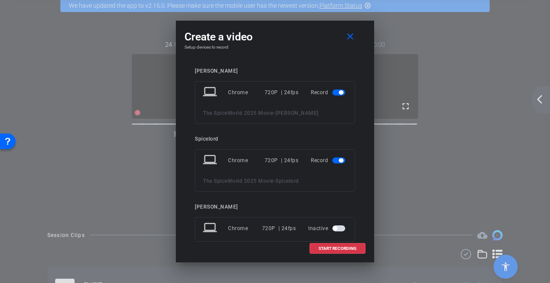
click at [336, 227] on span "button" at bounding box center [338, 229] width 13 height 6
click at [343, 245] on span at bounding box center [337, 249] width 55 height 21
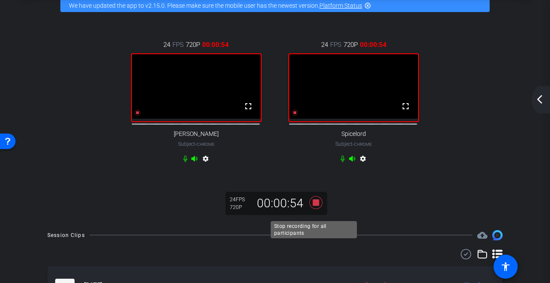
click at [314, 209] on icon at bounding box center [315, 202] width 13 height 13
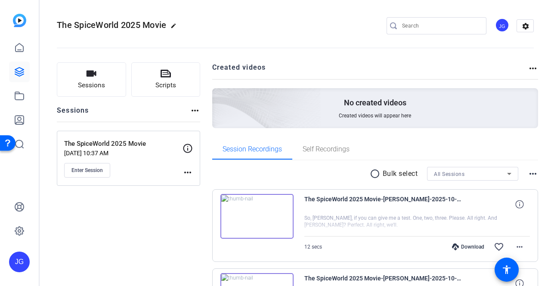
scroll to position [129, 0]
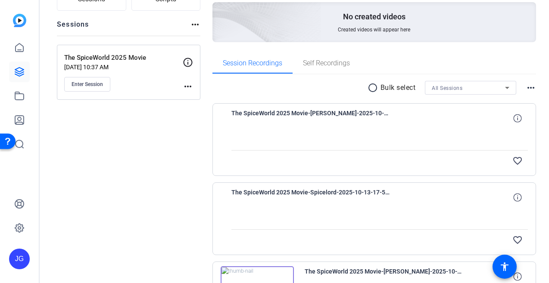
scroll to position [129, 0]
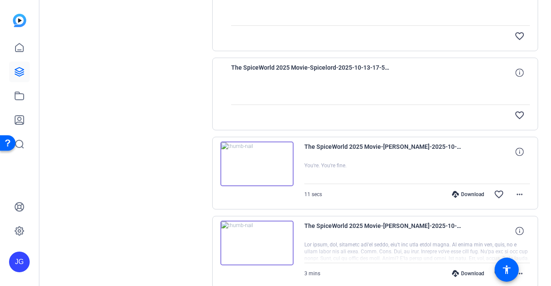
scroll to position [215, 0]
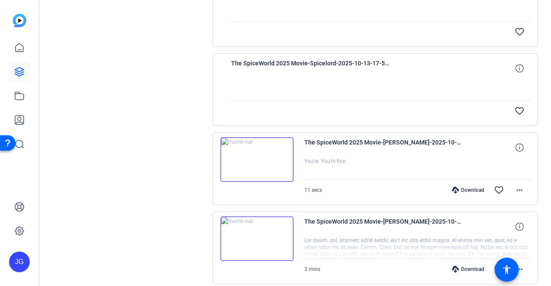
click at [258, 156] on img at bounding box center [257, 159] width 73 height 45
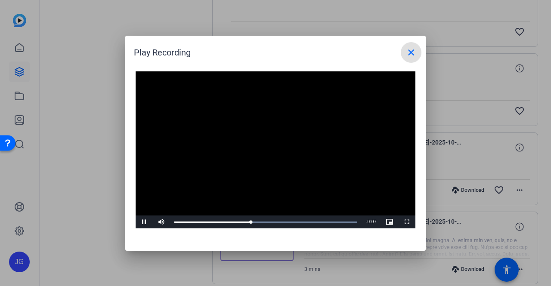
click at [410, 53] on mat-icon "close" at bounding box center [411, 52] width 10 height 10
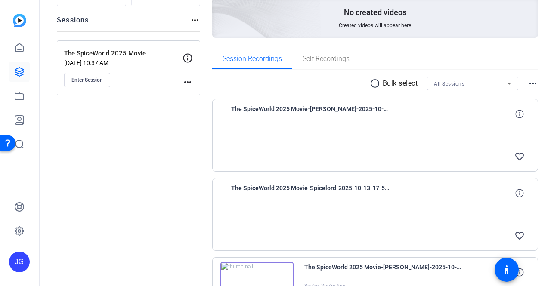
scroll to position [86, 0]
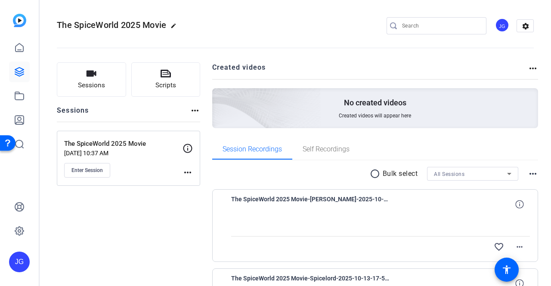
scroll to position [86, 0]
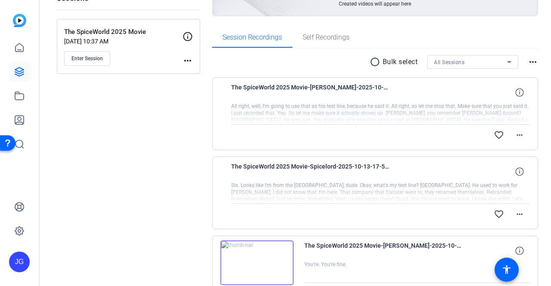
scroll to position [129, 0]
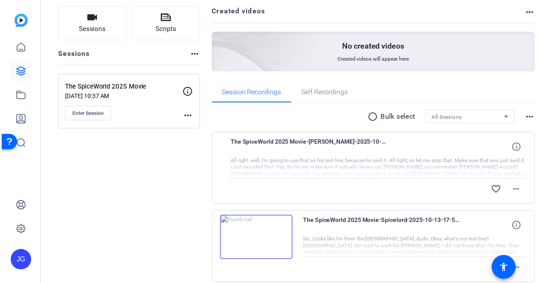
scroll to position [86, 0]
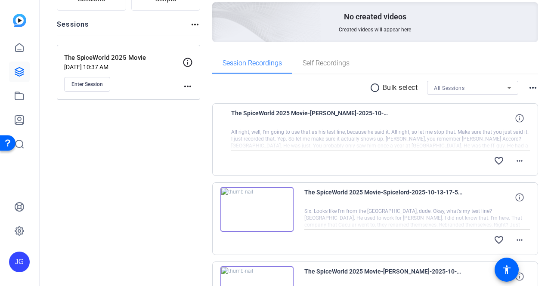
click at [258, 208] on img at bounding box center [257, 209] width 73 height 45
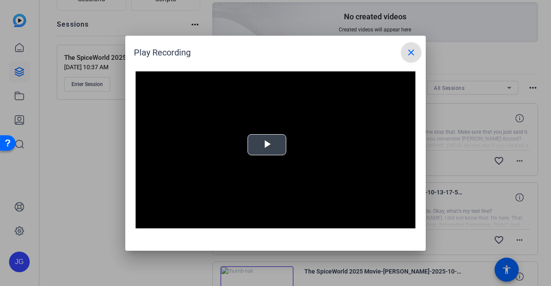
click at [268, 144] on div "Video Player is loading. Play Video Play Mute Current Time 0:00 / Duration -:- …" at bounding box center [276, 151] width 280 height 158
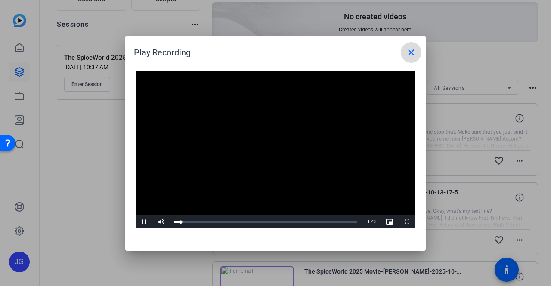
click at [414, 52] on mat-icon "close" at bounding box center [411, 52] width 10 height 10
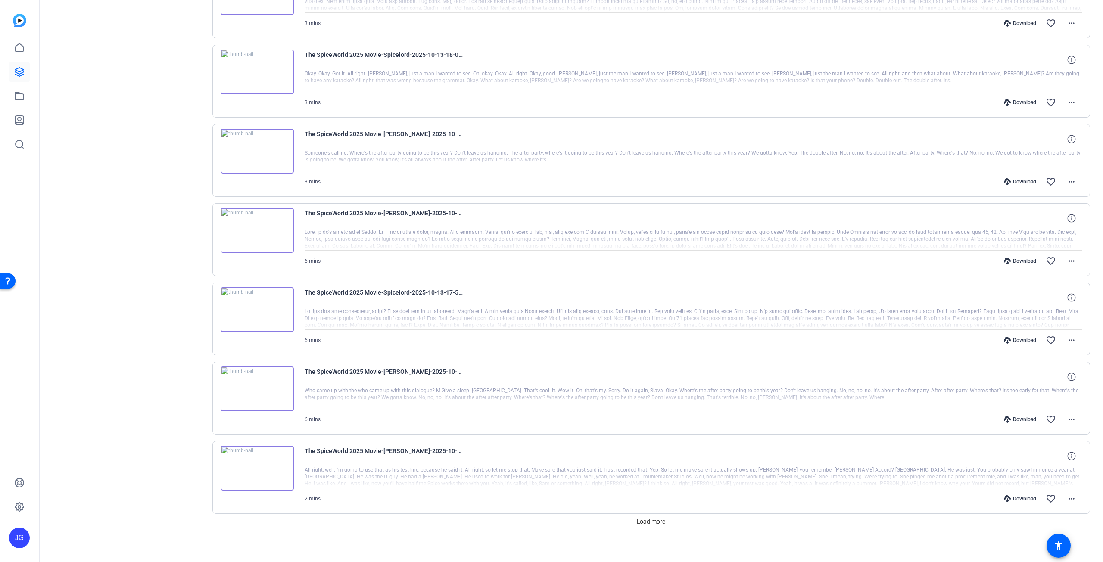
scroll to position [463, 0]
click at [548, 283] on span "Load more" at bounding box center [651, 520] width 28 height 9
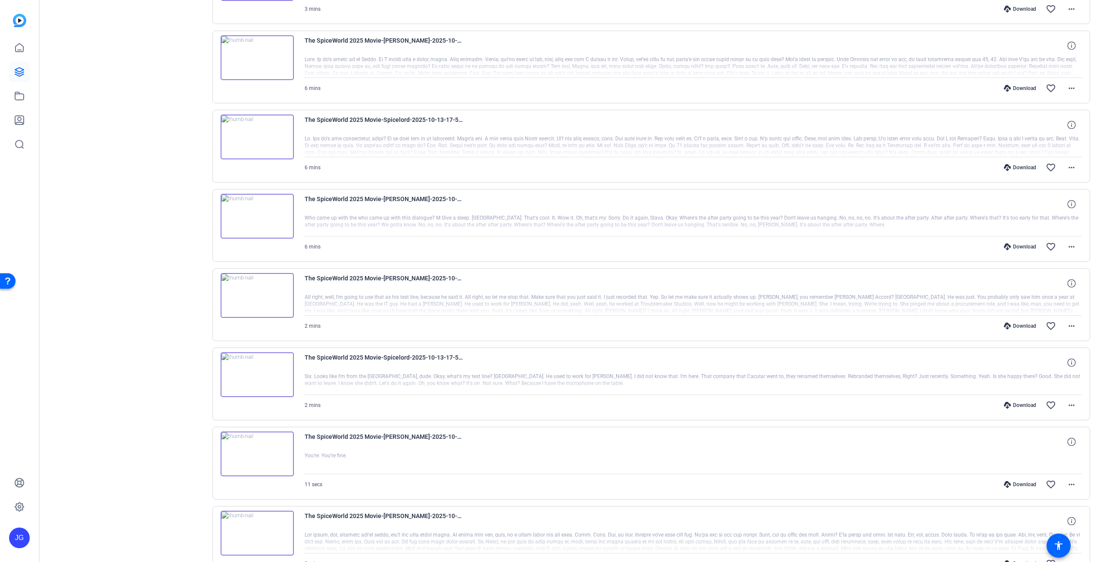
scroll to position [635, 0]
click at [257, 283] on img at bounding box center [257, 453] width 73 height 45
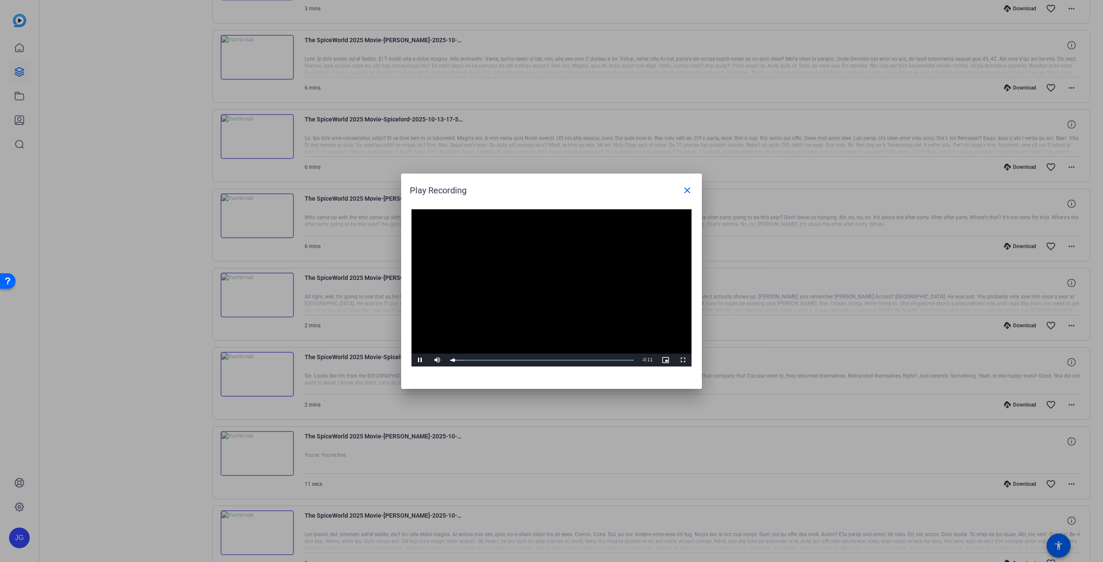
click at [547, 283] on video "Video Player" at bounding box center [551, 288] width 280 height 158
click at [548, 190] on mat-icon "close" at bounding box center [687, 190] width 10 height 10
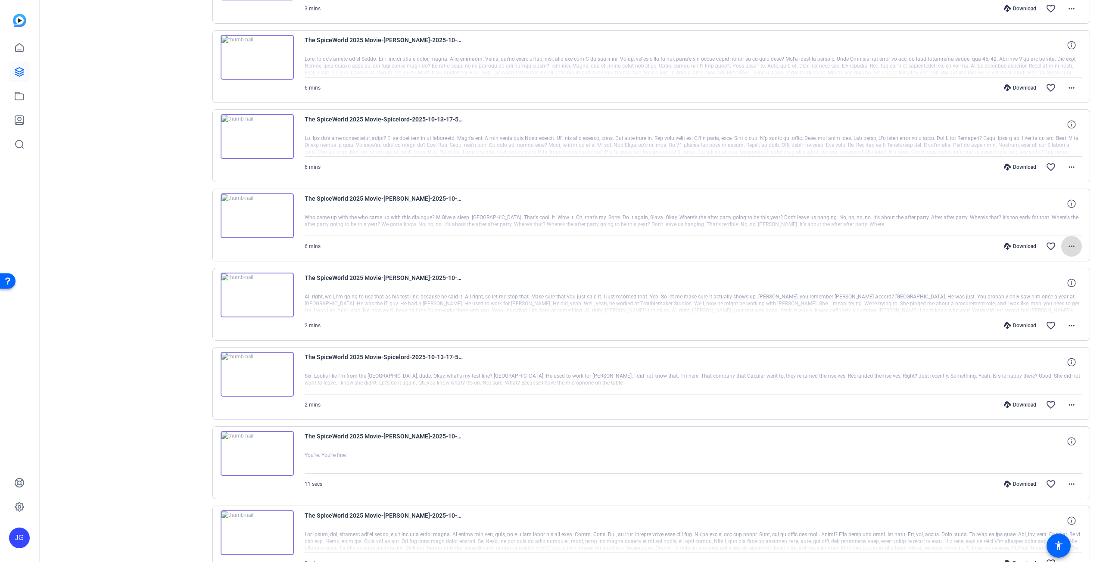
click at [548, 244] on mat-icon "more_horiz" at bounding box center [1071, 246] width 10 height 10
click at [548, 281] on span "Download MP4" at bounding box center [1045, 282] width 52 height 10
click at [548, 164] on mat-icon "more_horiz" at bounding box center [1071, 167] width 10 height 10
click at [548, 203] on span "Download MP4" at bounding box center [1045, 203] width 52 height 10
click at [548, 87] on mat-icon "more_horiz" at bounding box center [1071, 88] width 10 height 10
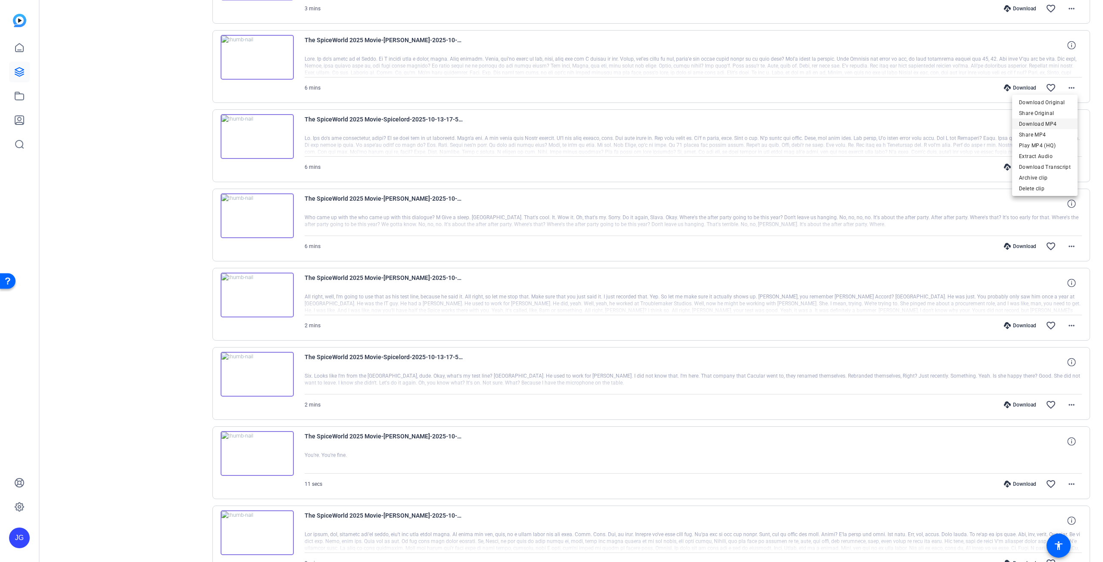
click at [548, 124] on span "Download MP4" at bounding box center [1045, 124] width 52 height 10
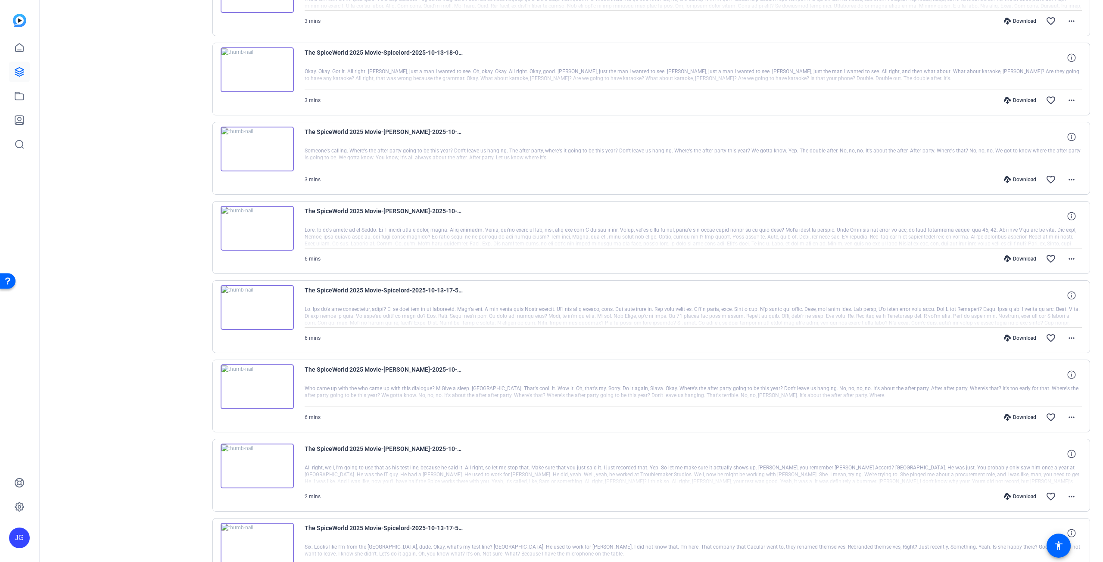
scroll to position [463, 0]
click at [548, 181] on div "Download favorite_border more_horiz" at bounding box center [810, 181] width 544 height 21
click at [548, 176] on mat-icon "more_horiz" at bounding box center [1071, 181] width 10 height 10
click at [548, 215] on span "Download MP4" at bounding box center [1045, 217] width 52 height 10
click at [548, 96] on mat-icon "more_horiz" at bounding box center [1071, 101] width 10 height 10
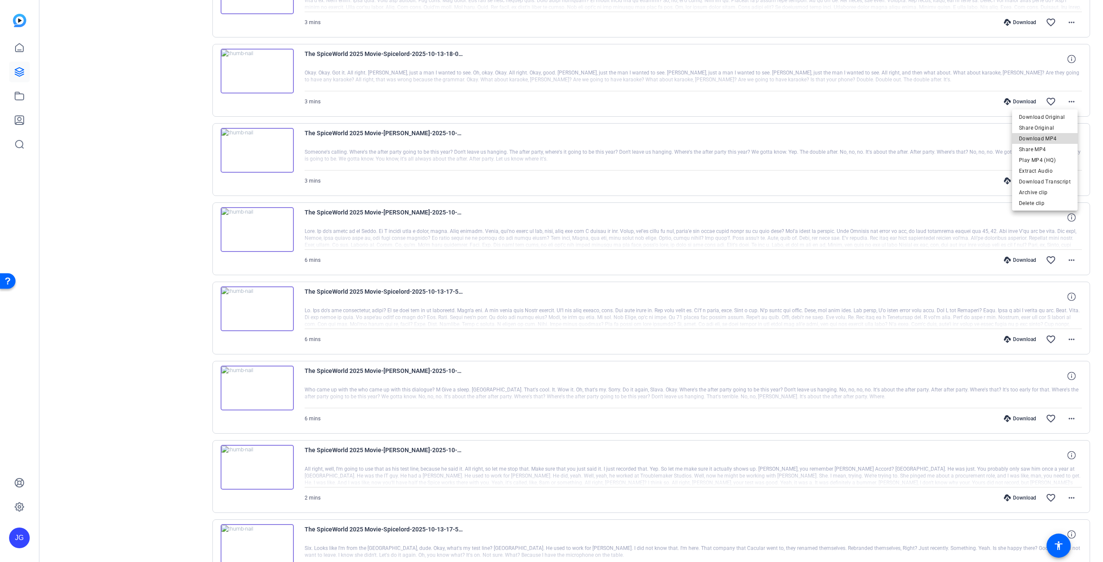
click at [548, 137] on span "Download MP4" at bounding box center [1045, 139] width 52 height 10
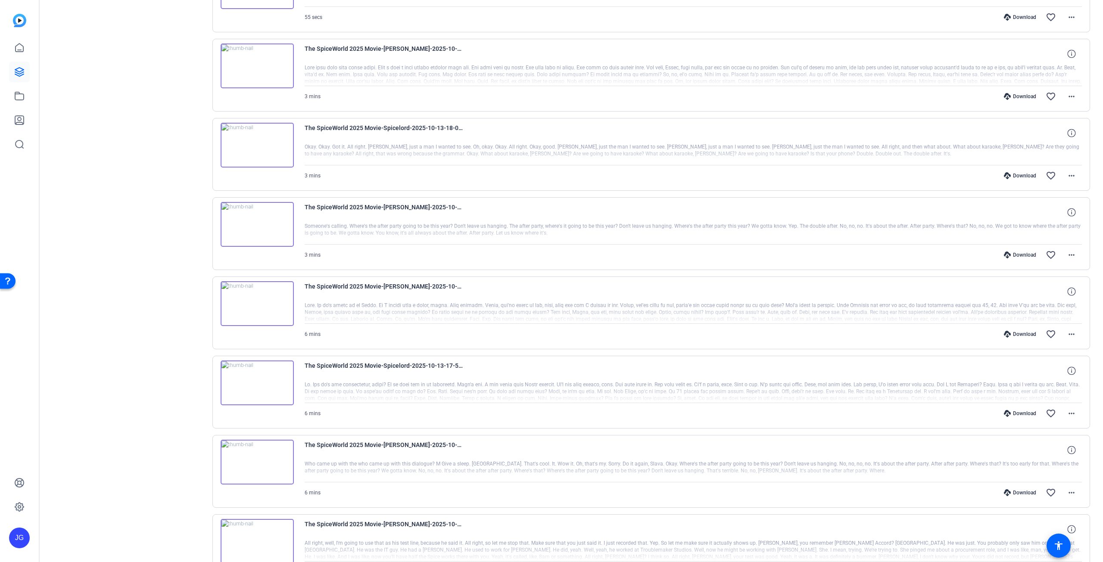
scroll to position [376, 0]
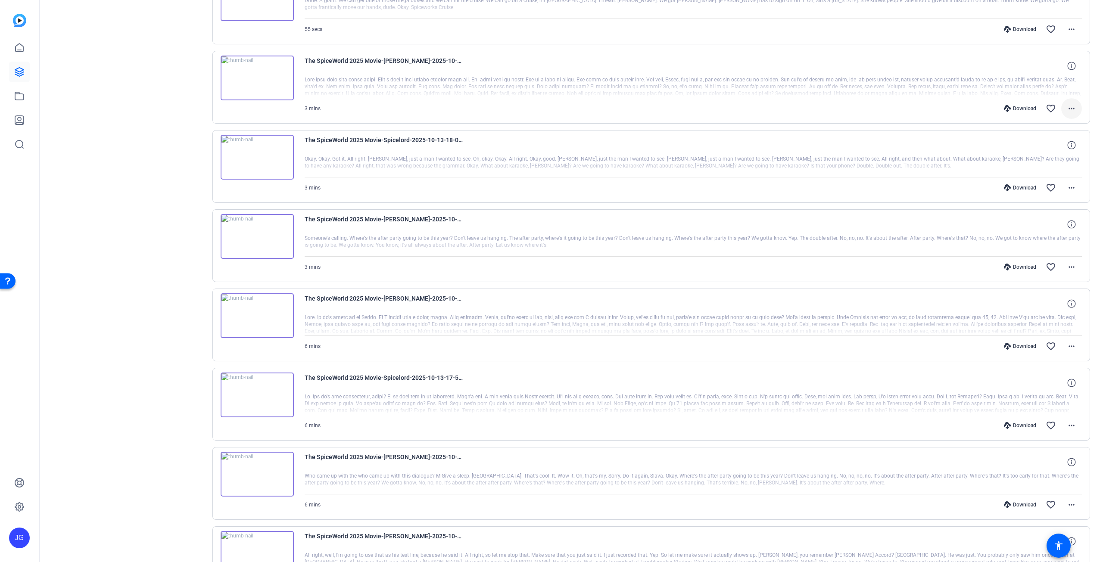
click at [548, 105] on mat-icon "more_horiz" at bounding box center [1071, 108] width 10 height 10
click at [548, 147] on span "Download MP4" at bounding box center [1045, 146] width 52 height 10
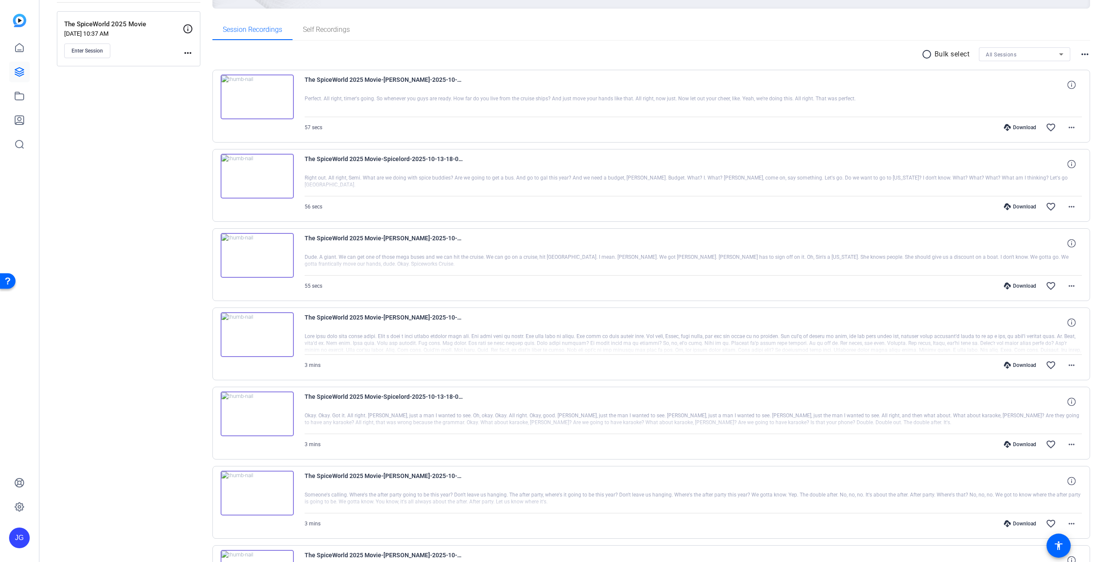
scroll to position [118, 0]
click at [548, 206] on mat-icon "more_horiz" at bounding box center [1071, 208] width 10 height 10
click at [548, 245] on span "Download MP4" at bounding box center [1045, 247] width 52 height 10
click at [548, 283] on mat-icon "more_horiz" at bounding box center [1071, 288] width 10 height 10
click at [548, 283] on span "Download MP4" at bounding box center [1045, 325] width 52 height 10
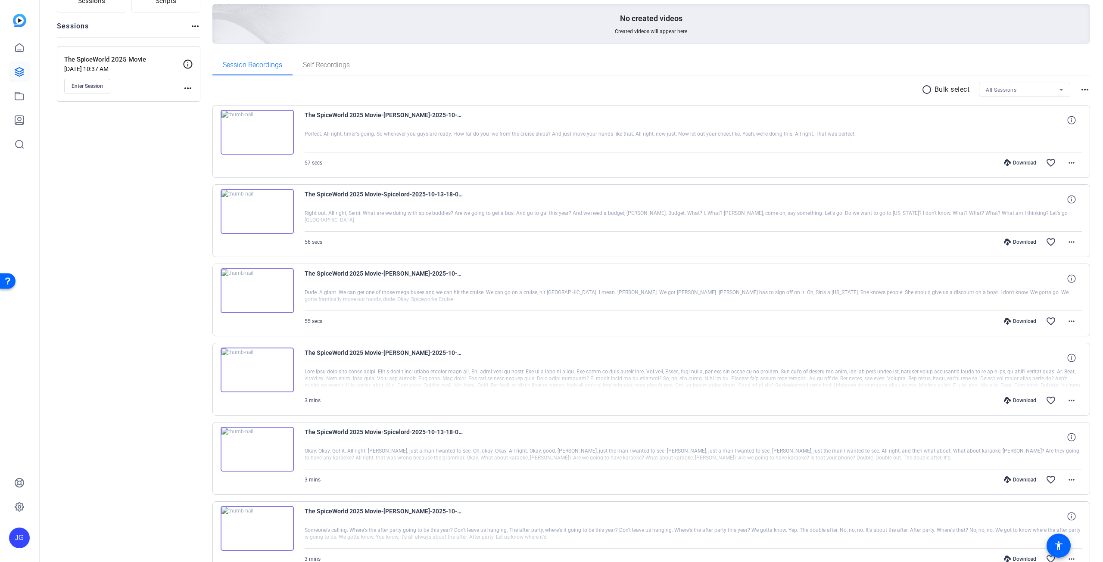
scroll to position [0, 0]
